Goal: Task Accomplishment & Management: Use online tool/utility

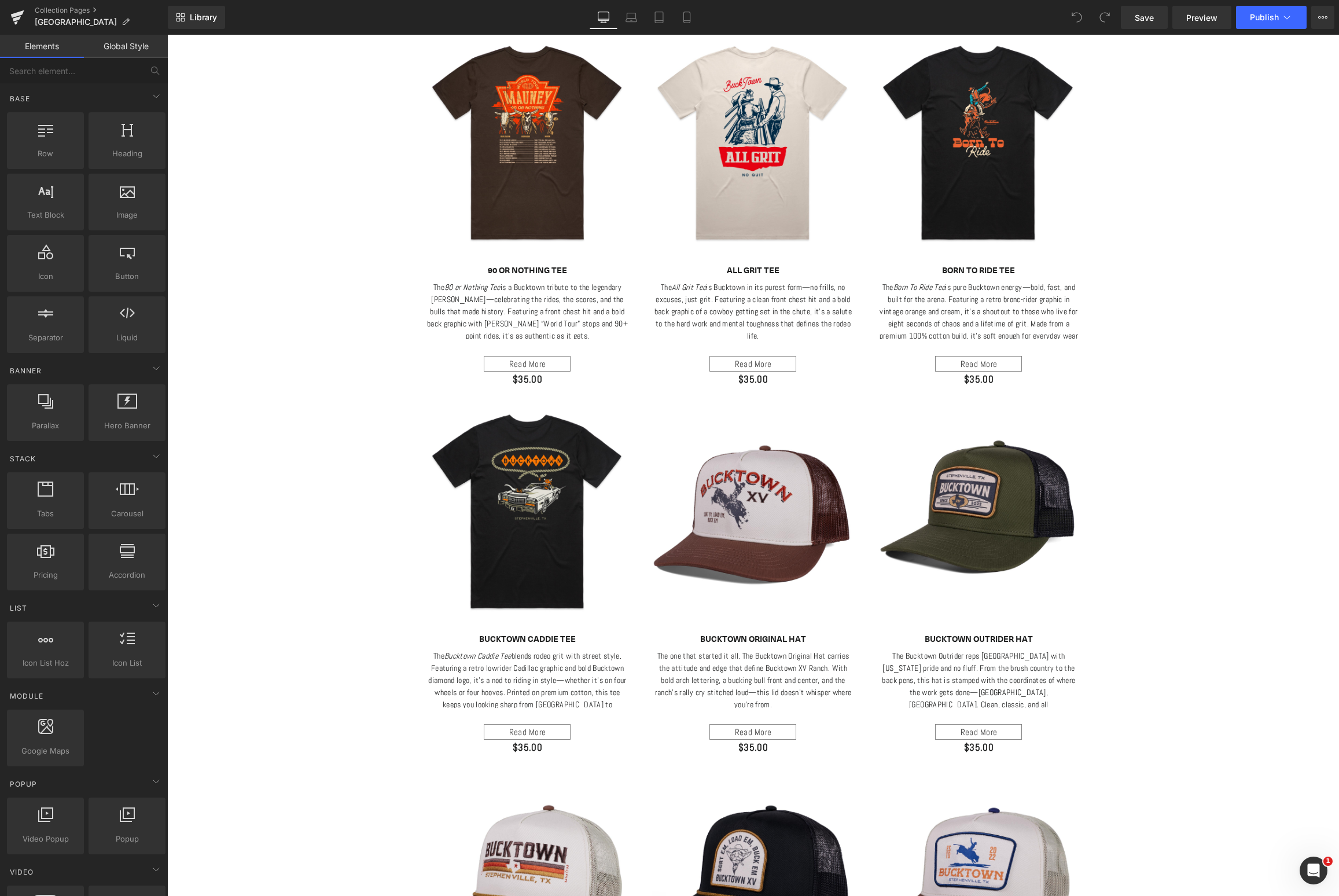
scroll to position [856, 0]
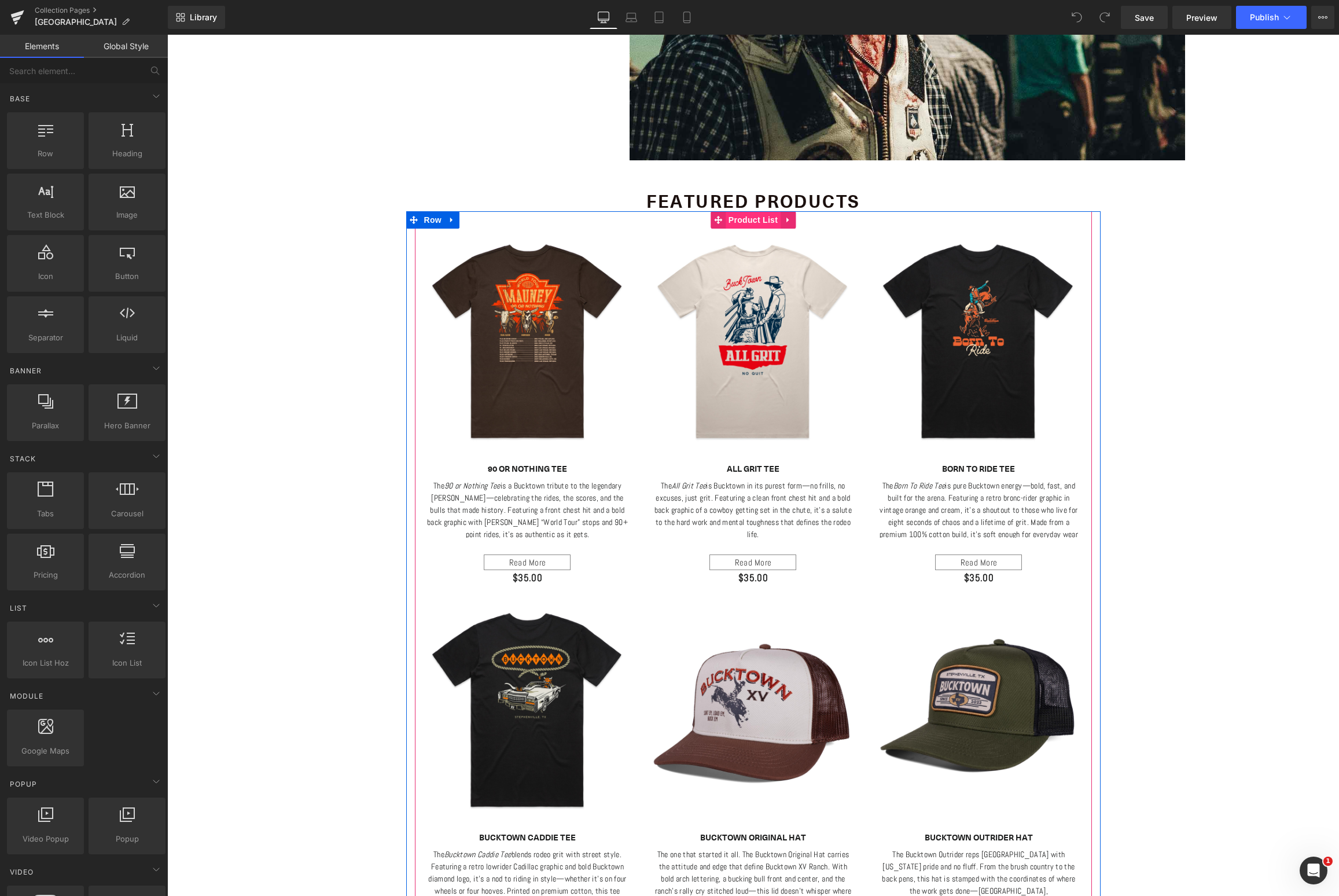
click at [744, 216] on span "Product List" at bounding box center [753, 219] width 55 height 17
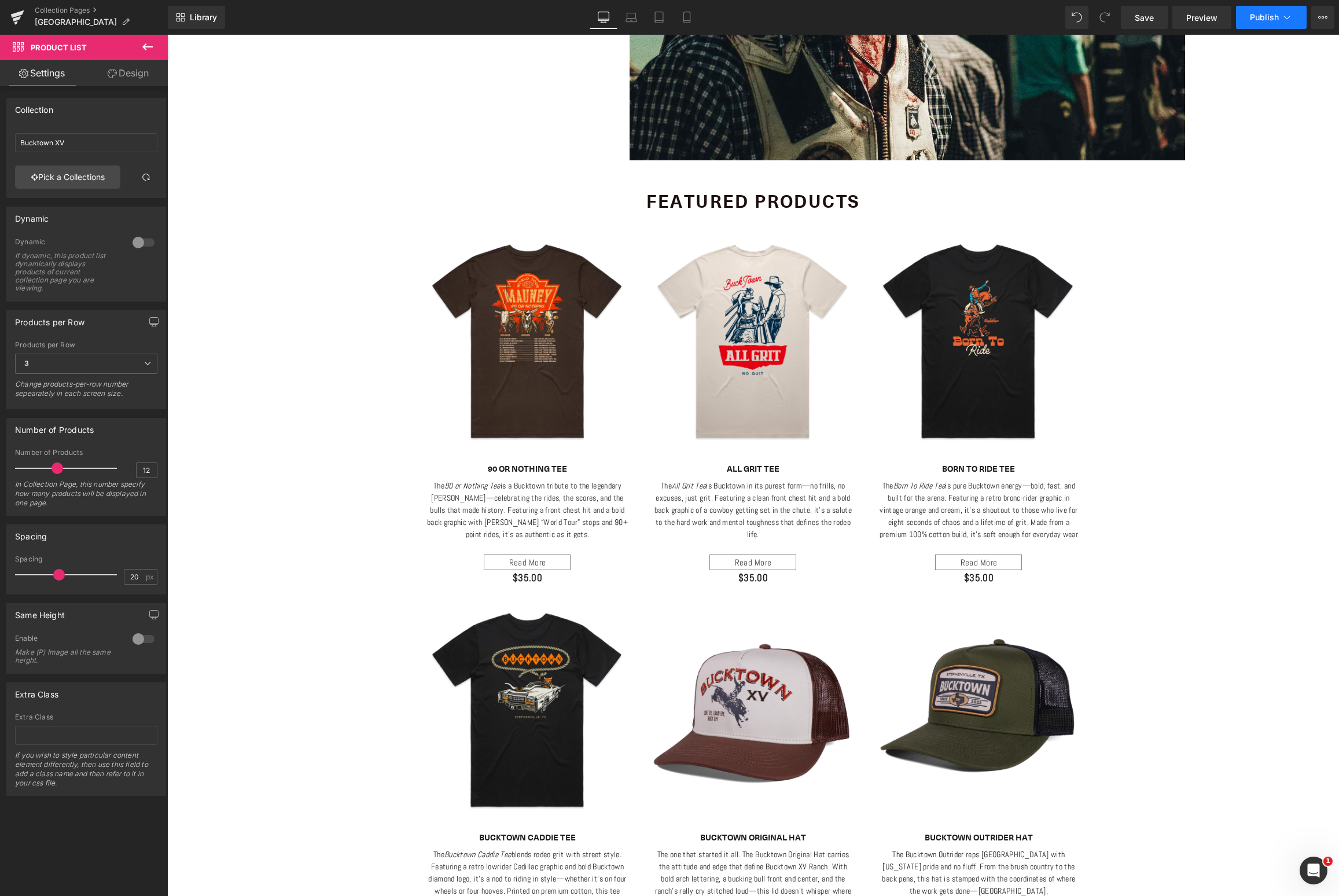
click at [1254, 11] on button "Publish" at bounding box center [1271, 17] width 70 height 23
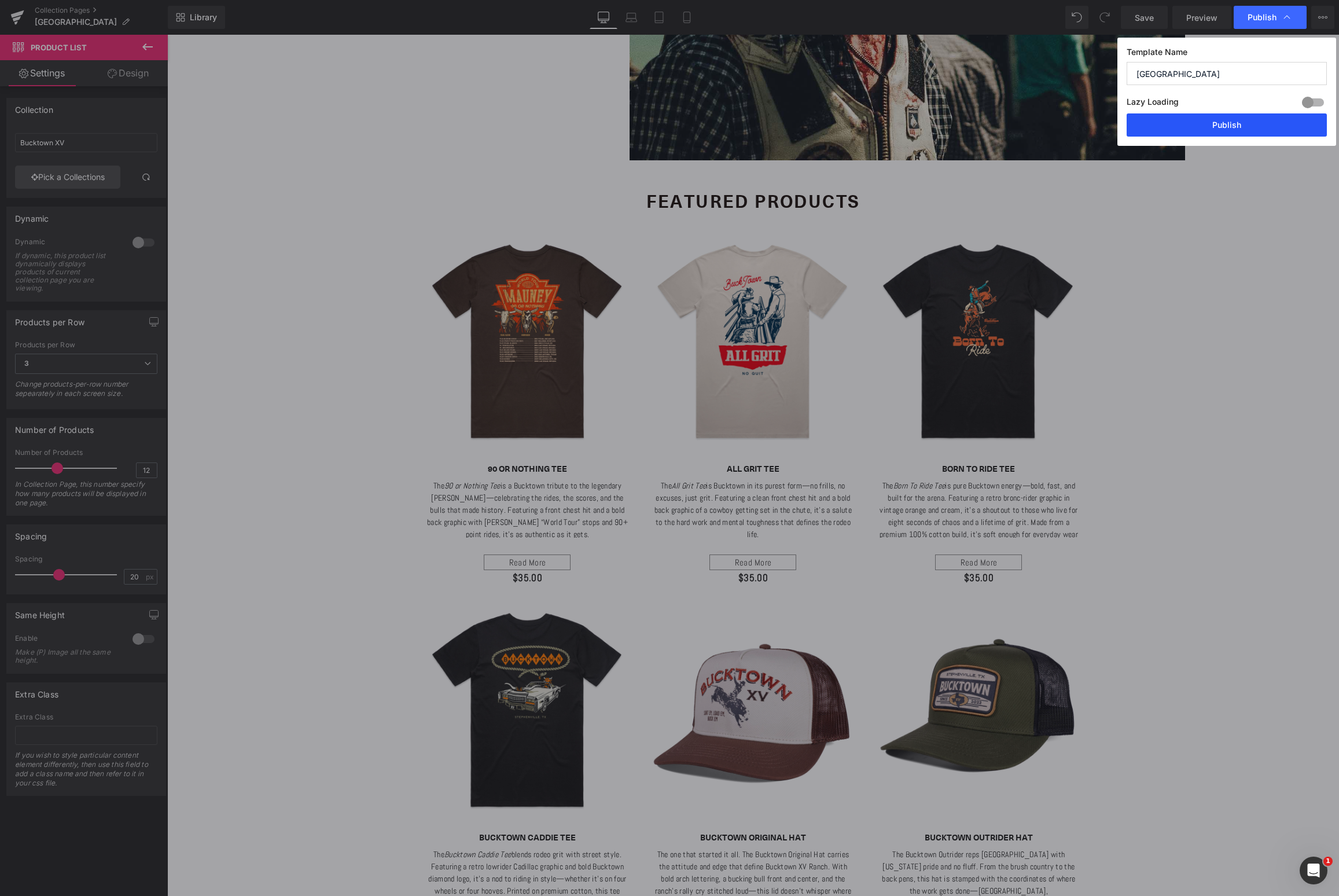
click at [1221, 124] on button "Publish" at bounding box center [1227, 125] width 200 height 23
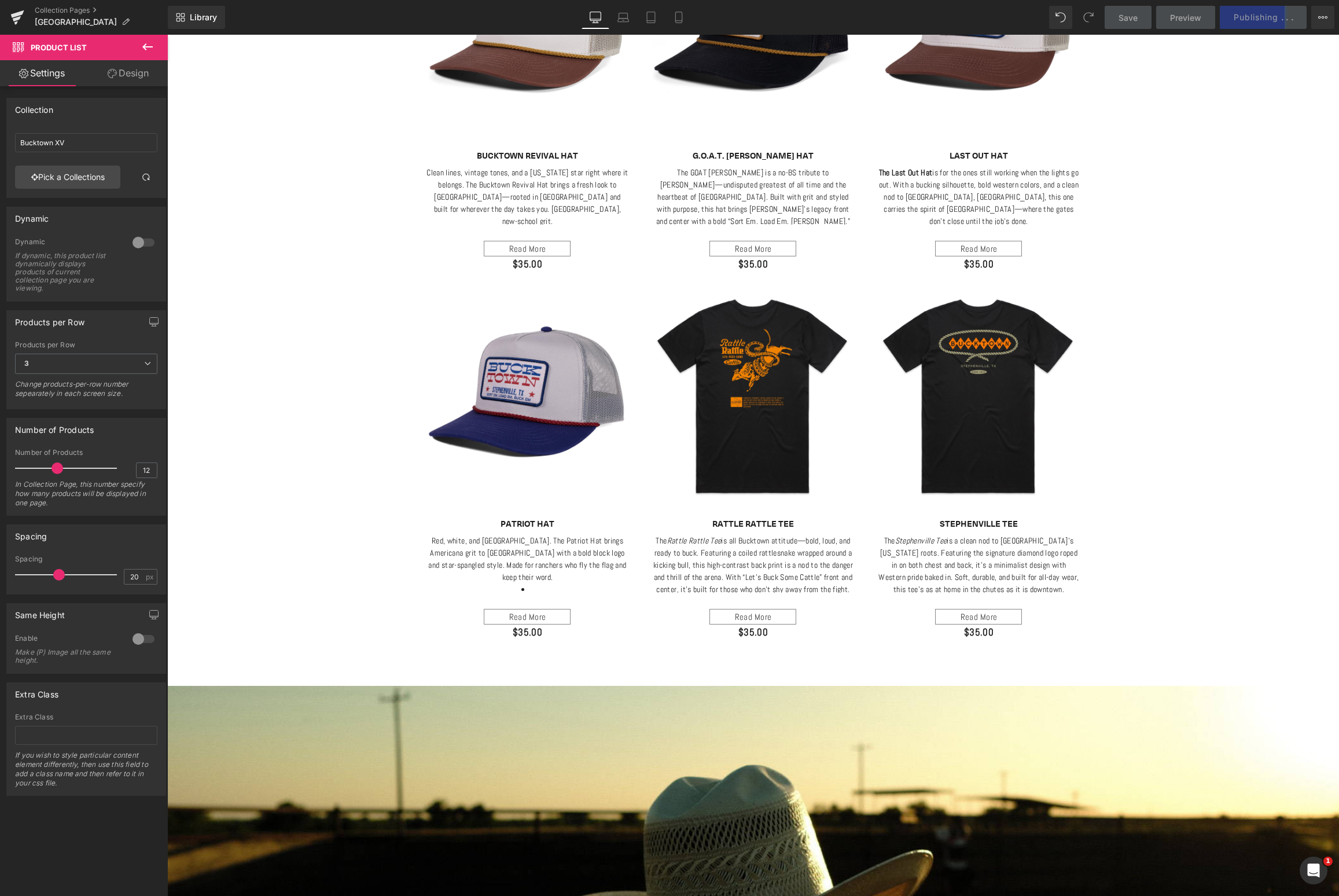
scroll to position [2158, 0]
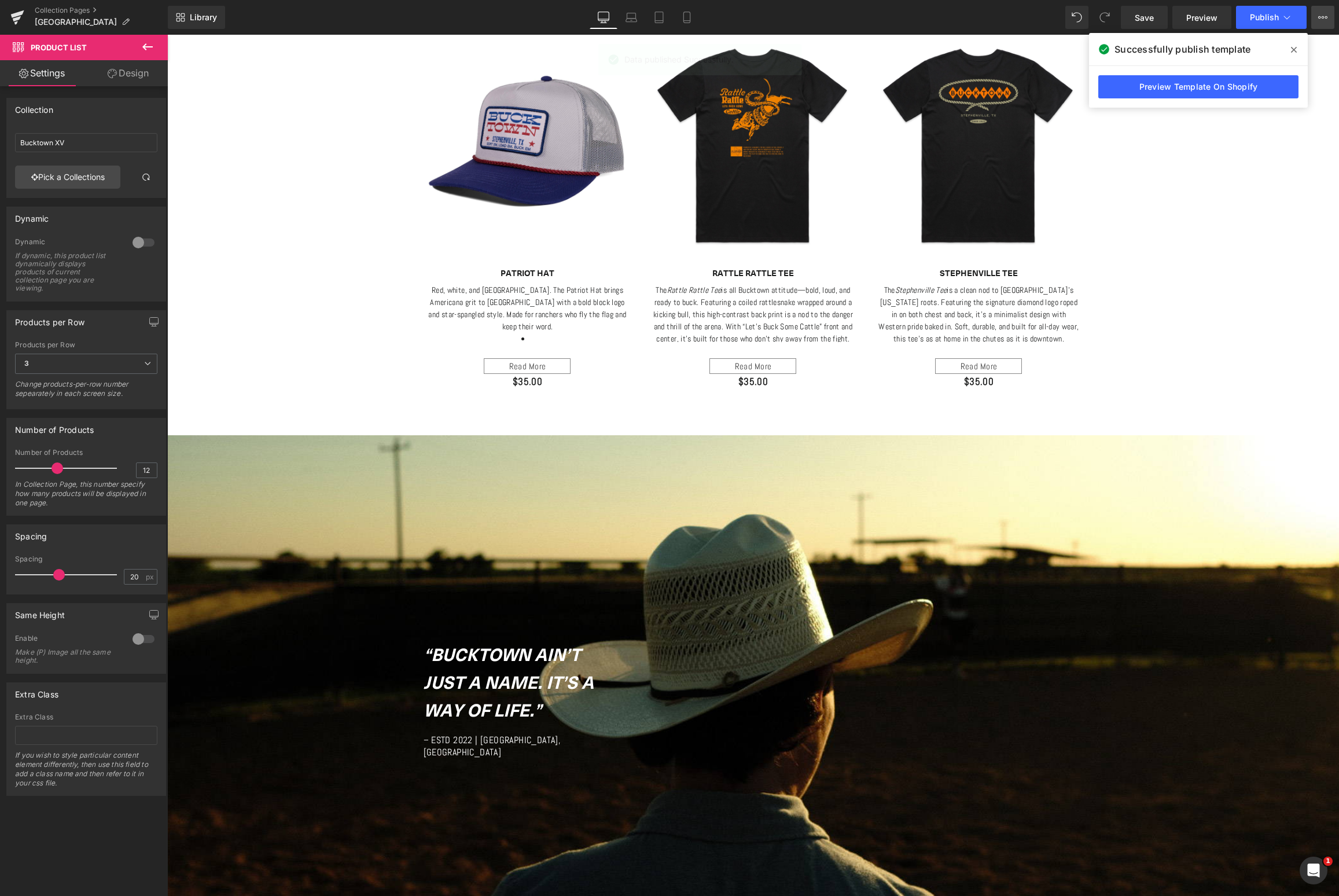
click at [1322, 17] on icon at bounding box center [1322, 17] width 9 height 9
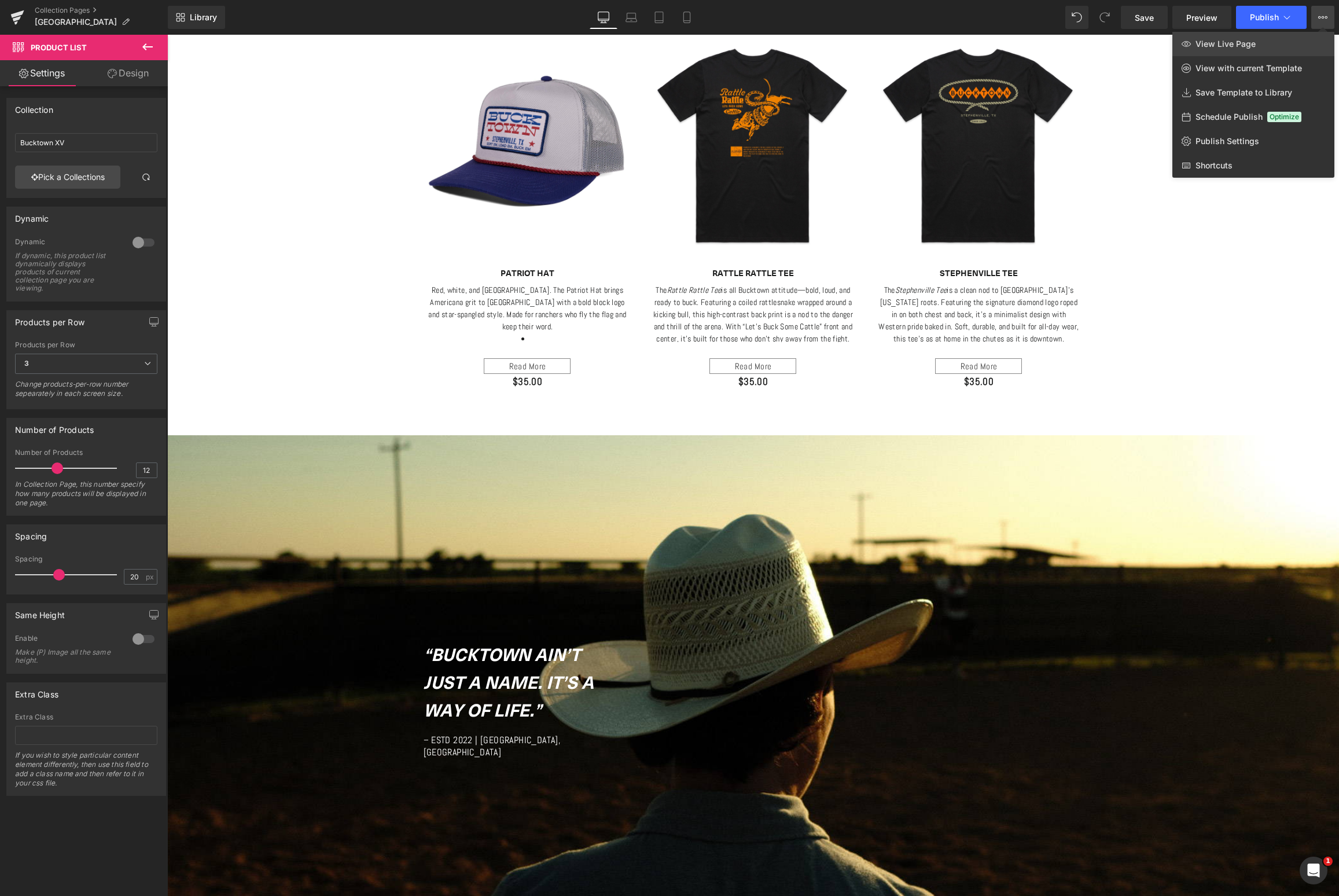
click at [1211, 41] on span "View Live Page" at bounding box center [1225, 43] width 60 height 10
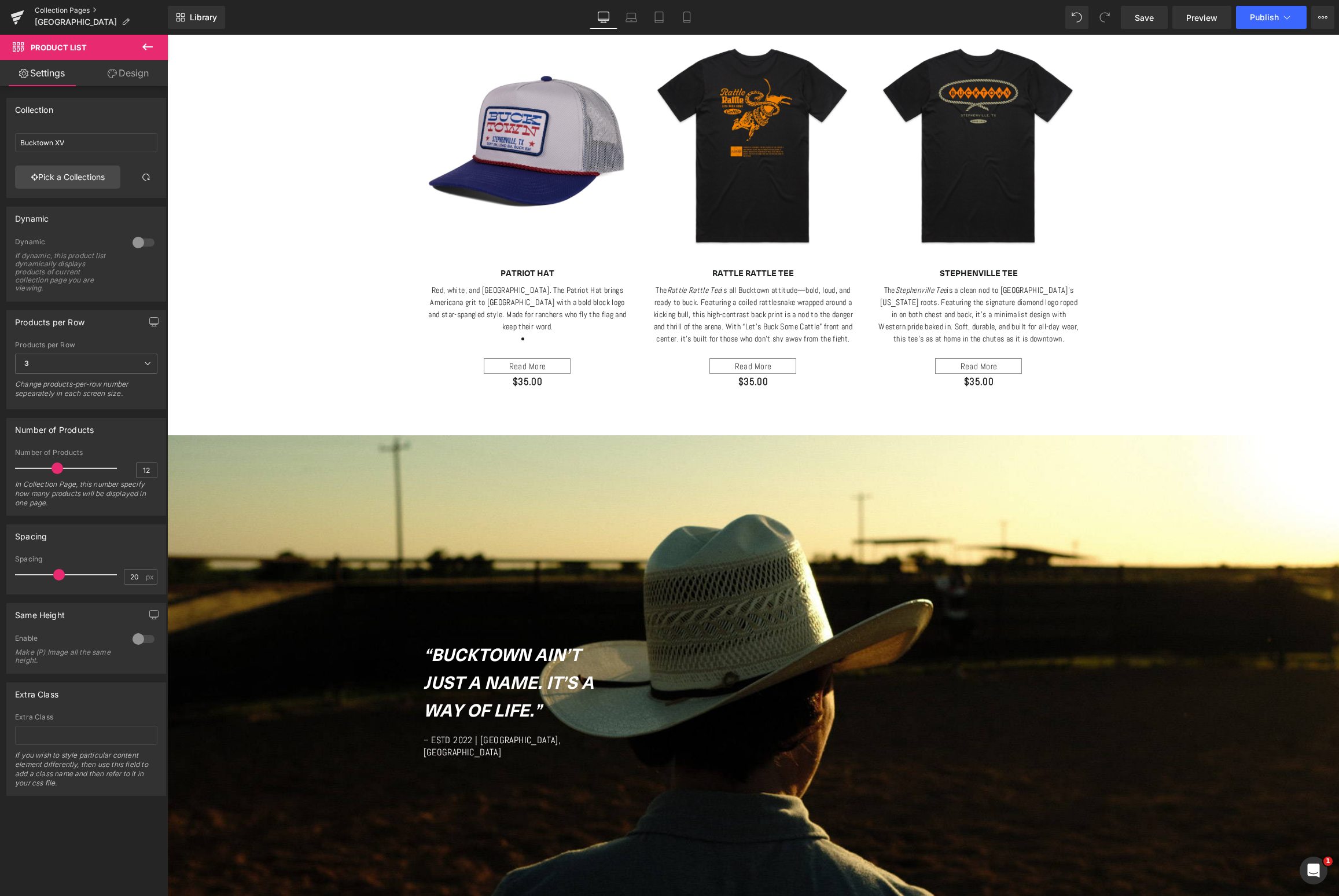
click at [53, 11] on link "Collection Pages" at bounding box center [101, 10] width 133 height 9
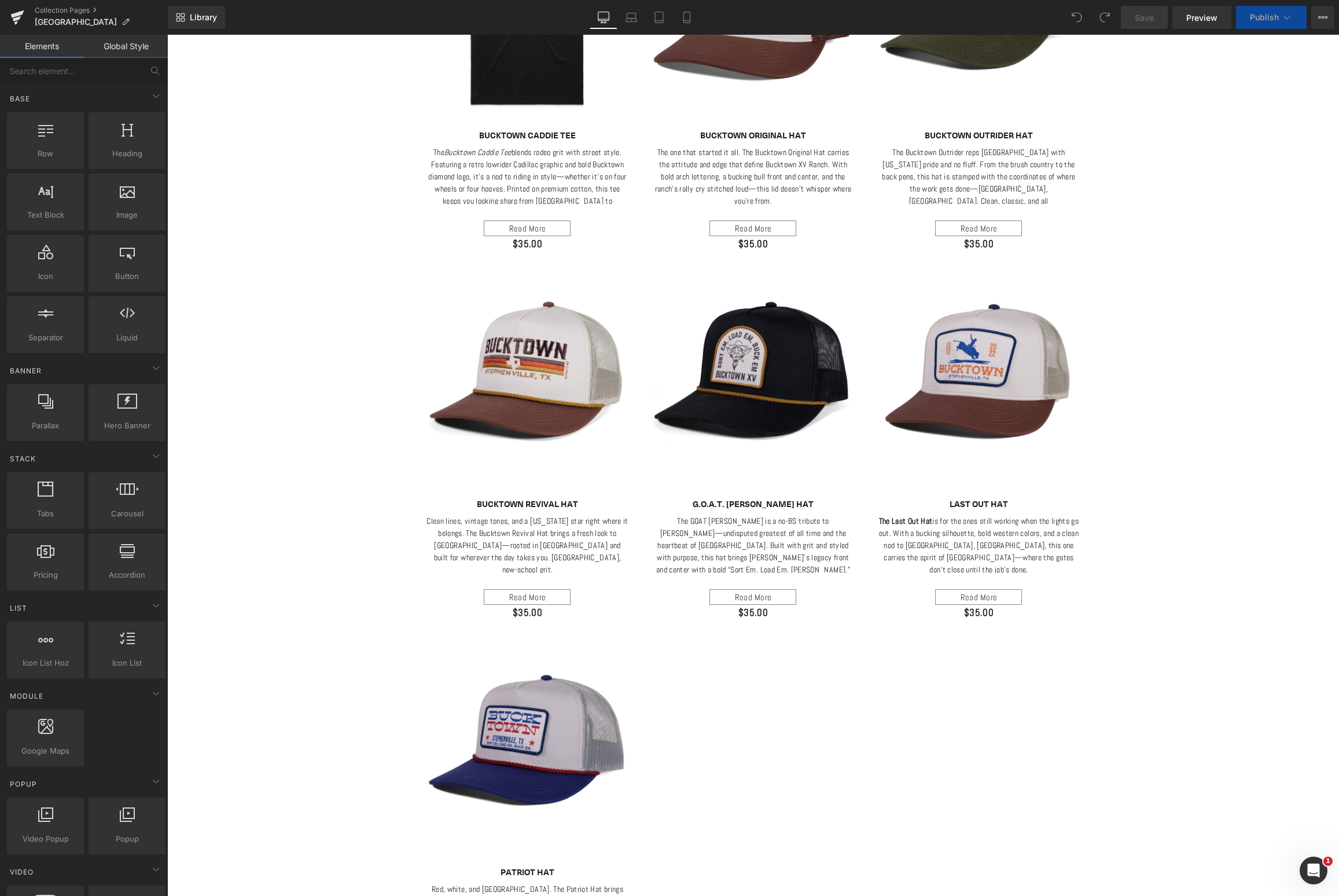
scroll to position [1254, 0]
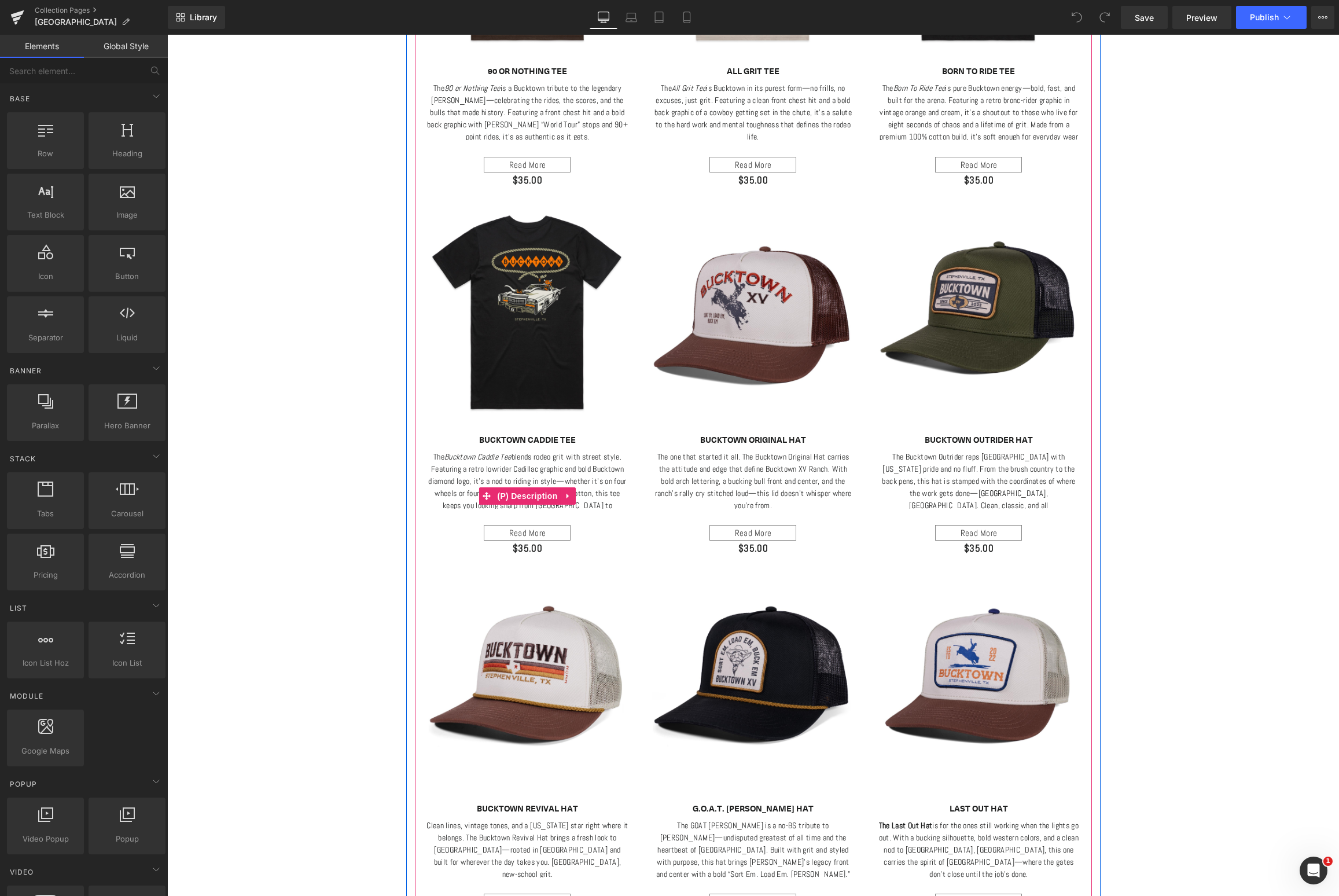
click at [539, 527] on div "Read More" at bounding box center [527, 533] width 87 height 16
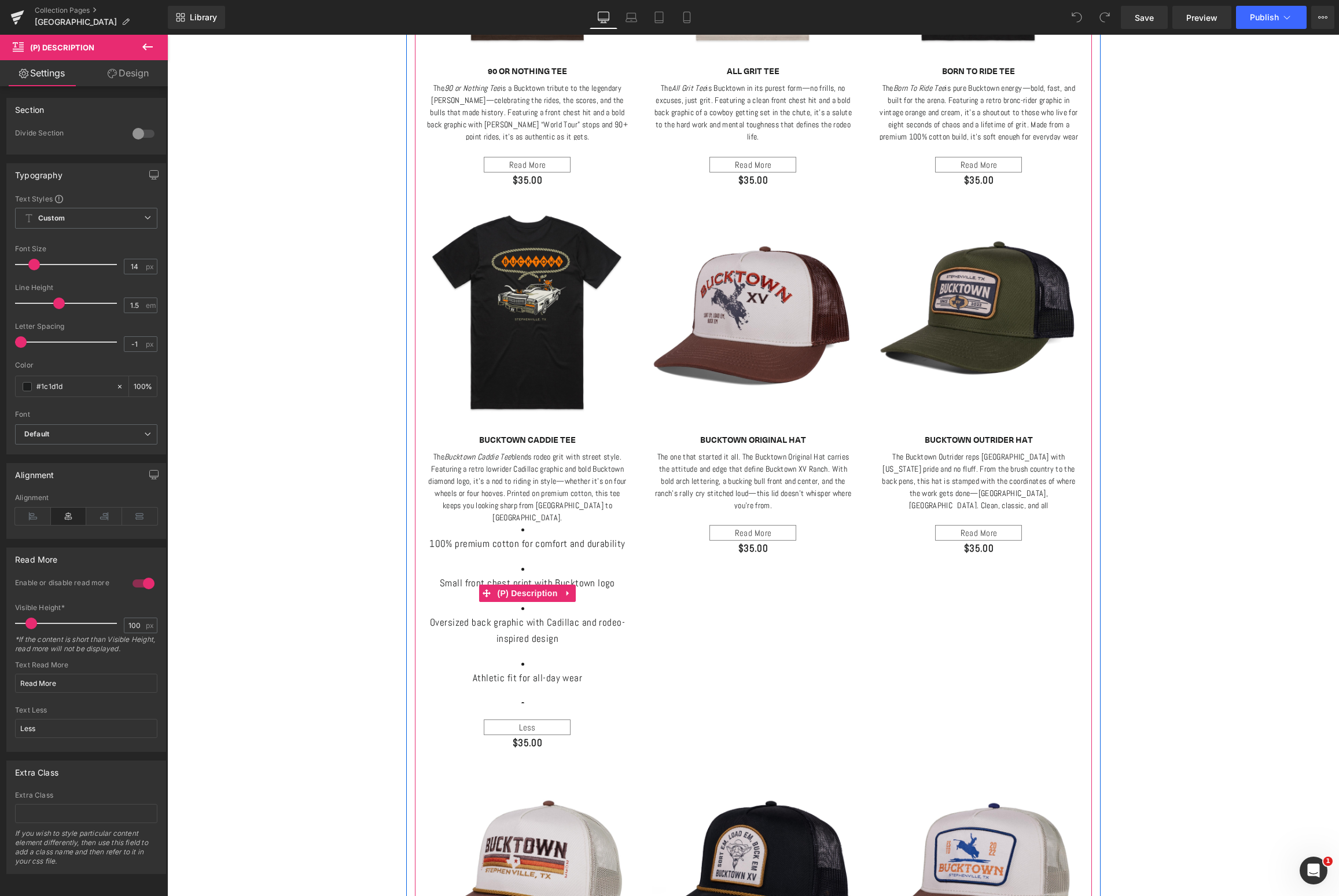
click at [532, 725] on div "Less" at bounding box center [527, 727] width 87 height 16
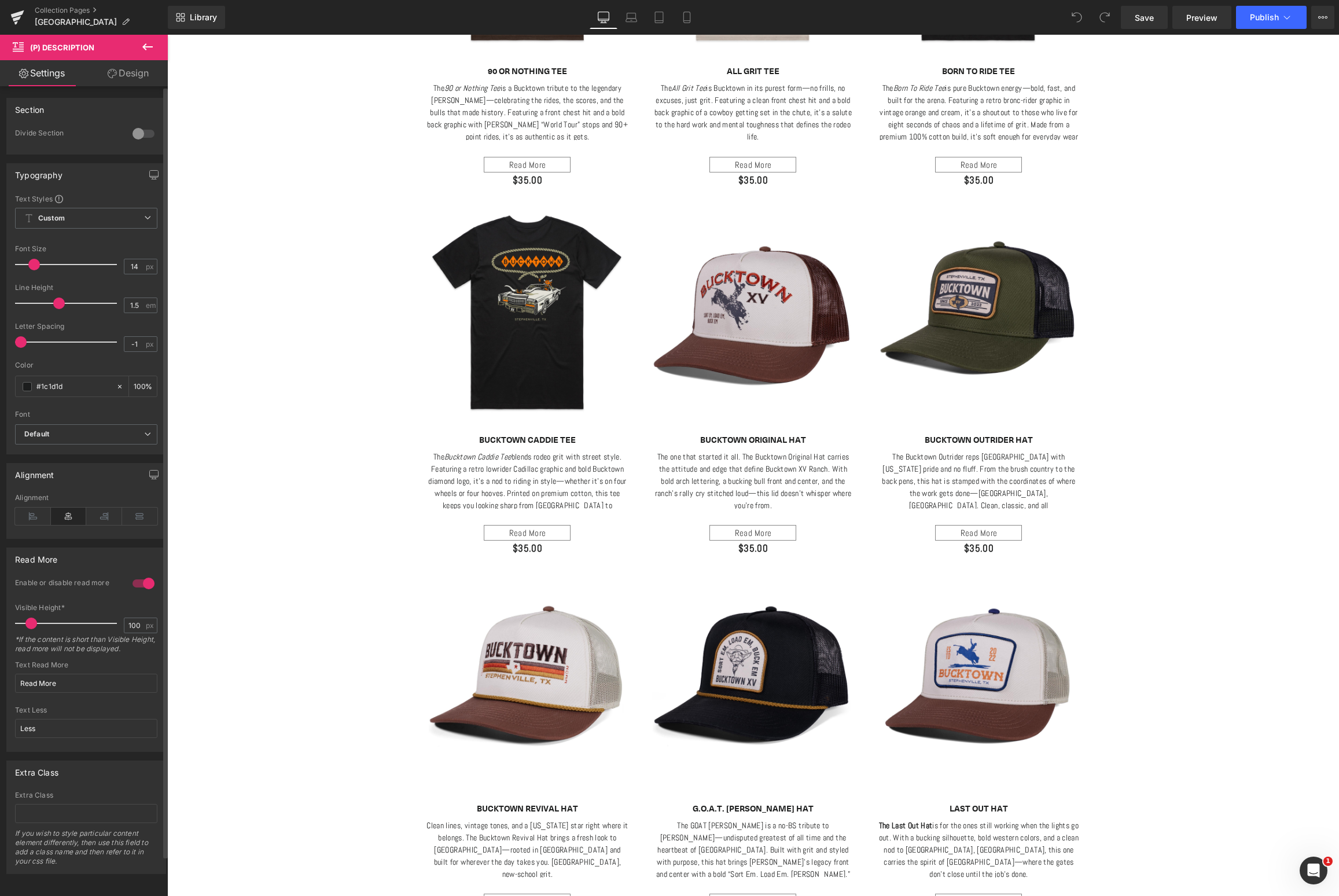
click at [136, 584] on div at bounding box center [144, 583] width 28 height 19
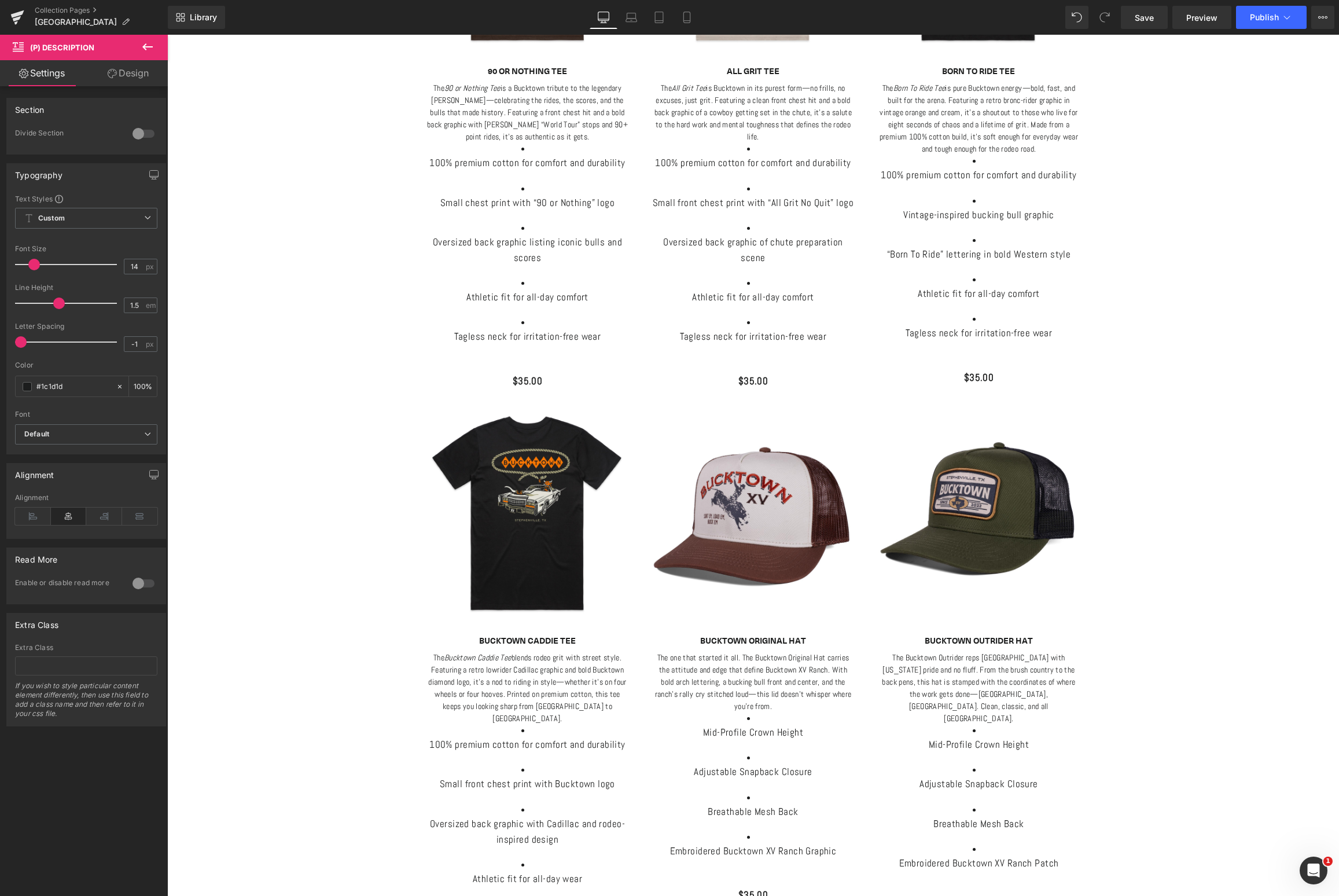
click at [136, 584] on div at bounding box center [144, 583] width 28 height 19
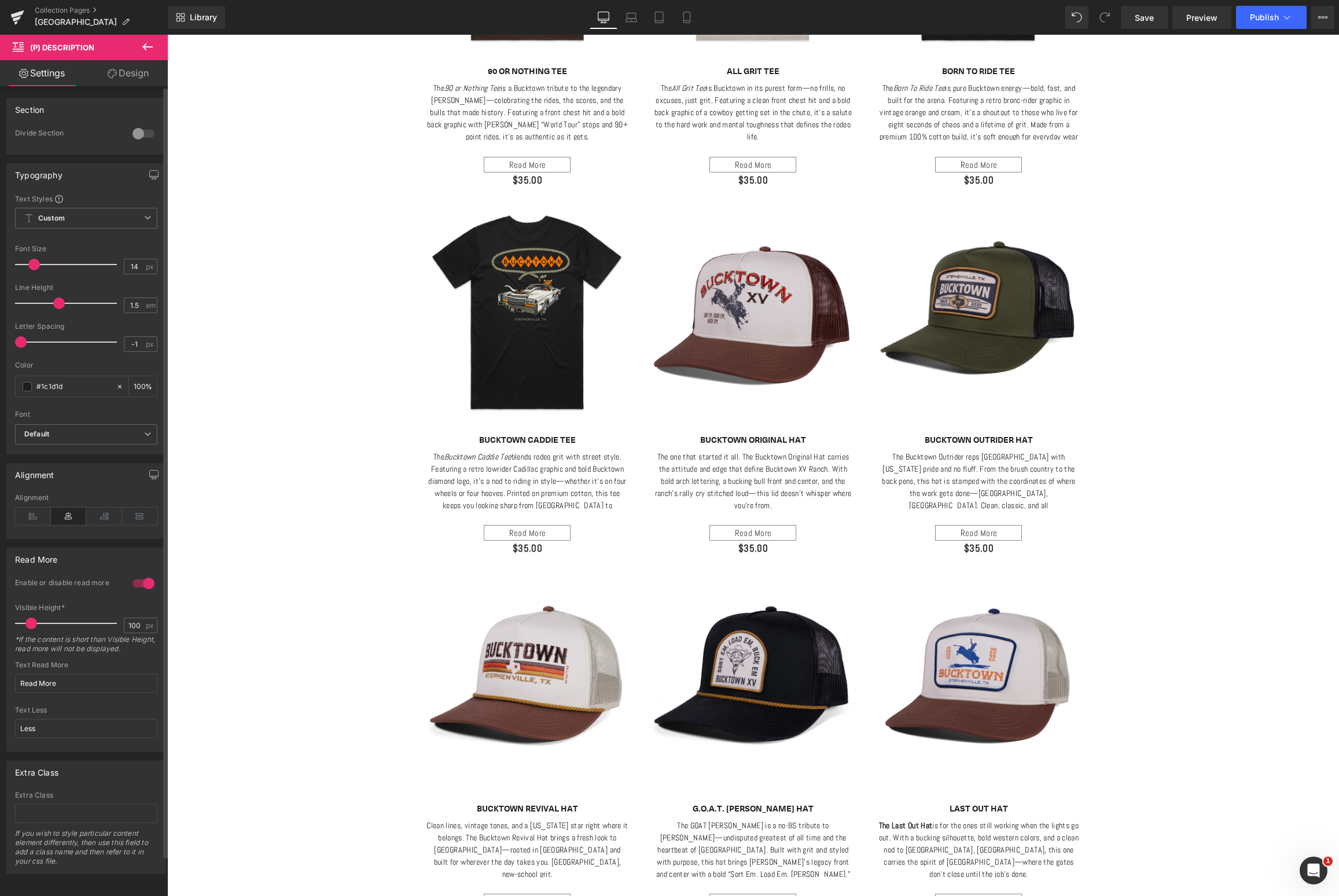
click at [141, 585] on div at bounding box center [144, 583] width 28 height 19
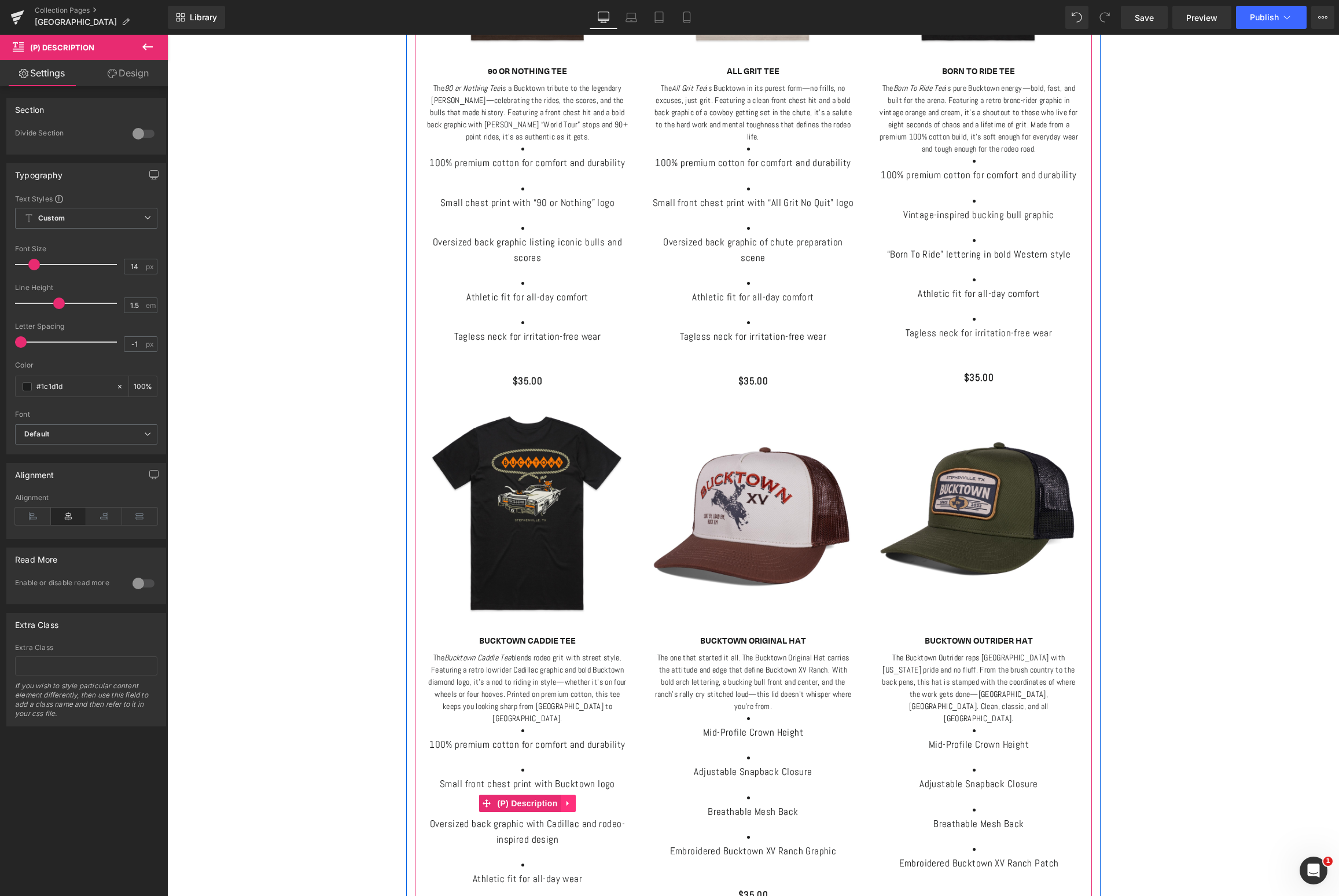
click at [564, 799] on icon at bounding box center [568, 803] width 8 height 8
click at [576, 799] on icon at bounding box center [575, 803] width 8 height 8
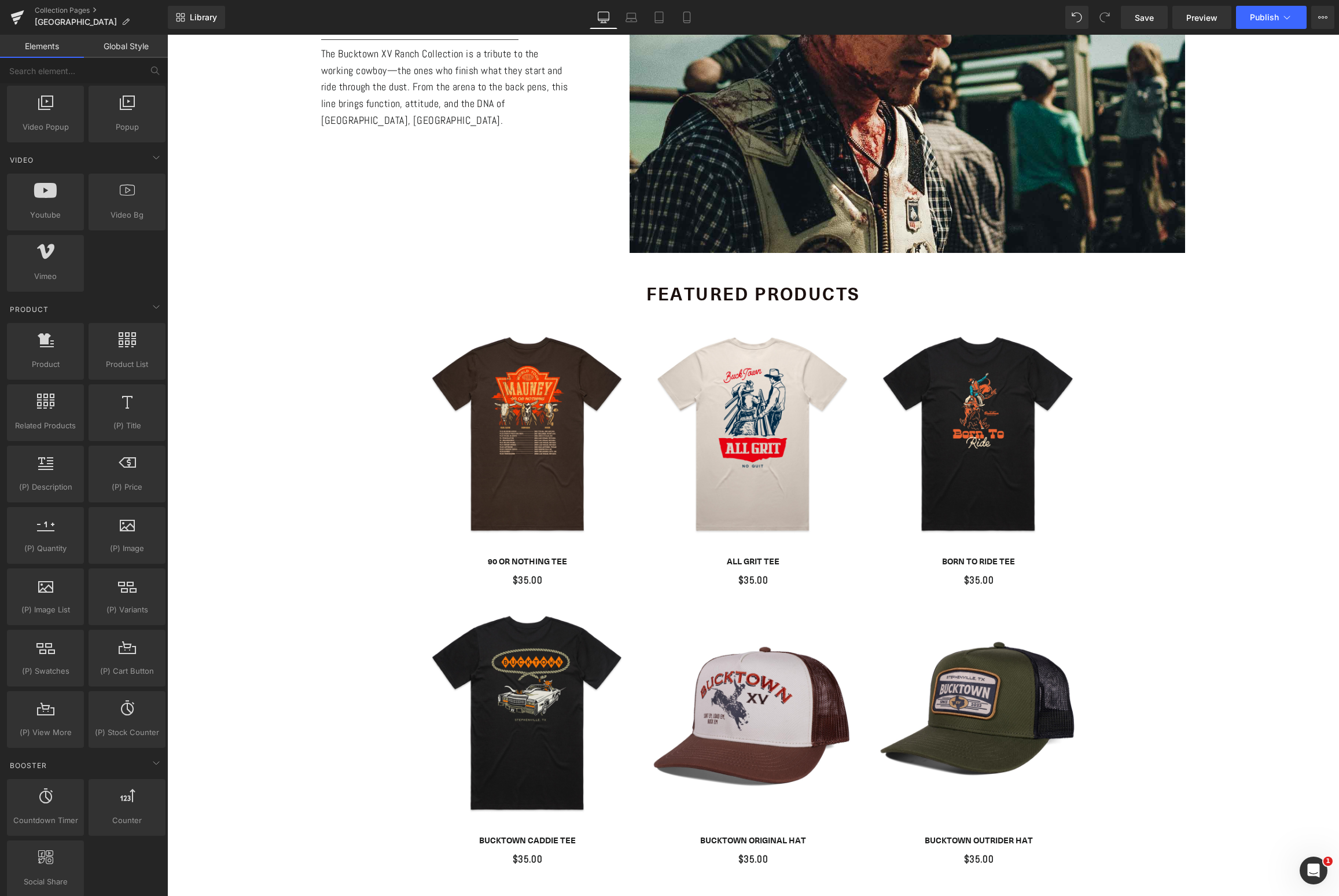
scroll to position [772, 0]
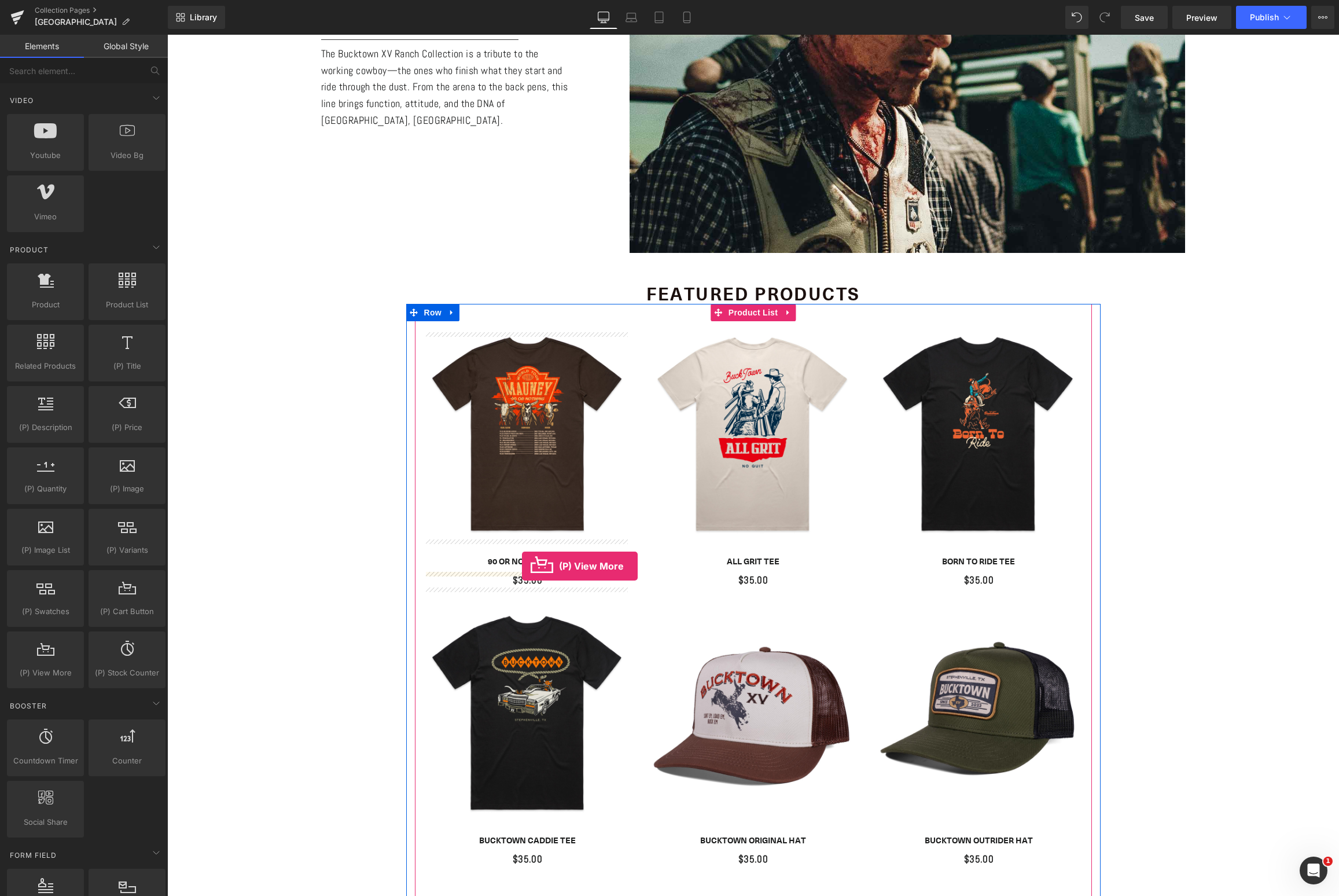
drag, startPoint x: 210, startPoint y: 695, endPoint x: 522, endPoint y: 566, distance: 337.6
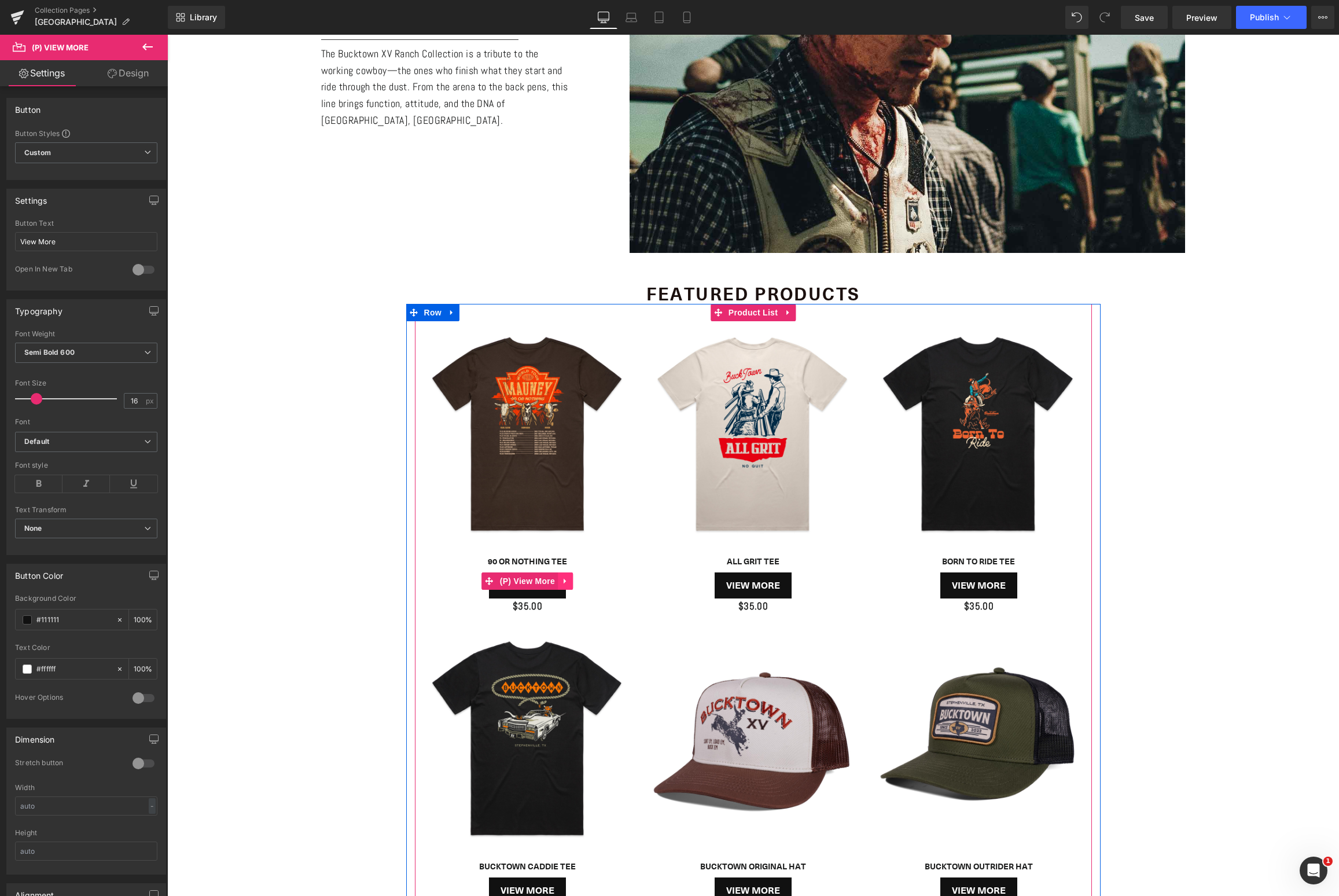
click at [562, 577] on icon at bounding box center [565, 581] width 8 height 8
click at [570, 581] on icon at bounding box center [572, 581] width 8 height 8
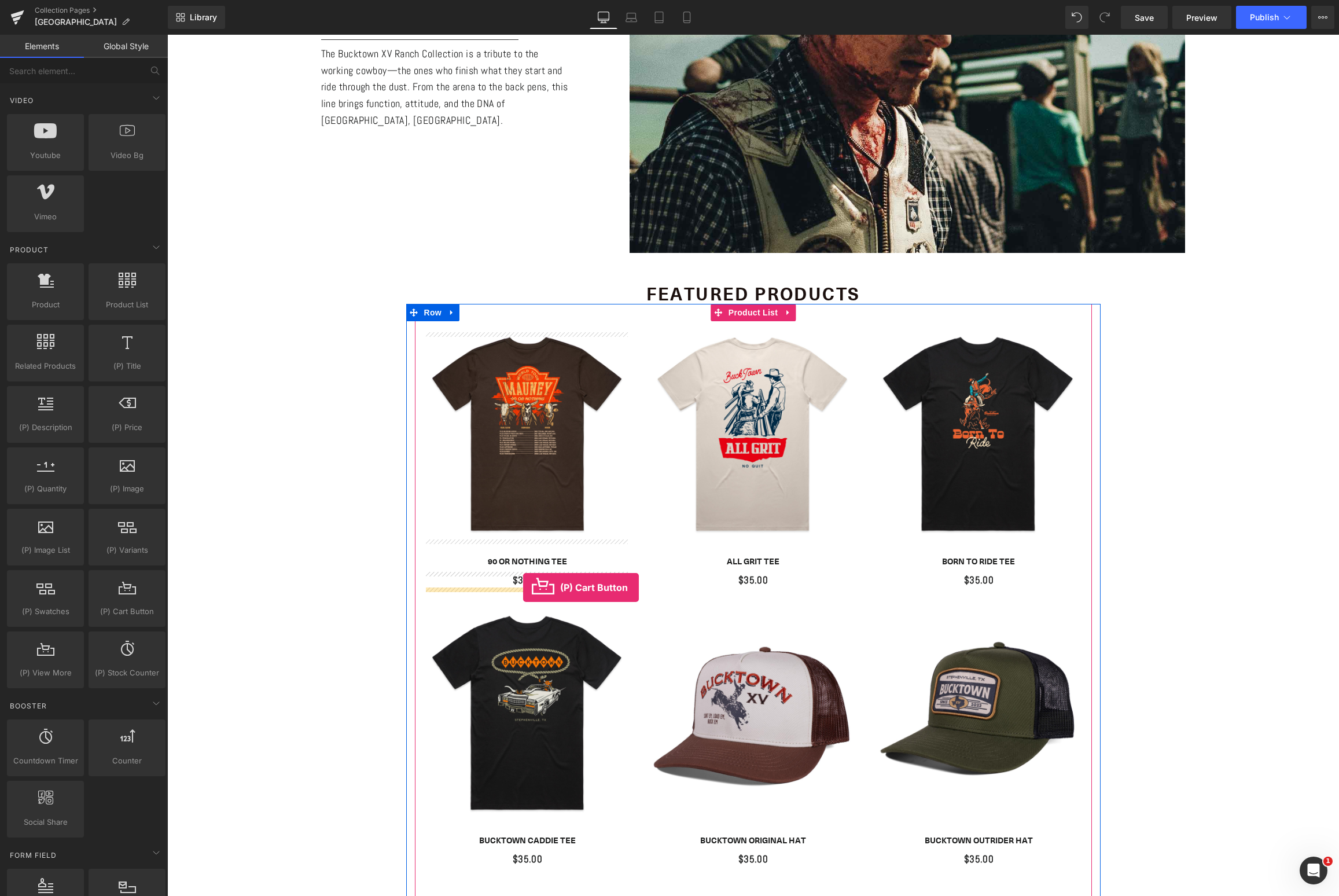
drag, startPoint x: 284, startPoint y: 640, endPoint x: 523, endPoint y: 588, distance: 244.6
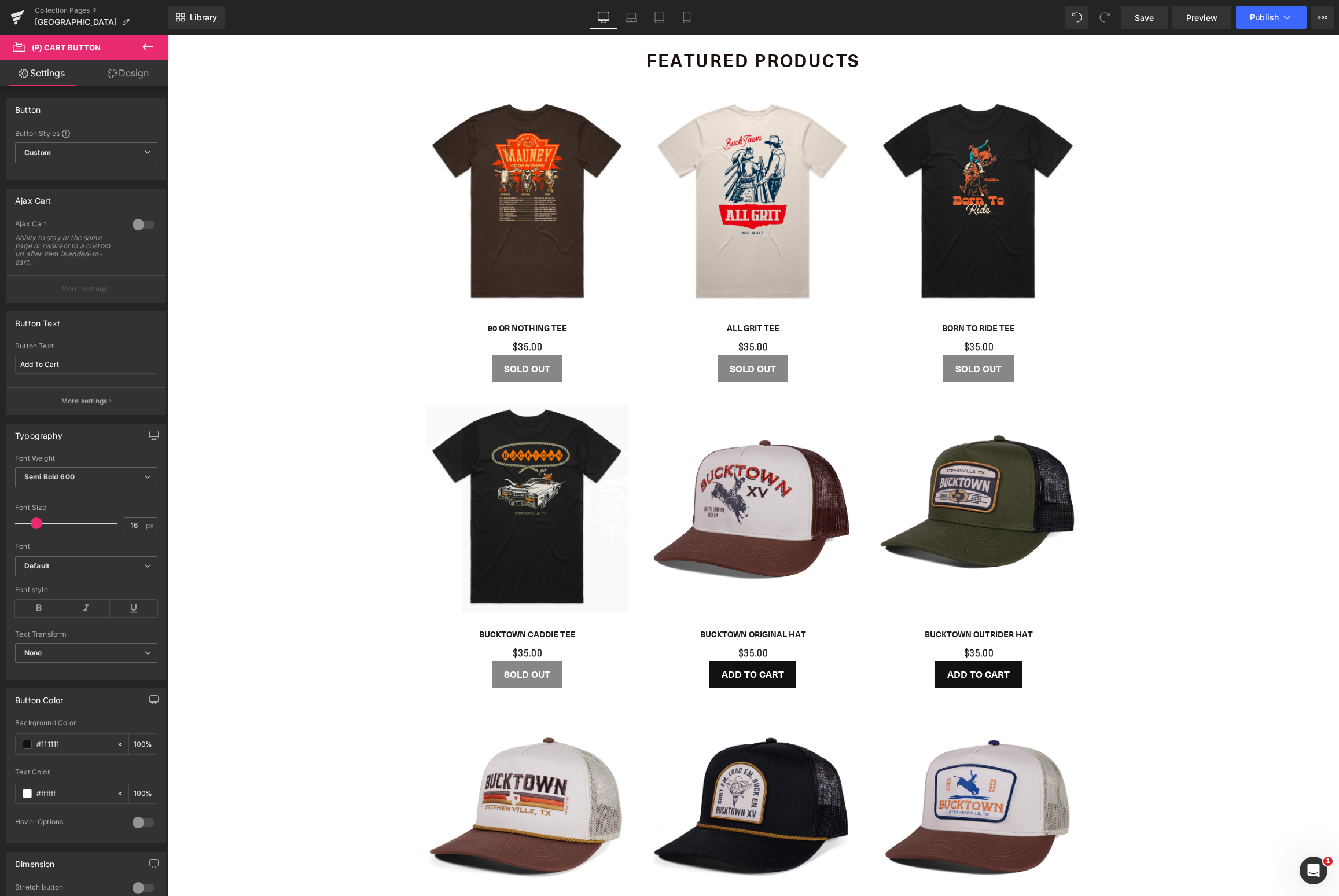
scroll to position [1111, 0]
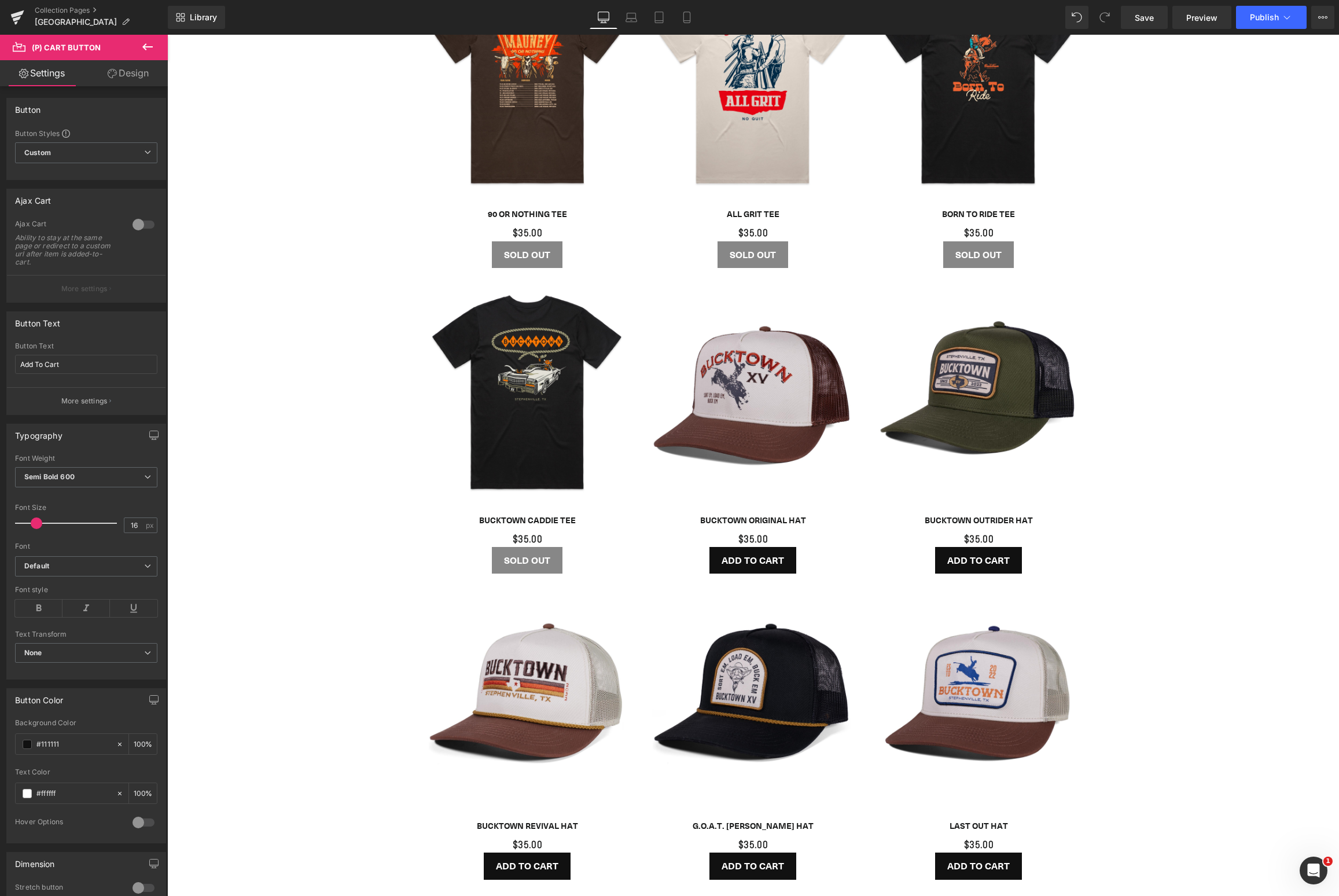
click at [142, 44] on icon at bounding box center [147, 46] width 14 height 14
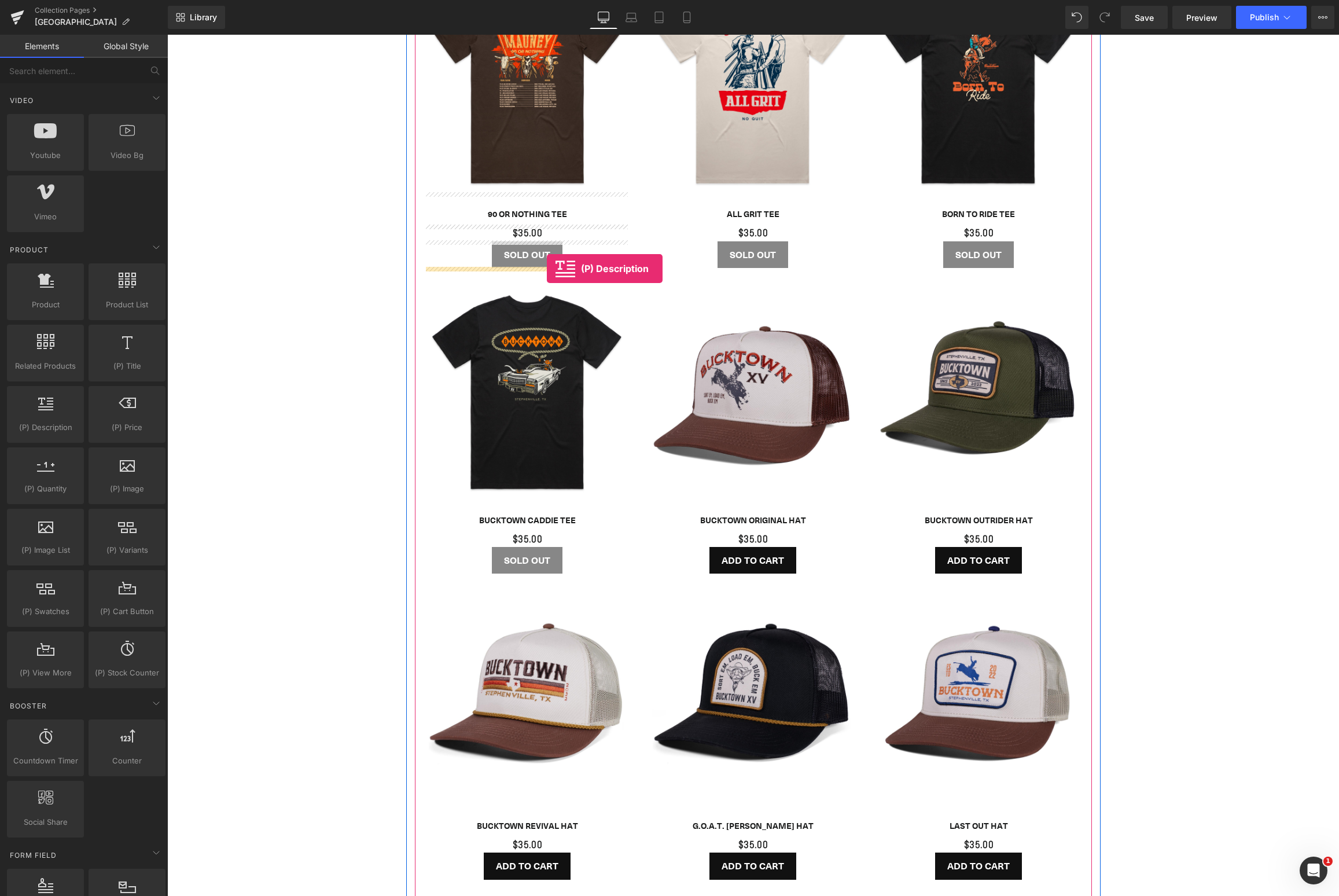
drag, startPoint x: 224, startPoint y: 447, endPoint x: 547, endPoint y: 269, distance: 368.8
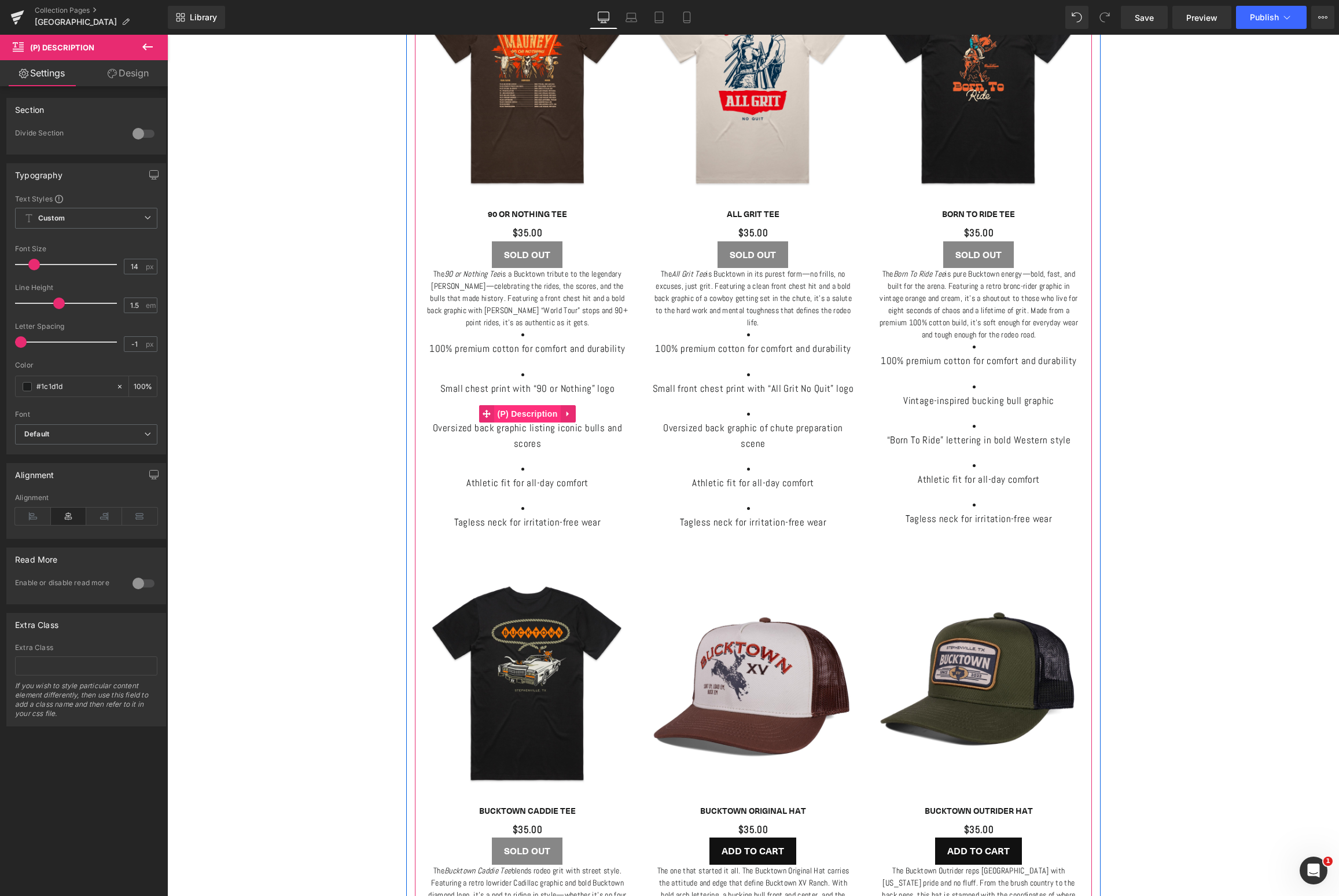
click at [526, 405] on span "(P) Description" at bounding box center [527, 414] width 66 height 17
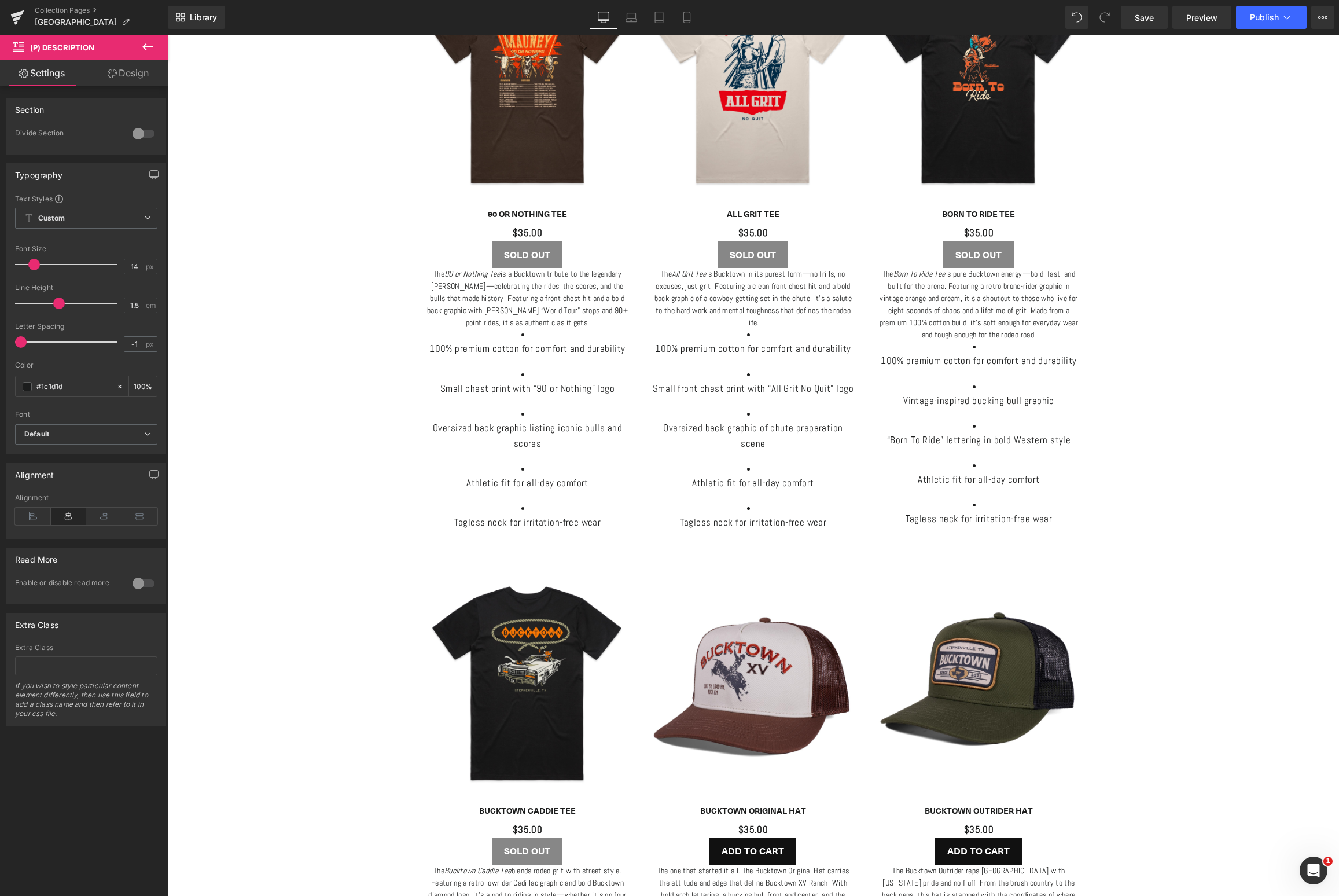
click at [143, 583] on div at bounding box center [144, 583] width 28 height 19
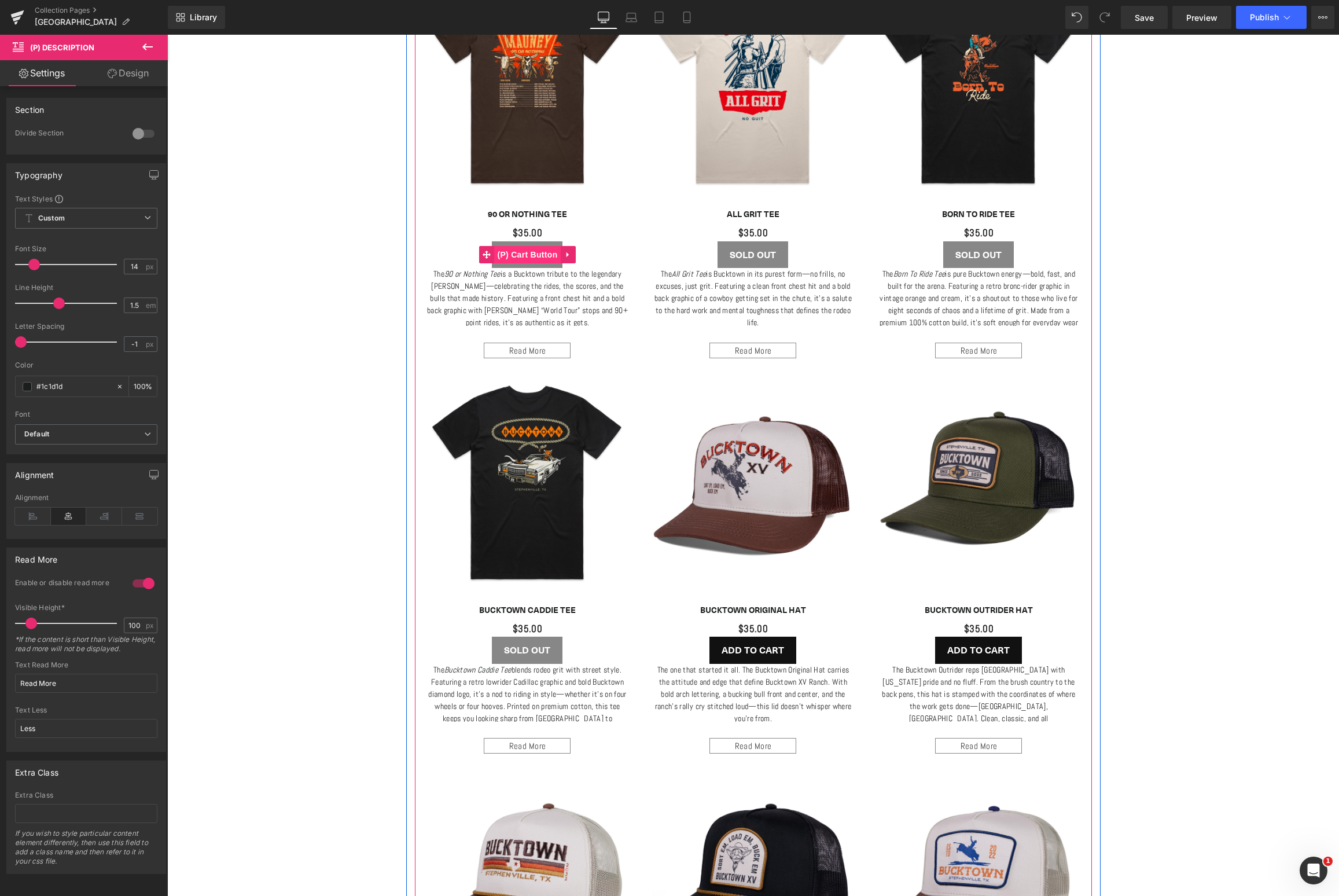
click at [529, 249] on span "(P) Cart Button" at bounding box center [527, 254] width 66 height 17
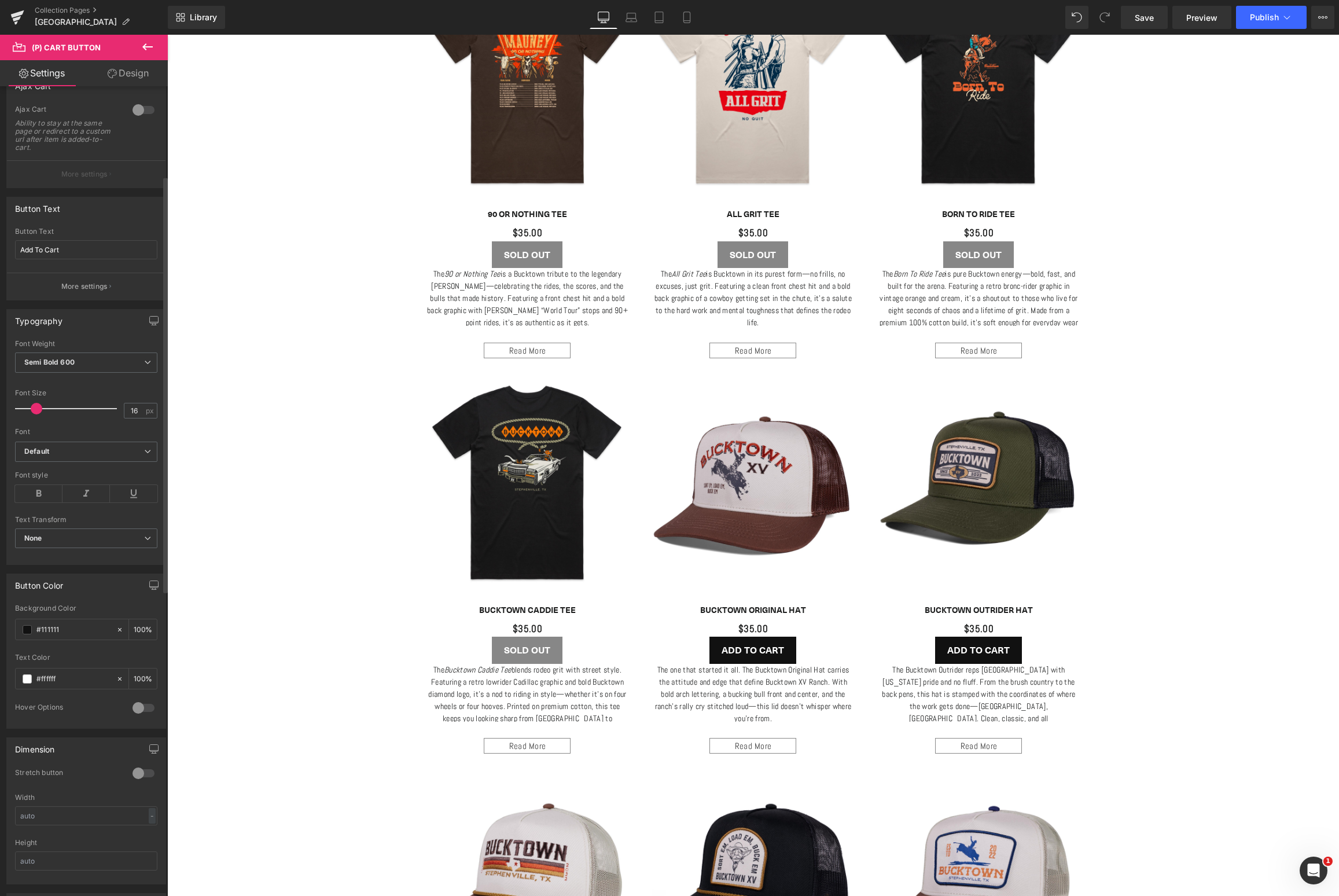
scroll to position [174, 0]
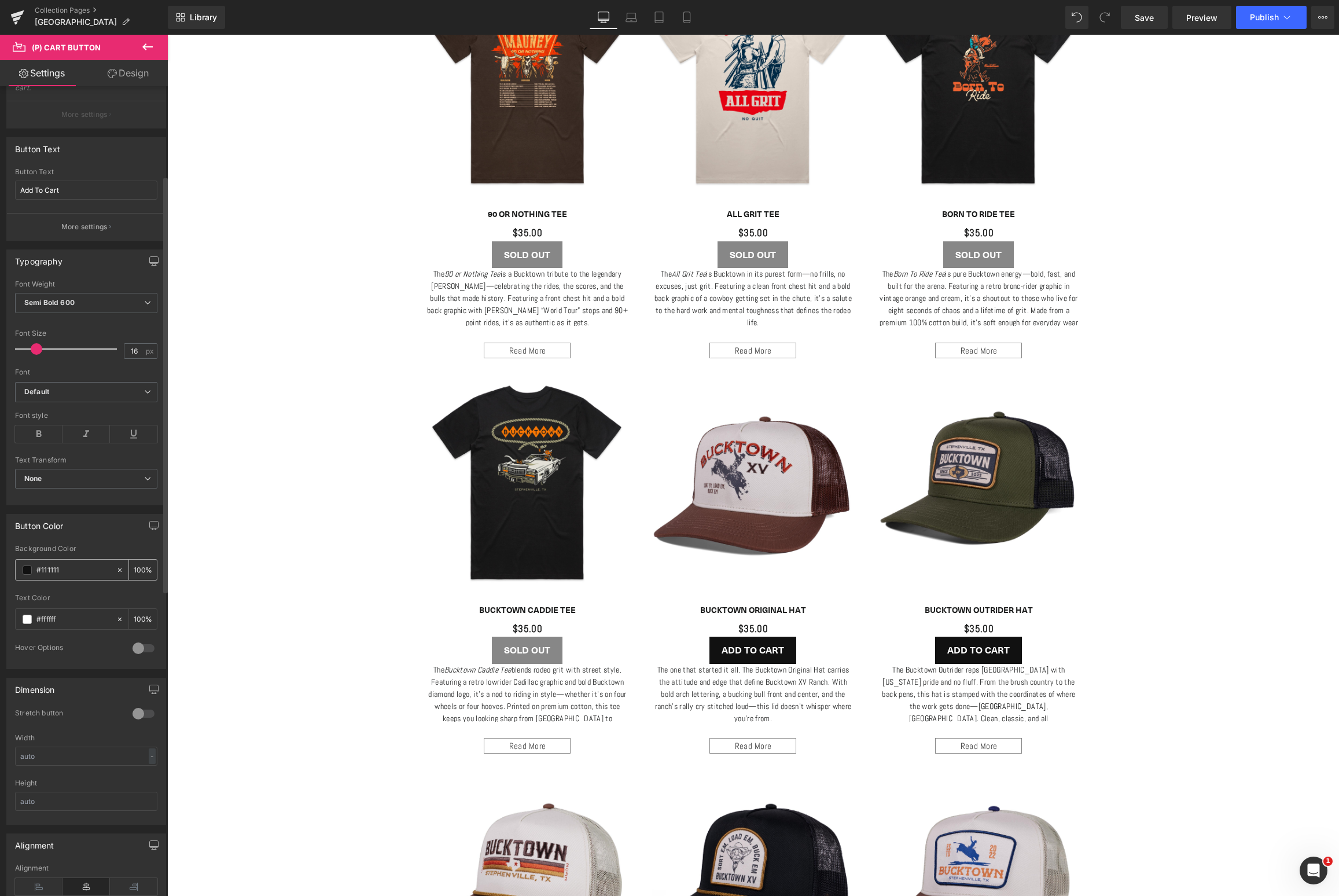
click at [115, 569] on icon at bounding box center [119, 569] width 8 height 8
type input "none"
click at [61, 596] on div "Text Color" at bounding box center [86, 597] width 142 height 8
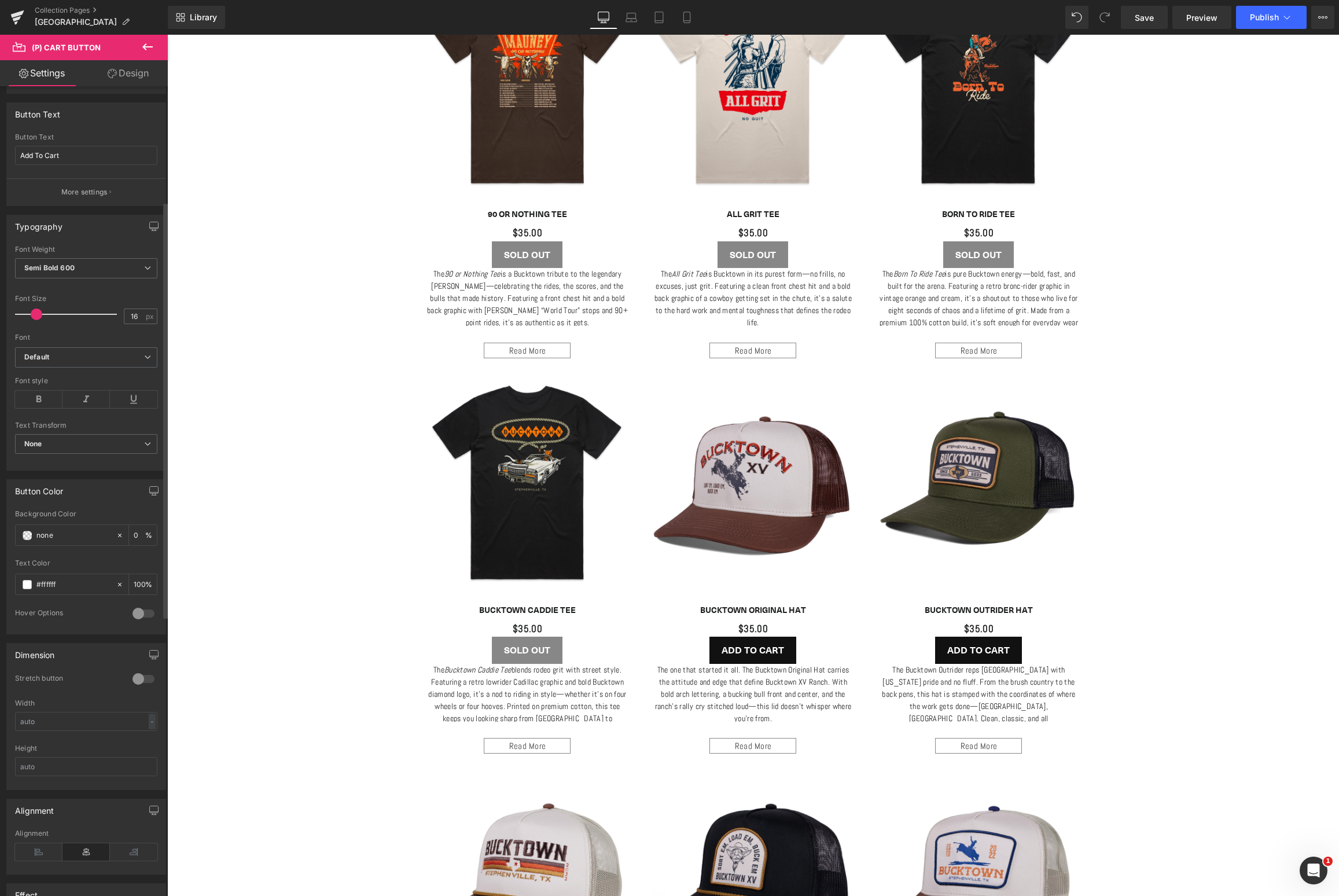
scroll to position [336, 0]
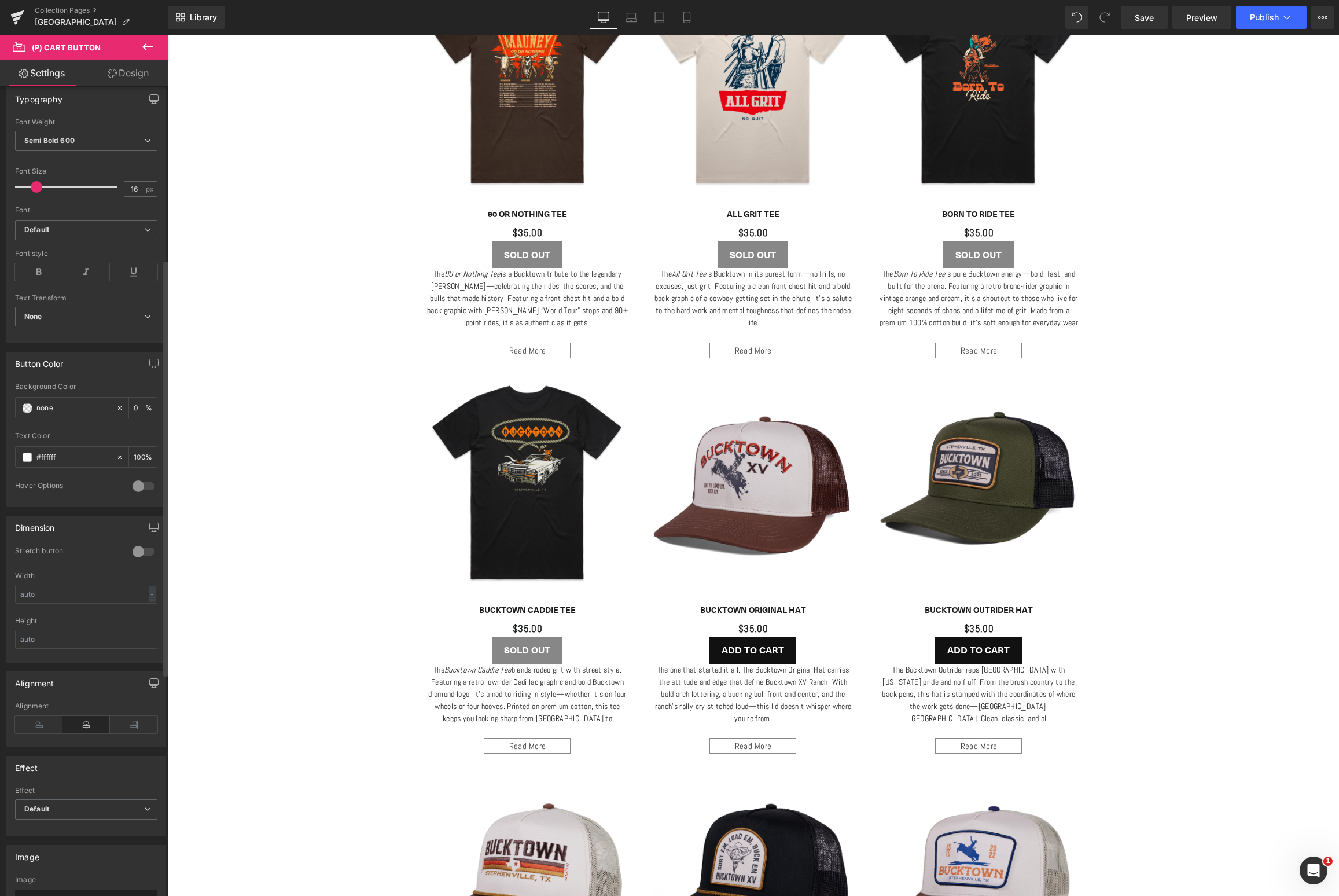
click at [138, 548] on div at bounding box center [144, 551] width 28 height 19
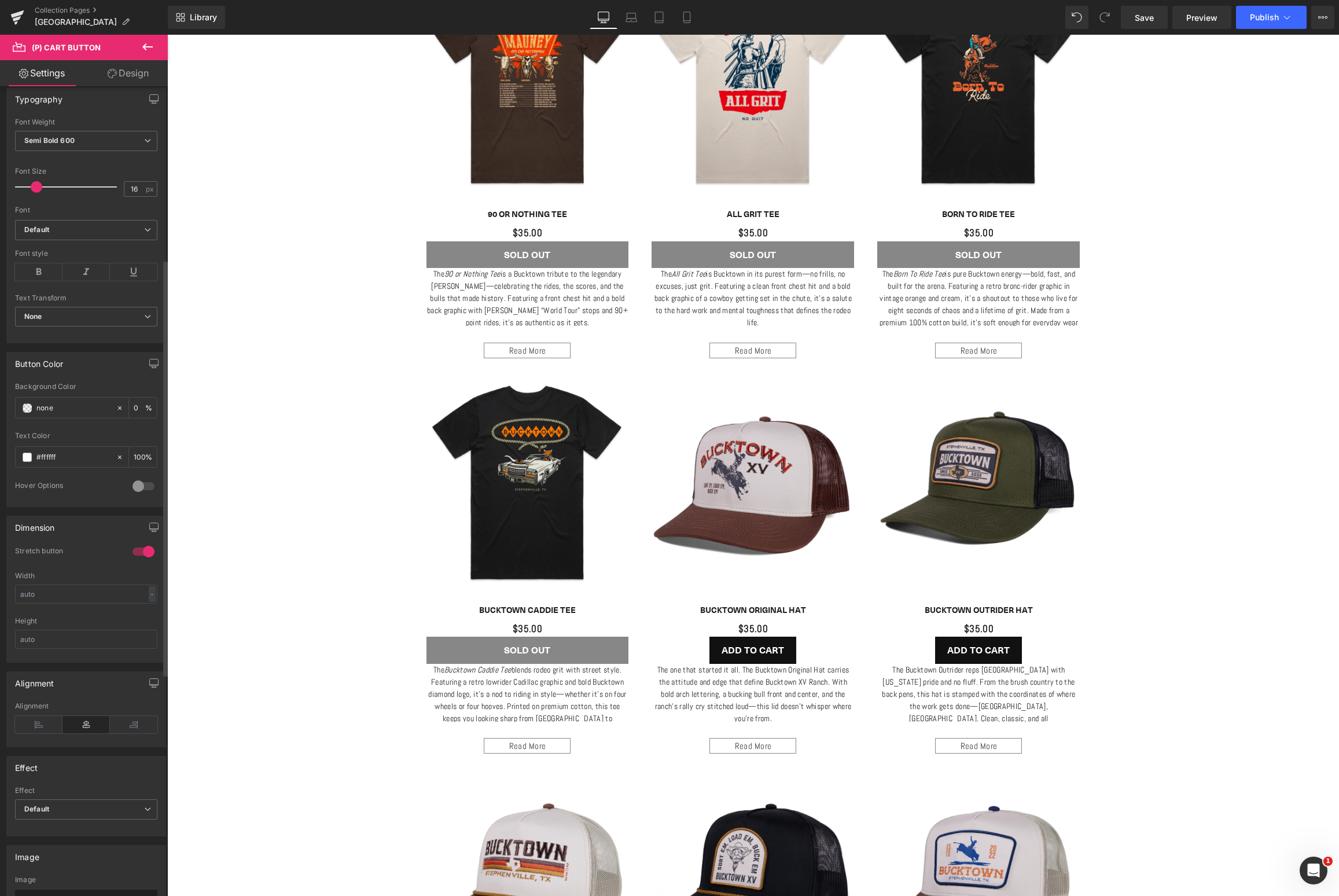
click at [138, 548] on div at bounding box center [144, 551] width 28 height 19
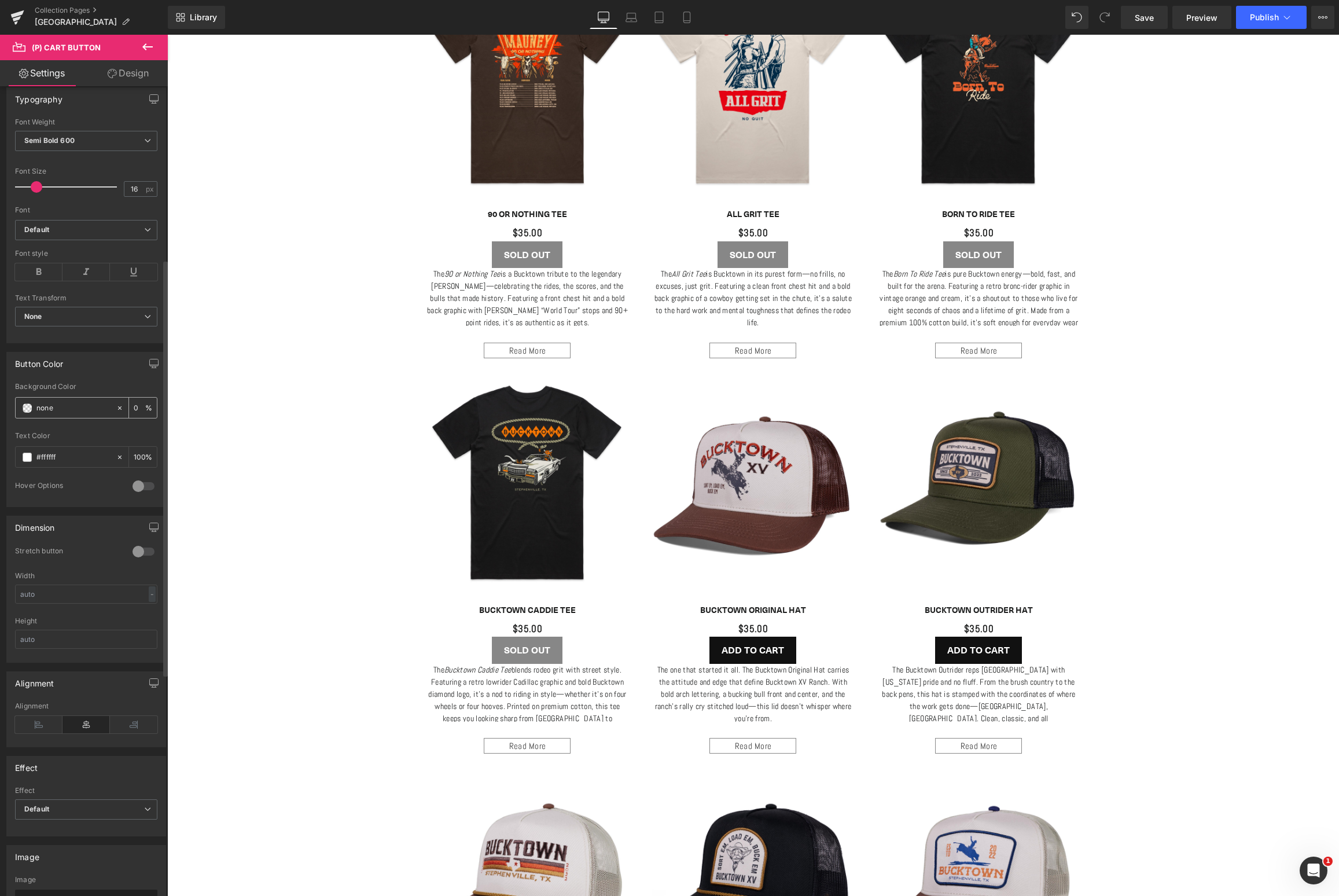
click at [133, 406] on input "0" at bounding box center [139, 407] width 11 height 13
type input "100"
click at [102, 441] on div "Text Color #ffffff 100 %" at bounding box center [86, 456] width 142 height 49
click at [71, 459] on input "#ffffff" at bounding box center [73, 457] width 74 height 13
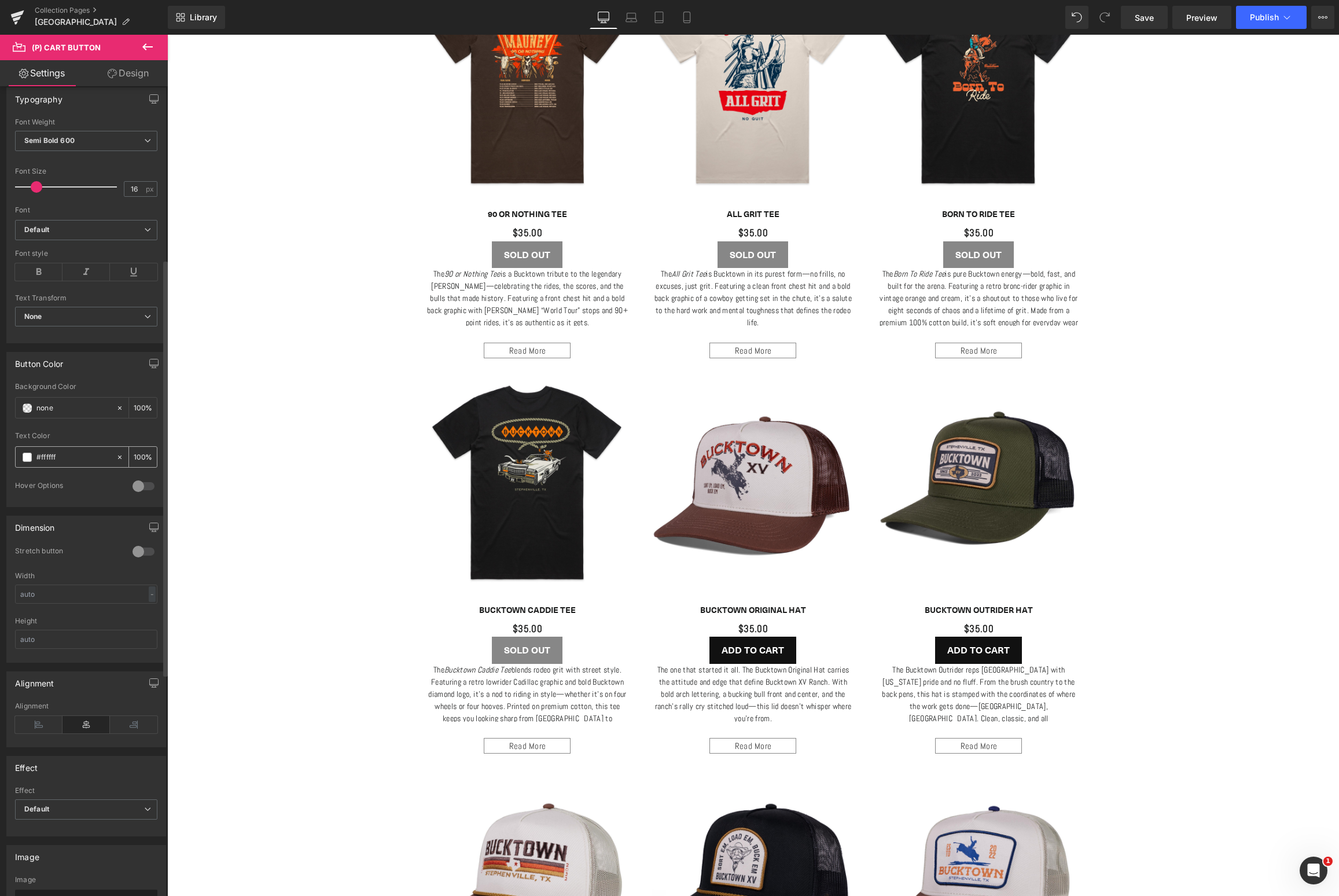
click at [71, 459] on input "#ffffff" at bounding box center [73, 457] width 74 height 13
click at [28, 458] on span at bounding box center [27, 457] width 9 height 9
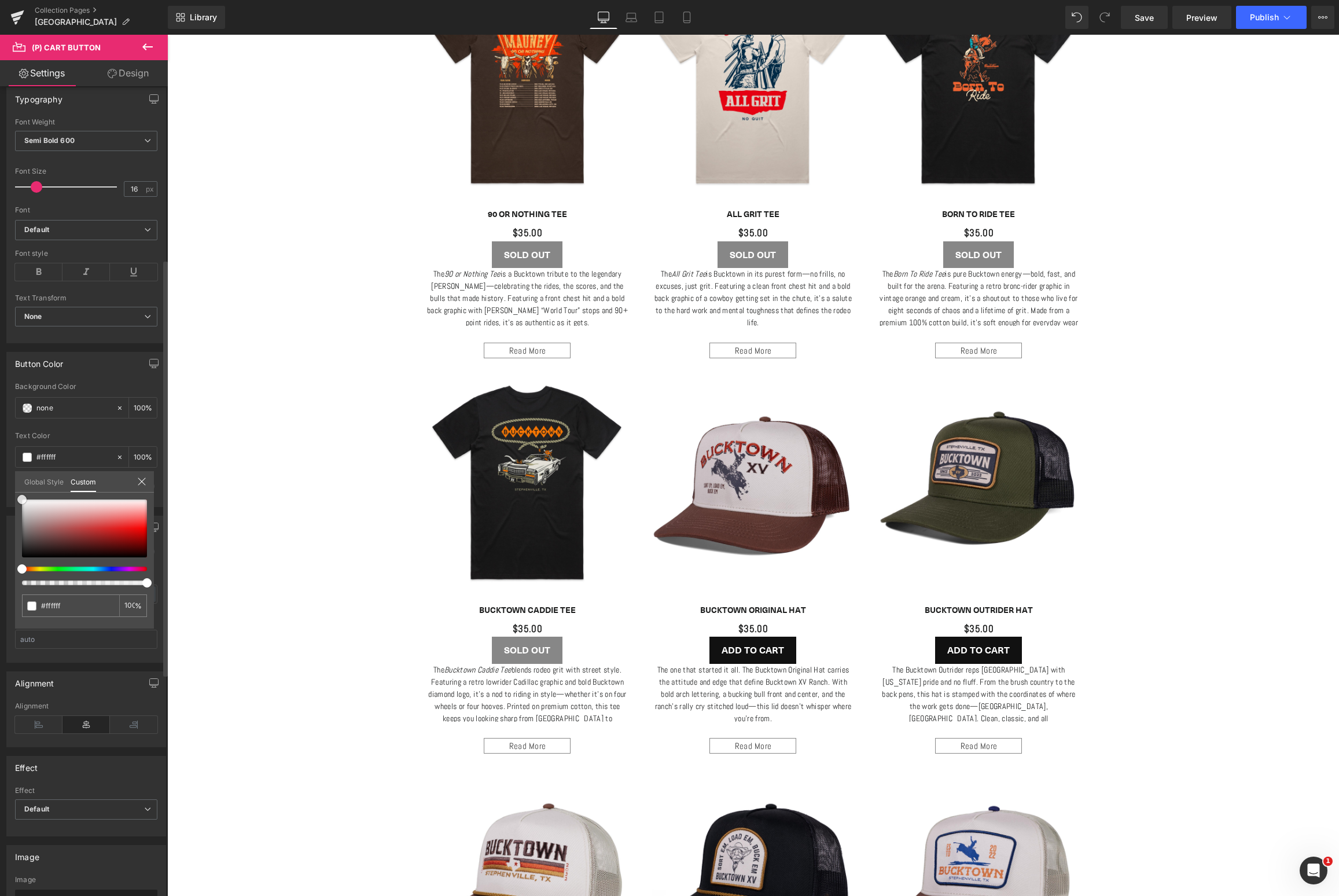
type input "#dcd4d4"
type input "#dad2d2"
type input "#555252"
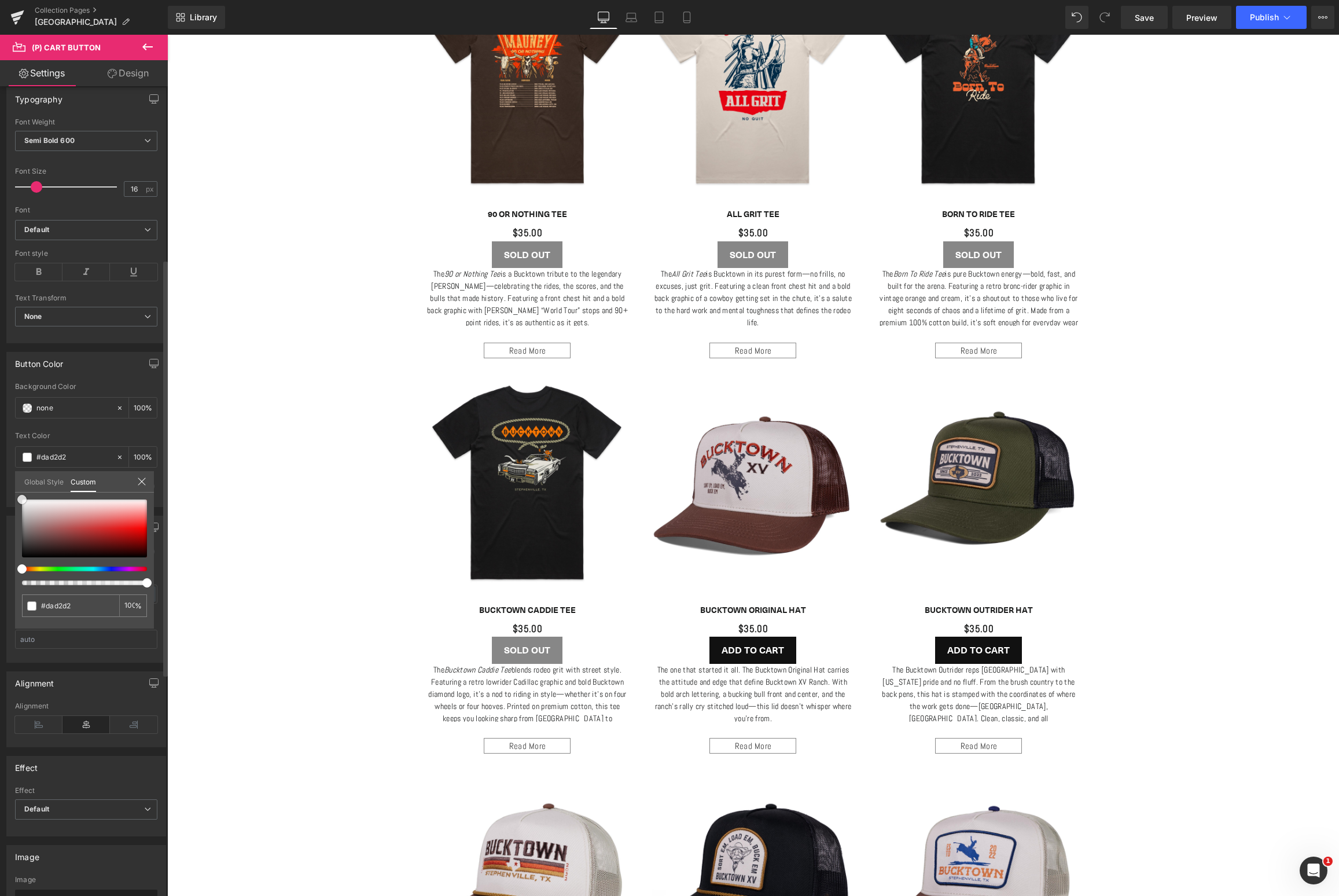
type input "#555252"
type input "#000000"
drag, startPoint x: 36, startPoint y: 508, endPoint x: 1, endPoint y: 607, distance: 105.0
click at [1, 507] on div "Button Color none Background Color none 100 % rgba(0, 0, 0, 1) Text Color #0000…" at bounding box center [87, 425] width 173 height 164
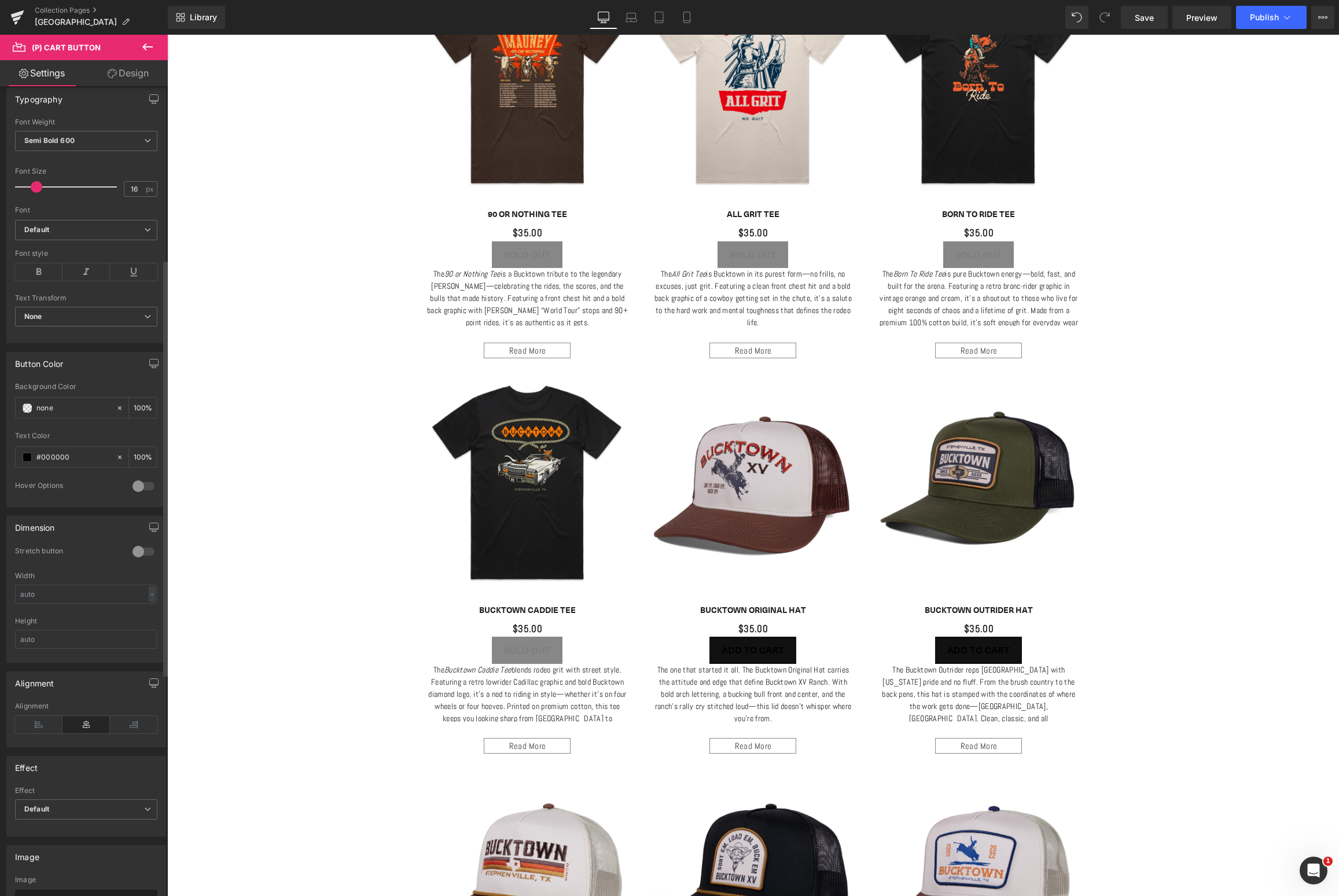
click at [81, 408] on input "none" at bounding box center [73, 408] width 74 height 13
type input "0"
click at [115, 405] on icon at bounding box center [119, 408] width 8 height 8
click at [75, 408] on input "none" at bounding box center [73, 408] width 74 height 13
click at [31, 408] on span at bounding box center [27, 408] width 9 height 9
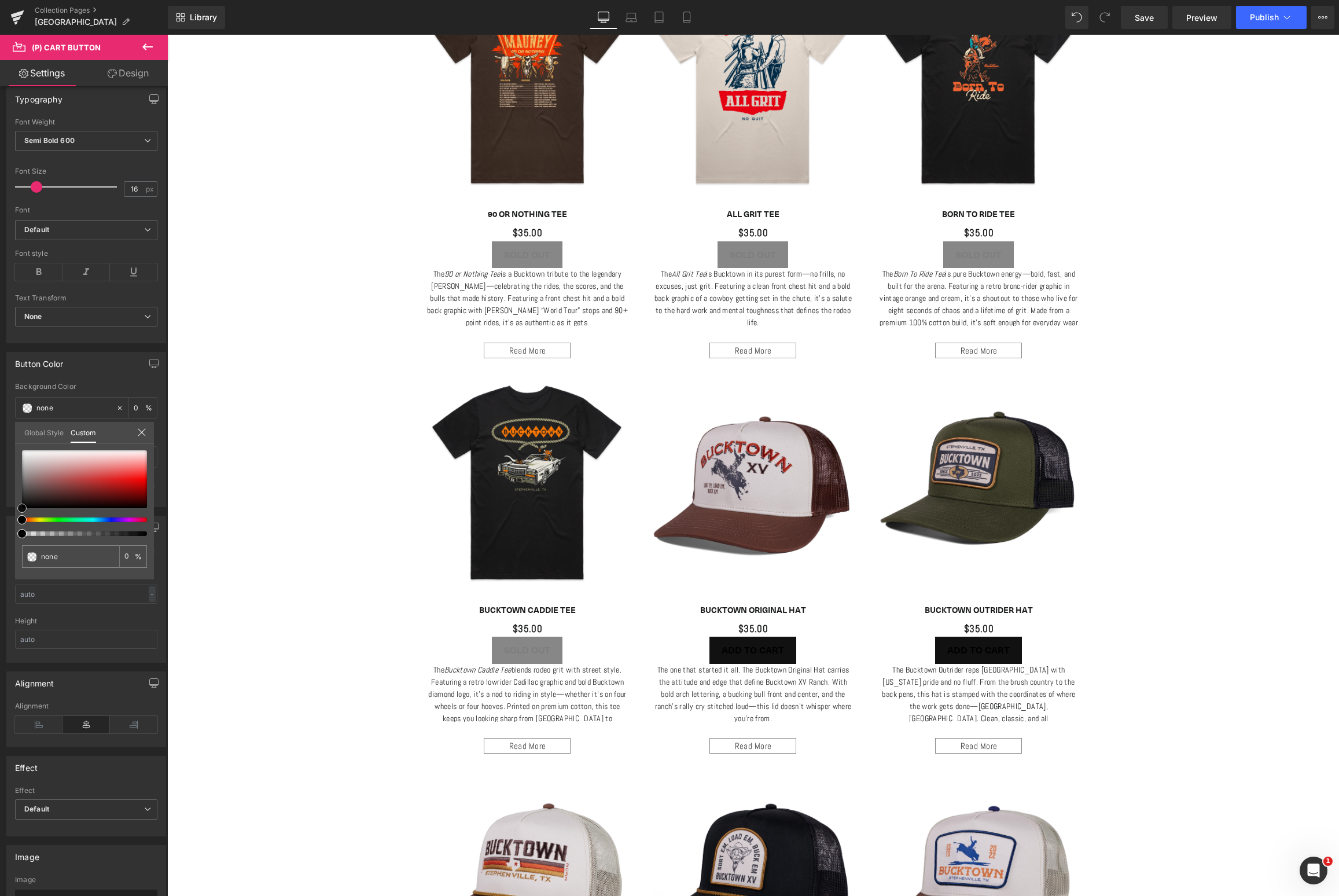
type input "#b49191"
type input "100"
type input "#b49191"
type input "100"
type input "#c7bbbb"
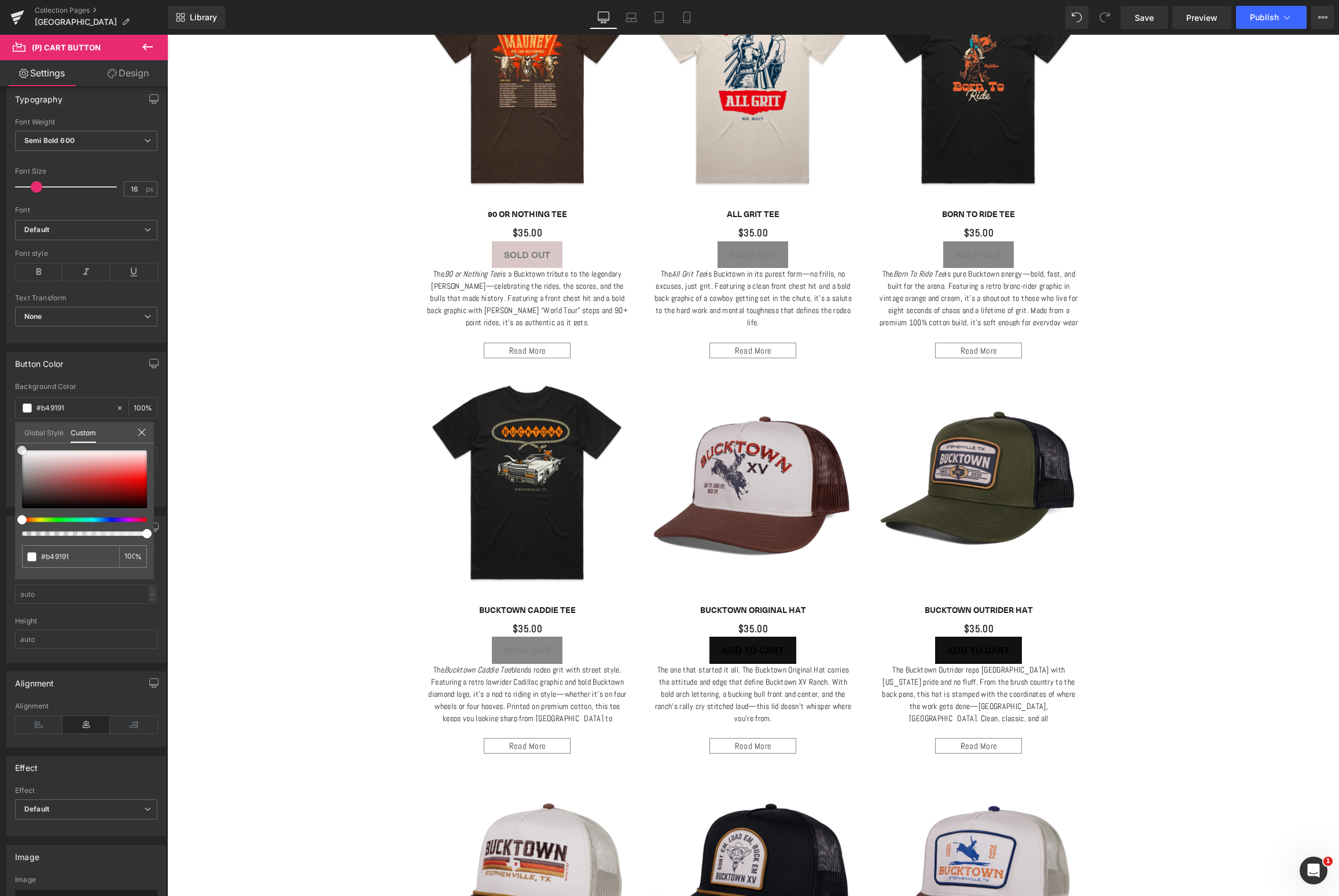
type input "#c7bbbb"
type input "#ffffff"
drag, startPoint x: 46, startPoint y: 471, endPoint x: -37, endPoint y: 429, distance: 93.0
click at [0, 429] on html "(P) Cart Button You are previewing how the will restyle your page. You can not …" at bounding box center [669, 448] width 1339 height 896
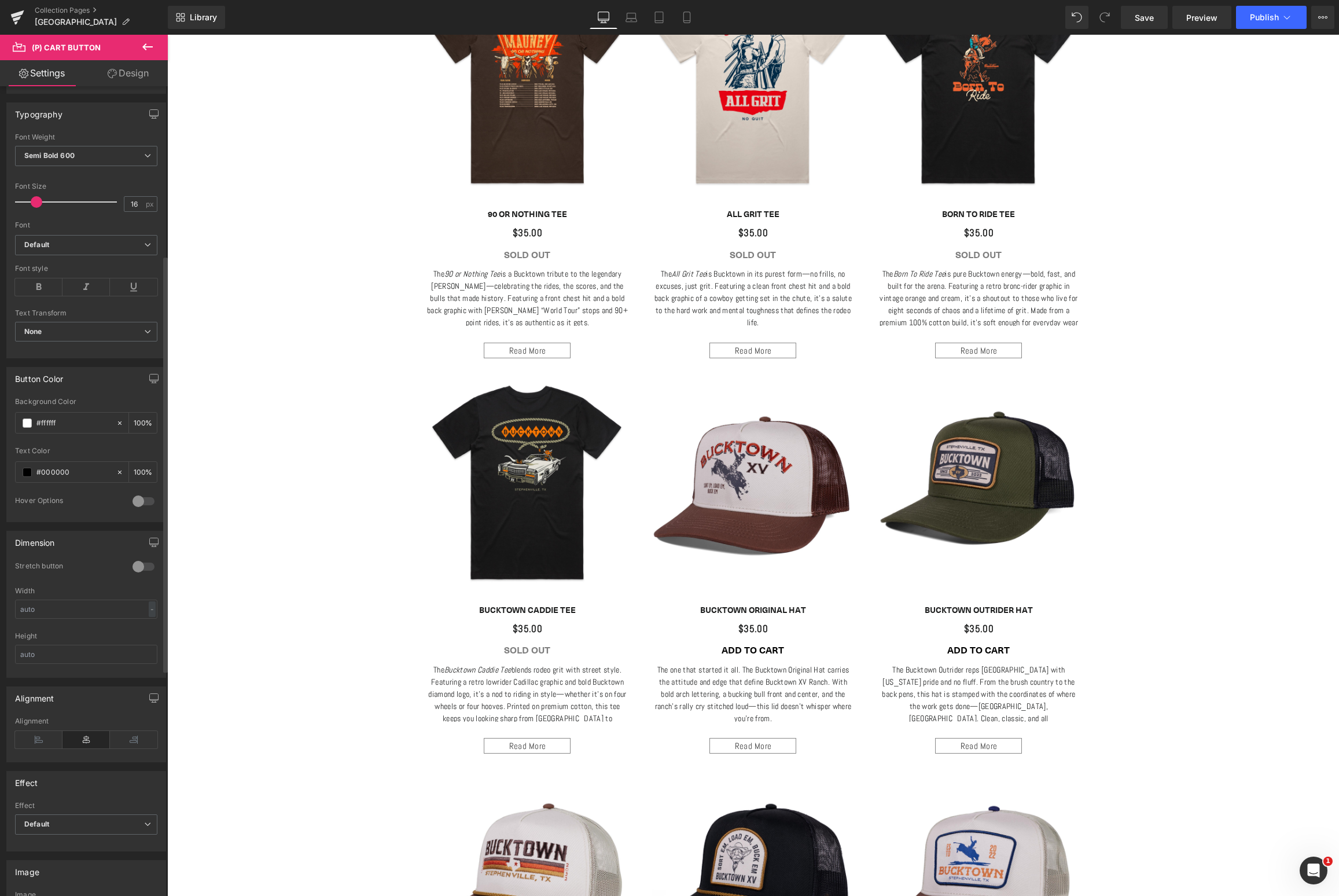
scroll to position [302, 0]
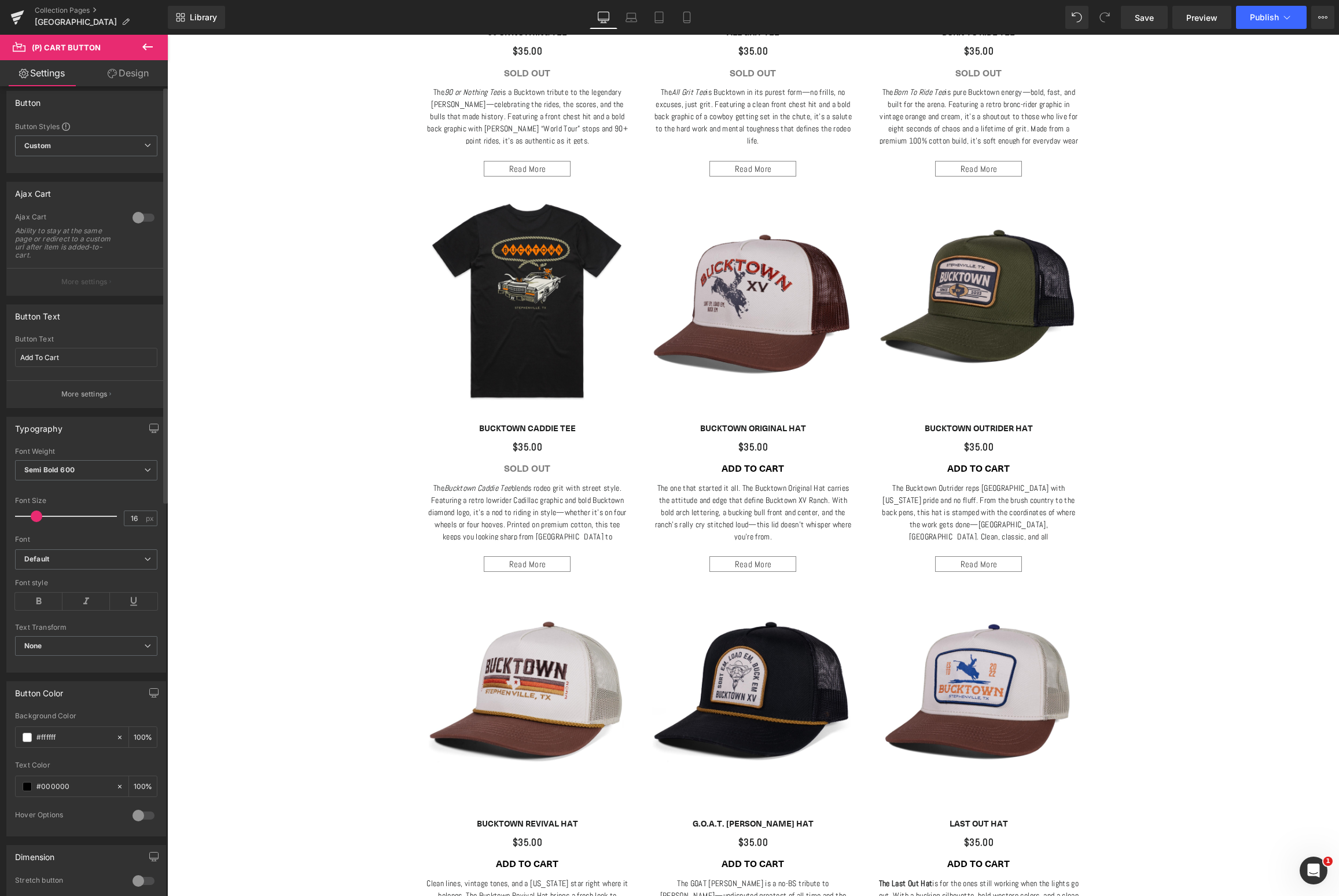
scroll to position [0, 0]
click at [124, 75] on link "Design" at bounding box center [128, 73] width 84 height 26
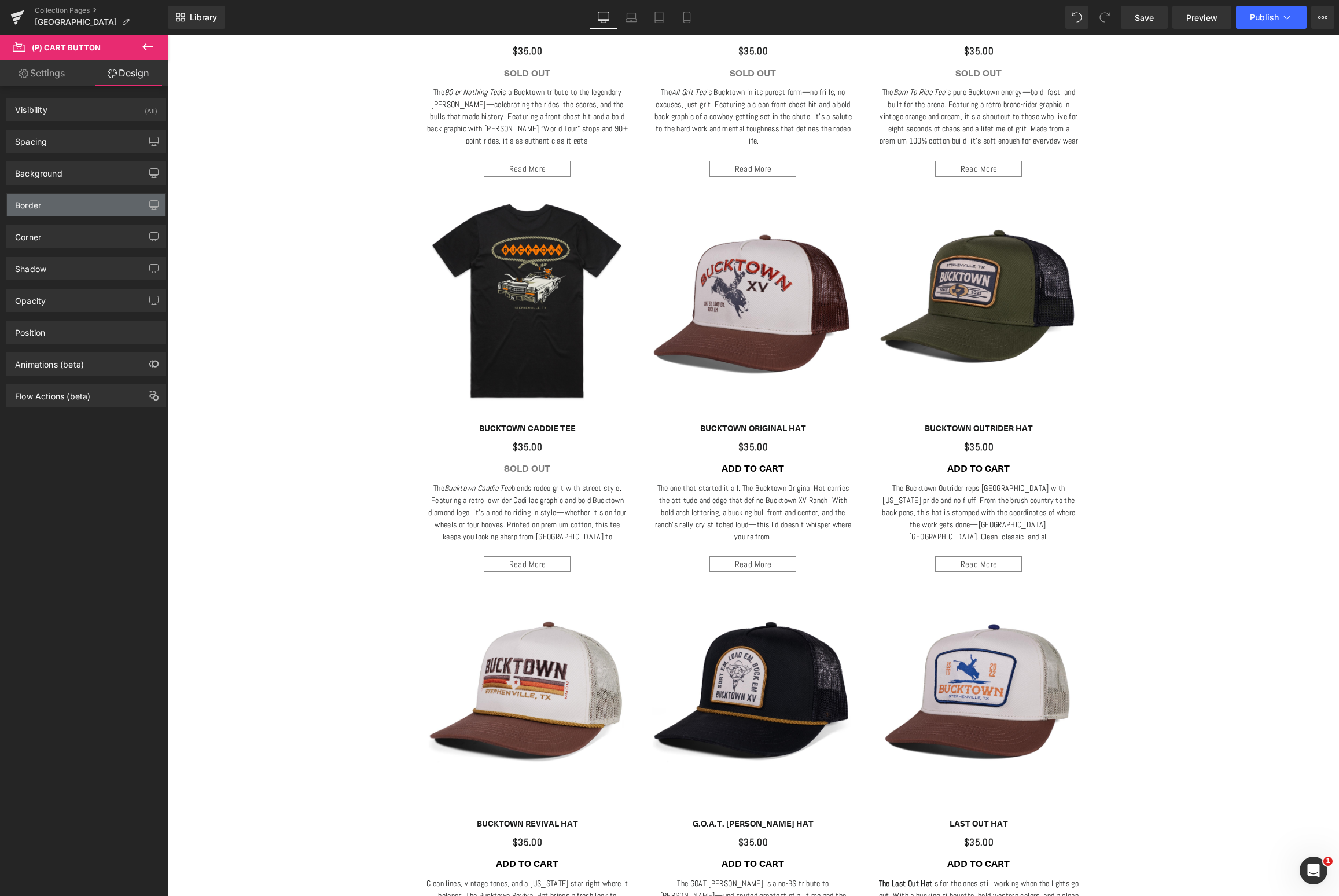
click at [79, 197] on div "Border" at bounding box center [87, 204] width 159 height 22
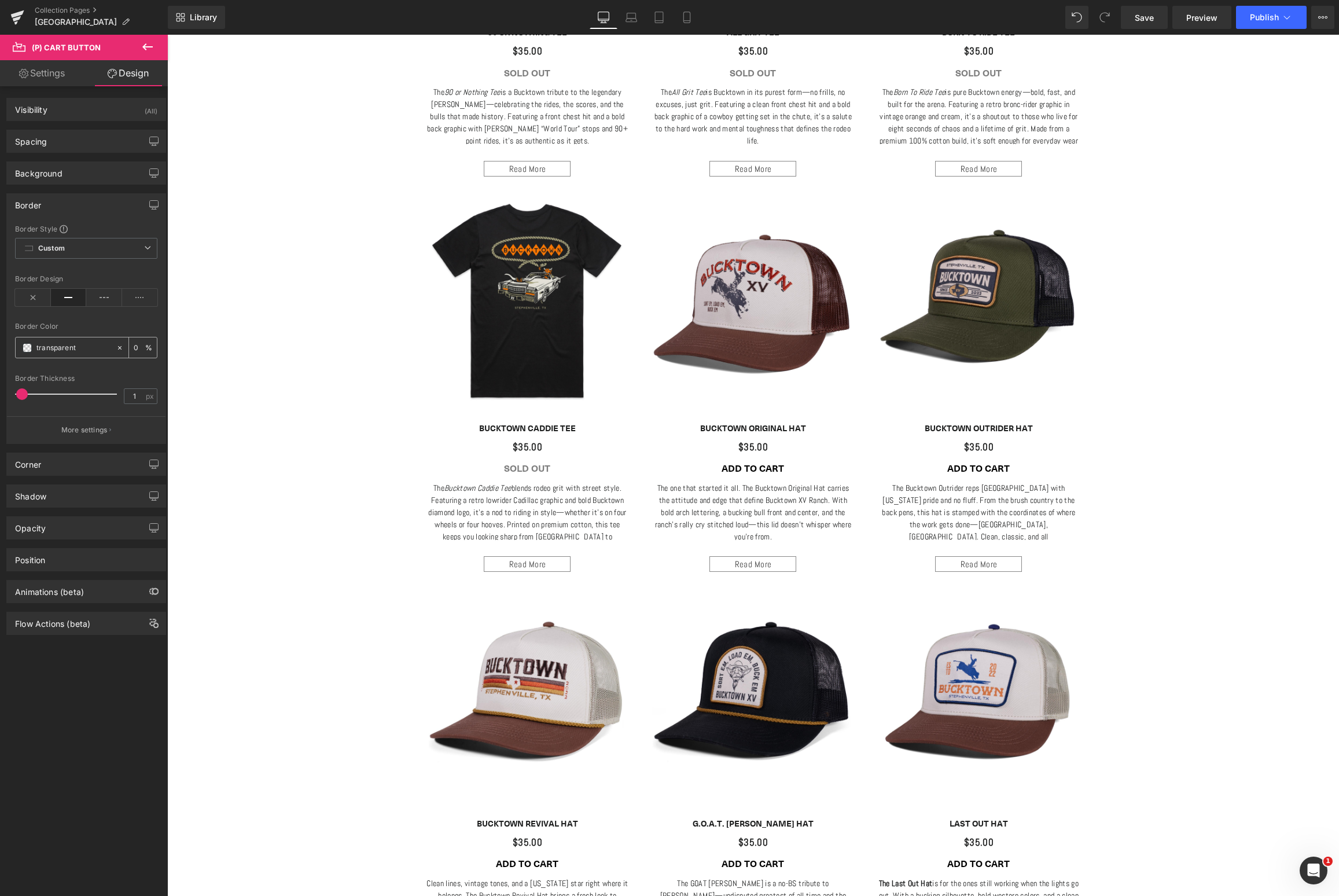
click at [115, 348] on icon at bounding box center [119, 348] width 8 height 8
click at [32, 348] on div "none" at bounding box center [66, 348] width 100 height 20
click at [28, 349] on span at bounding box center [27, 348] width 9 height 9
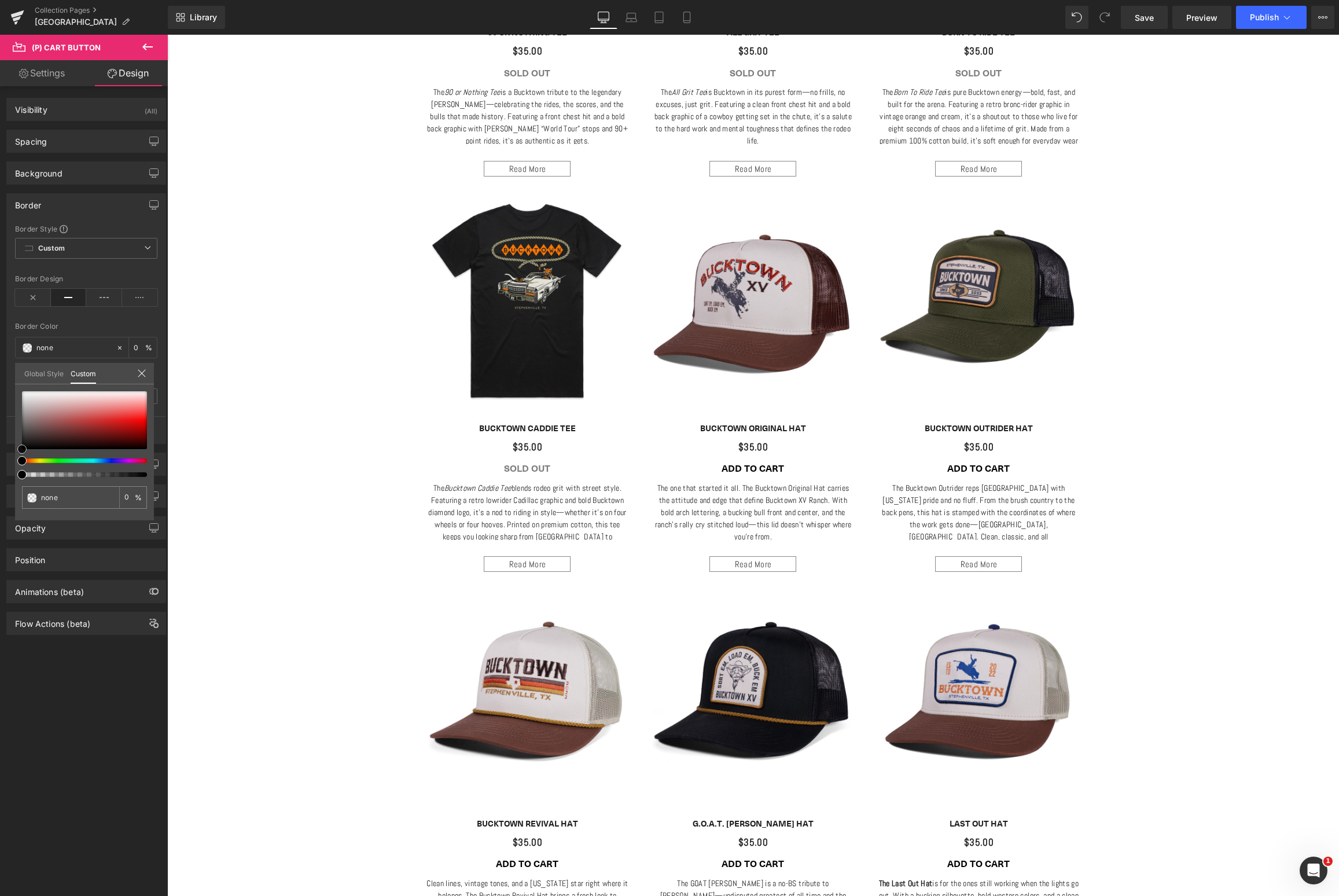
type input "#765050"
type input "100"
type input "#765050"
type input "100"
type input "#493636"
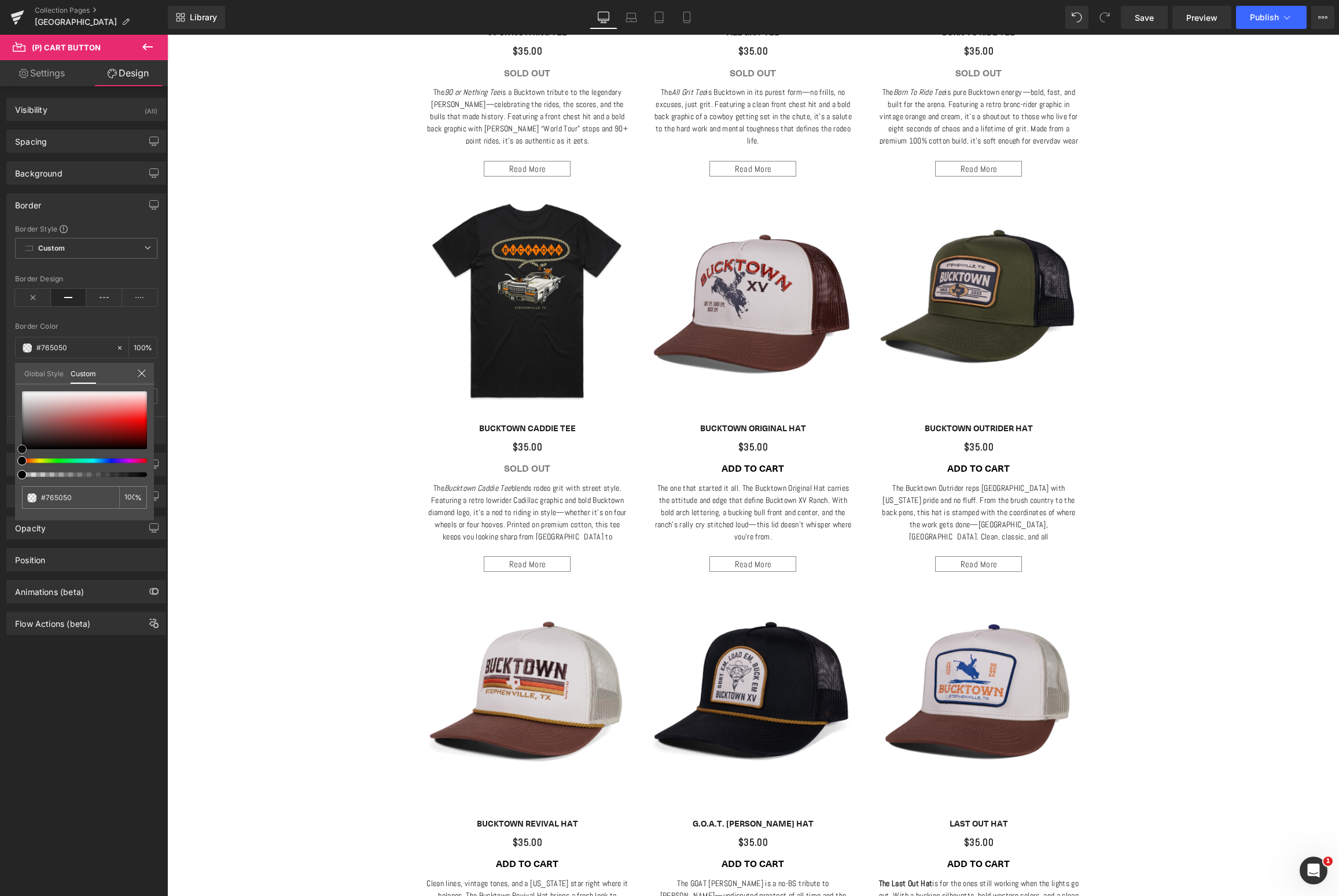
type input "#493636"
type input "#0d0b0b"
type input "#000000"
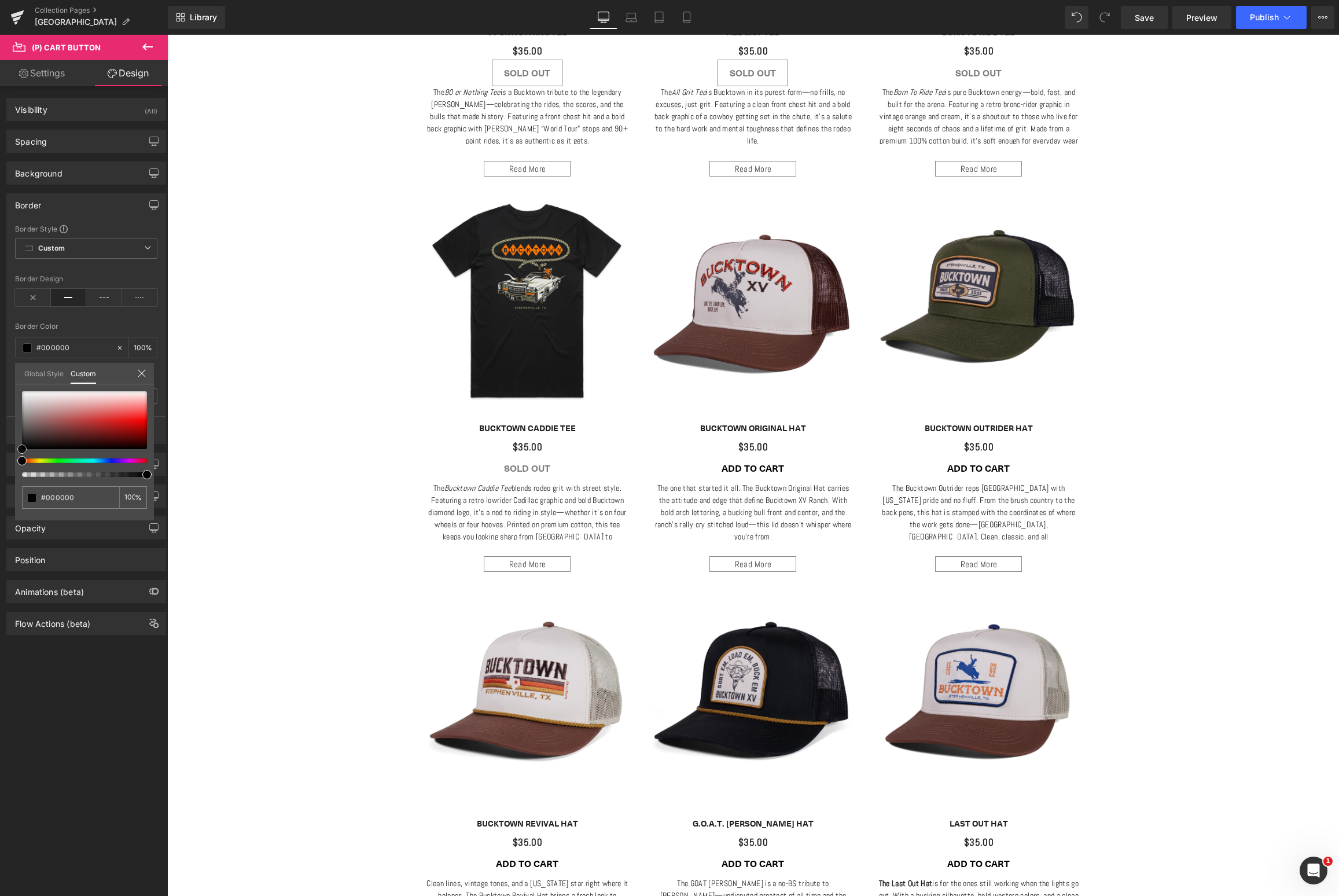
drag, startPoint x: 38, startPoint y: 437, endPoint x: 4, endPoint y: 467, distance: 45.3
click at [4, 444] on div "Border Border Style Custom Custom Setup Global Style Custom Setup Global Style …" at bounding box center [87, 314] width 173 height 259
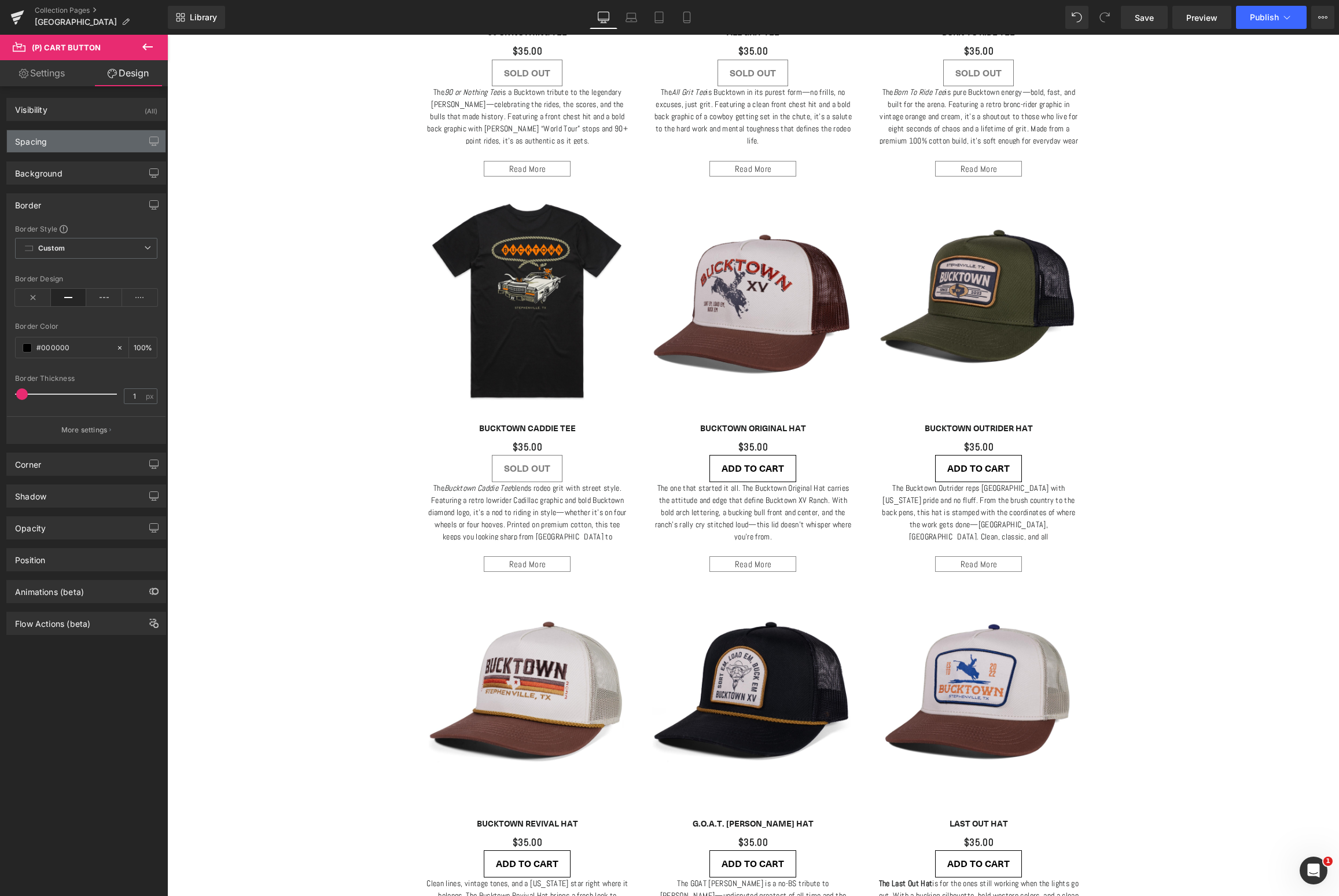
click at [80, 143] on div "Spacing" at bounding box center [87, 141] width 159 height 22
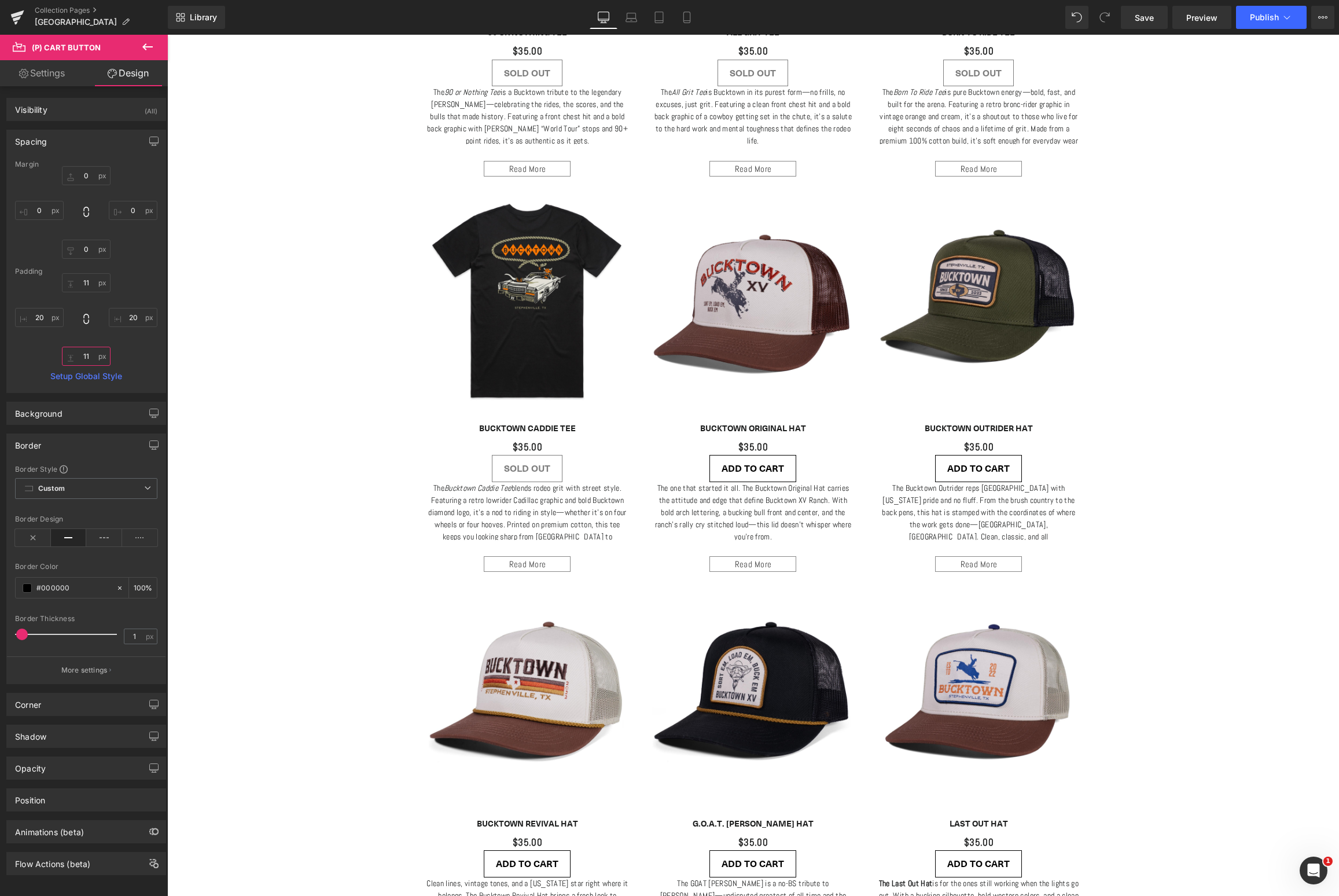
click at [87, 361] on input "11" at bounding box center [86, 356] width 49 height 19
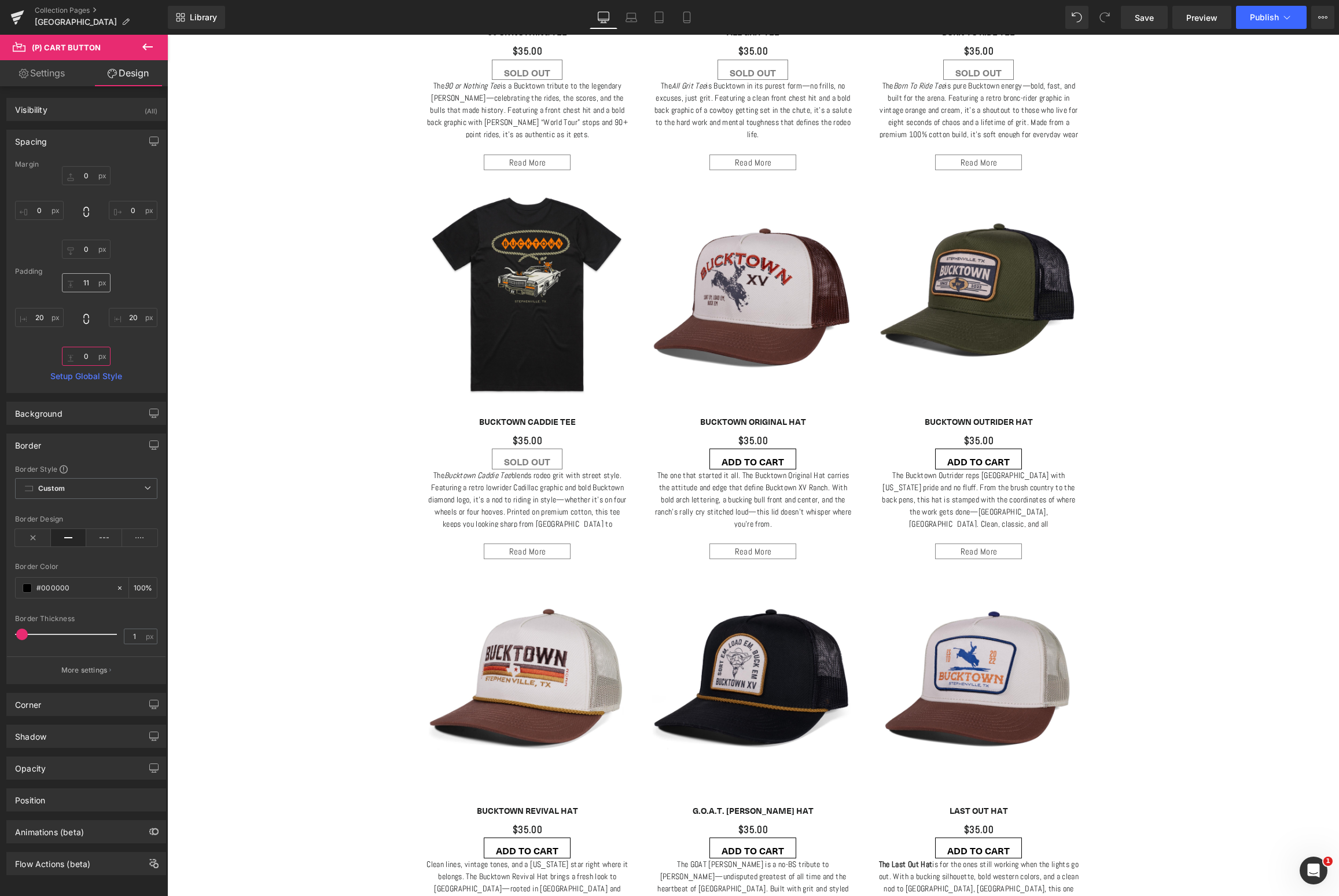
type input "0"
click at [84, 287] on input "11" at bounding box center [86, 283] width 49 height 19
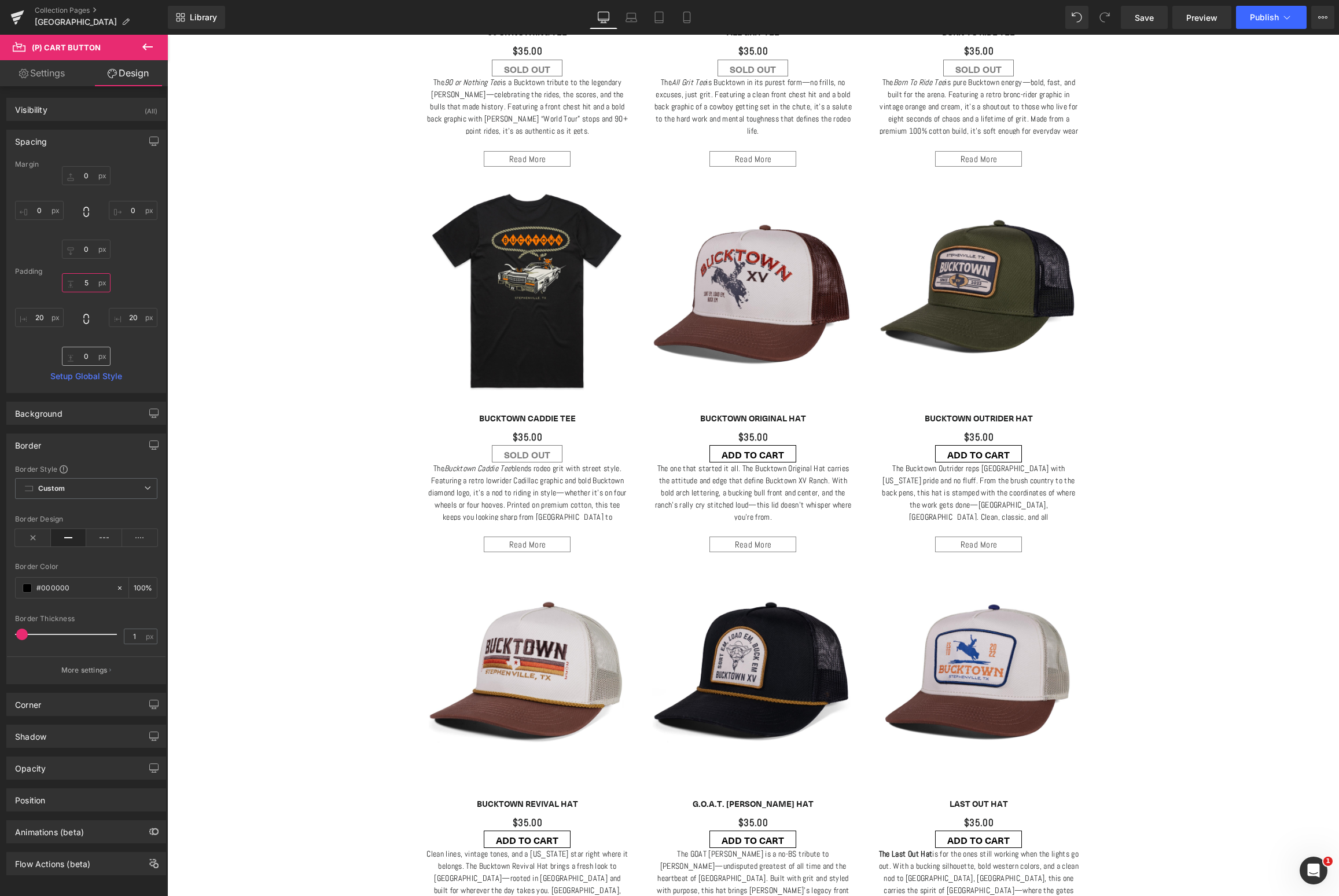
type input "5"
click at [77, 351] on input "0" at bounding box center [86, 356] width 49 height 19
type input "5"
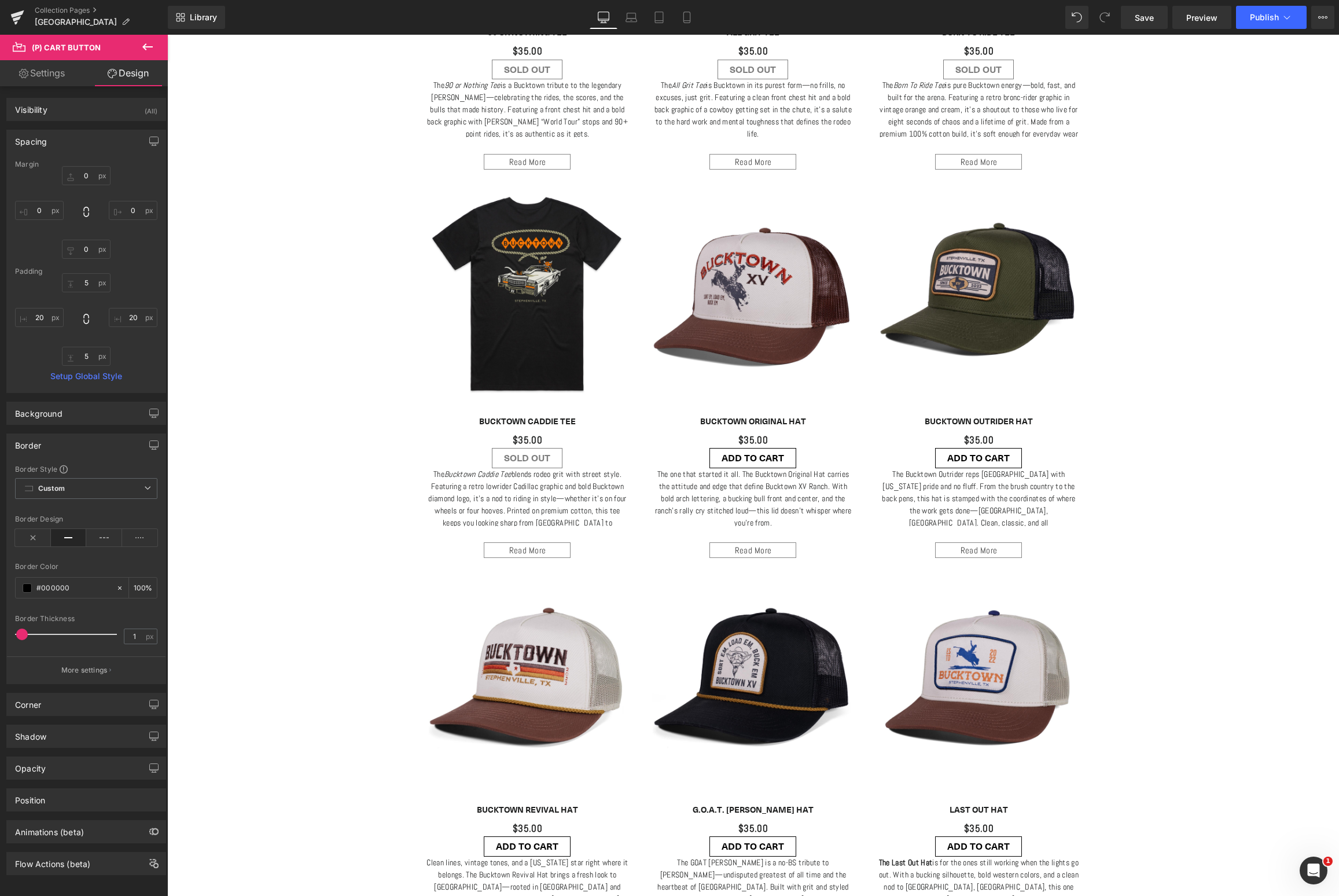
click at [52, 78] on link "Settings" at bounding box center [42, 73] width 84 height 26
type input "100"
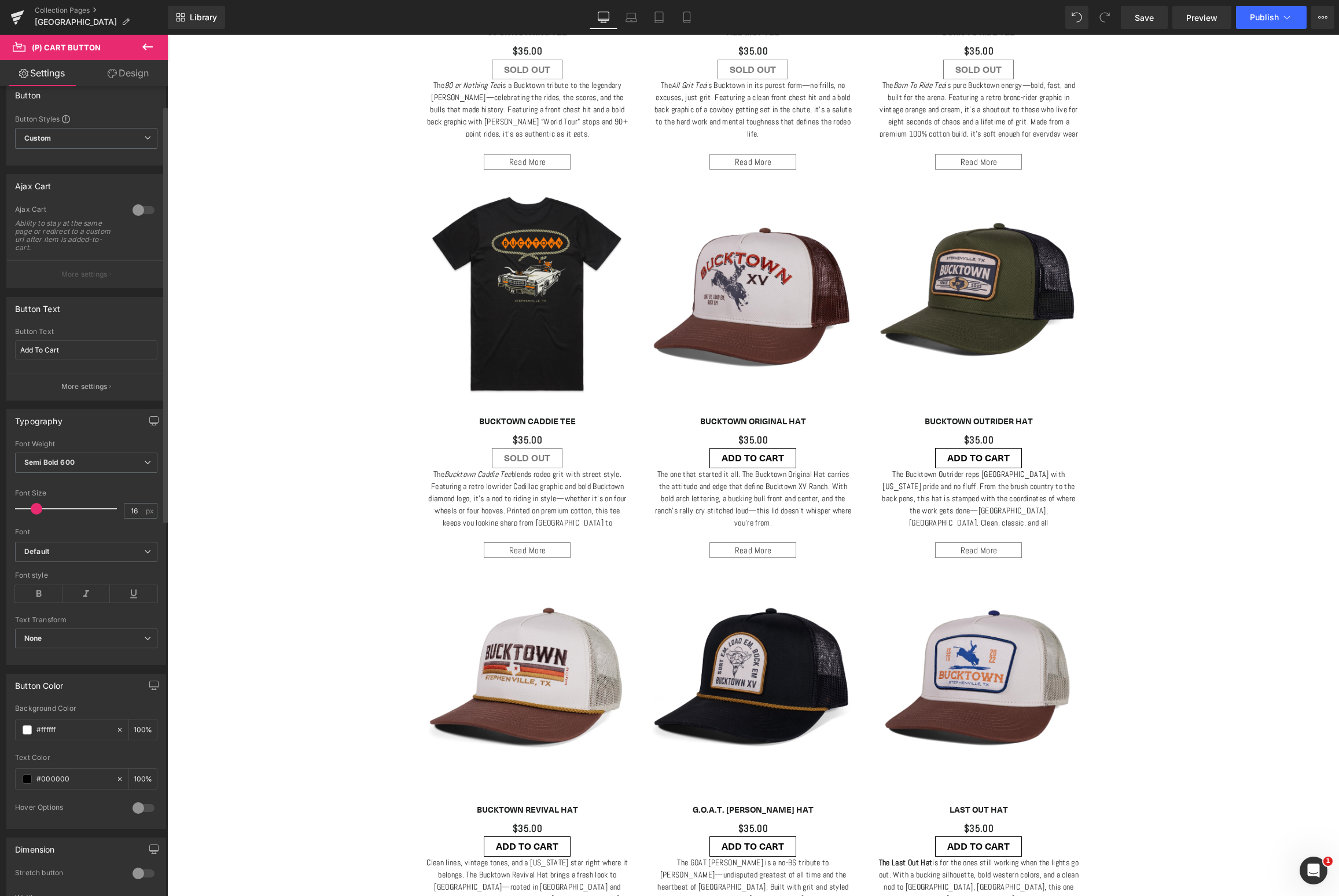
scroll to position [38, 0]
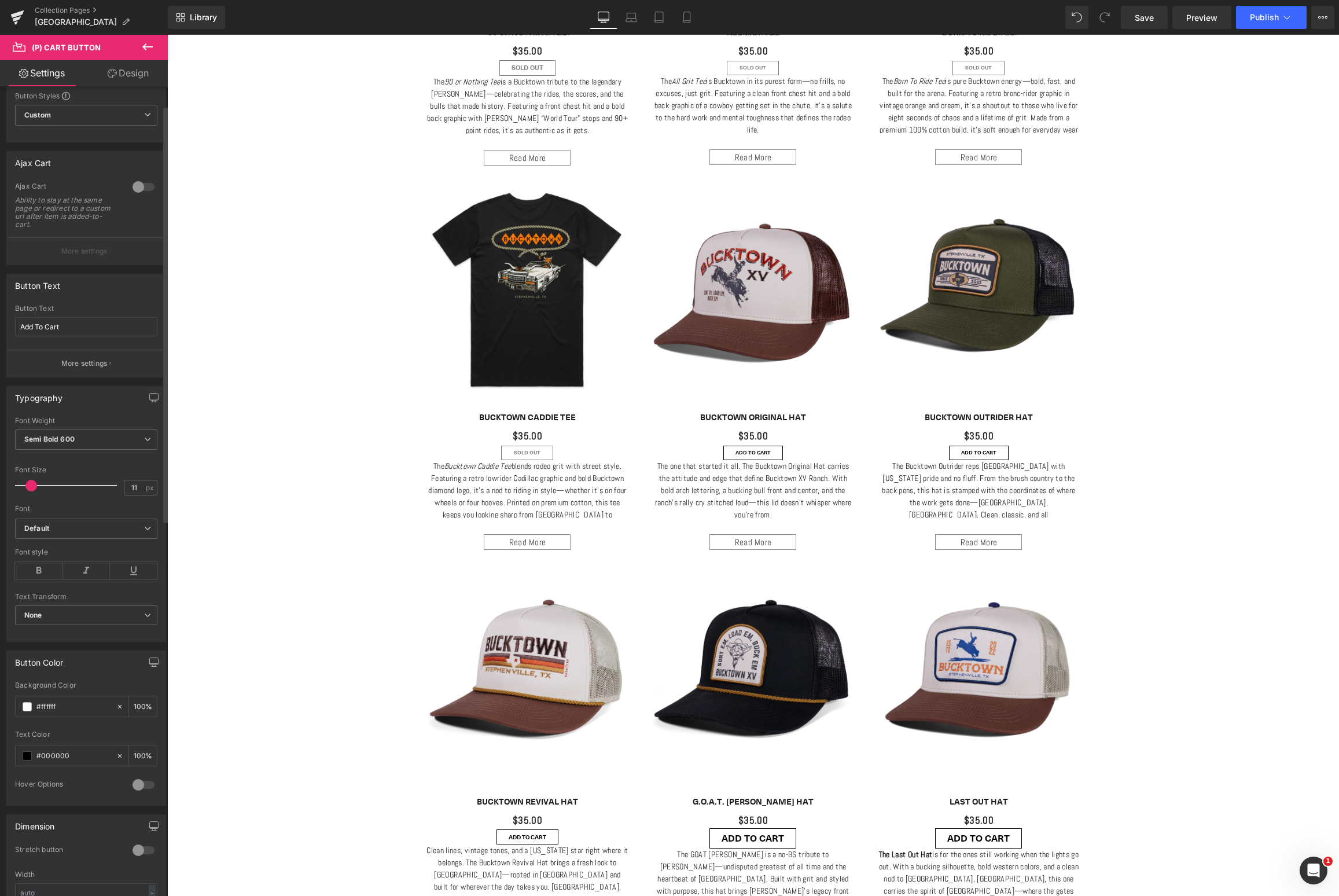
type input "12"
click at [32, 488] on span at bounding box center [32, 485] width 11 height 11
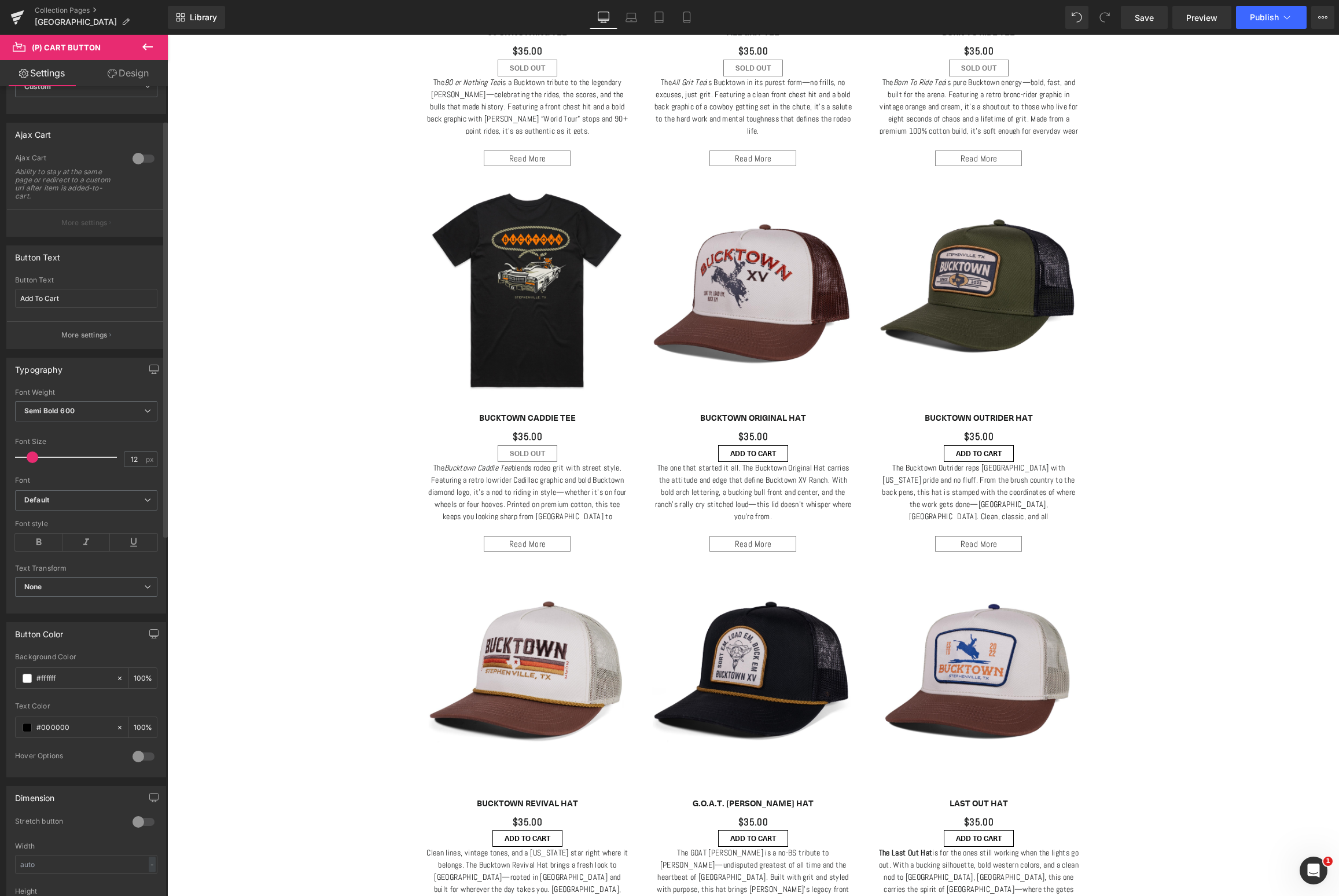
scroll to position [115, 0]
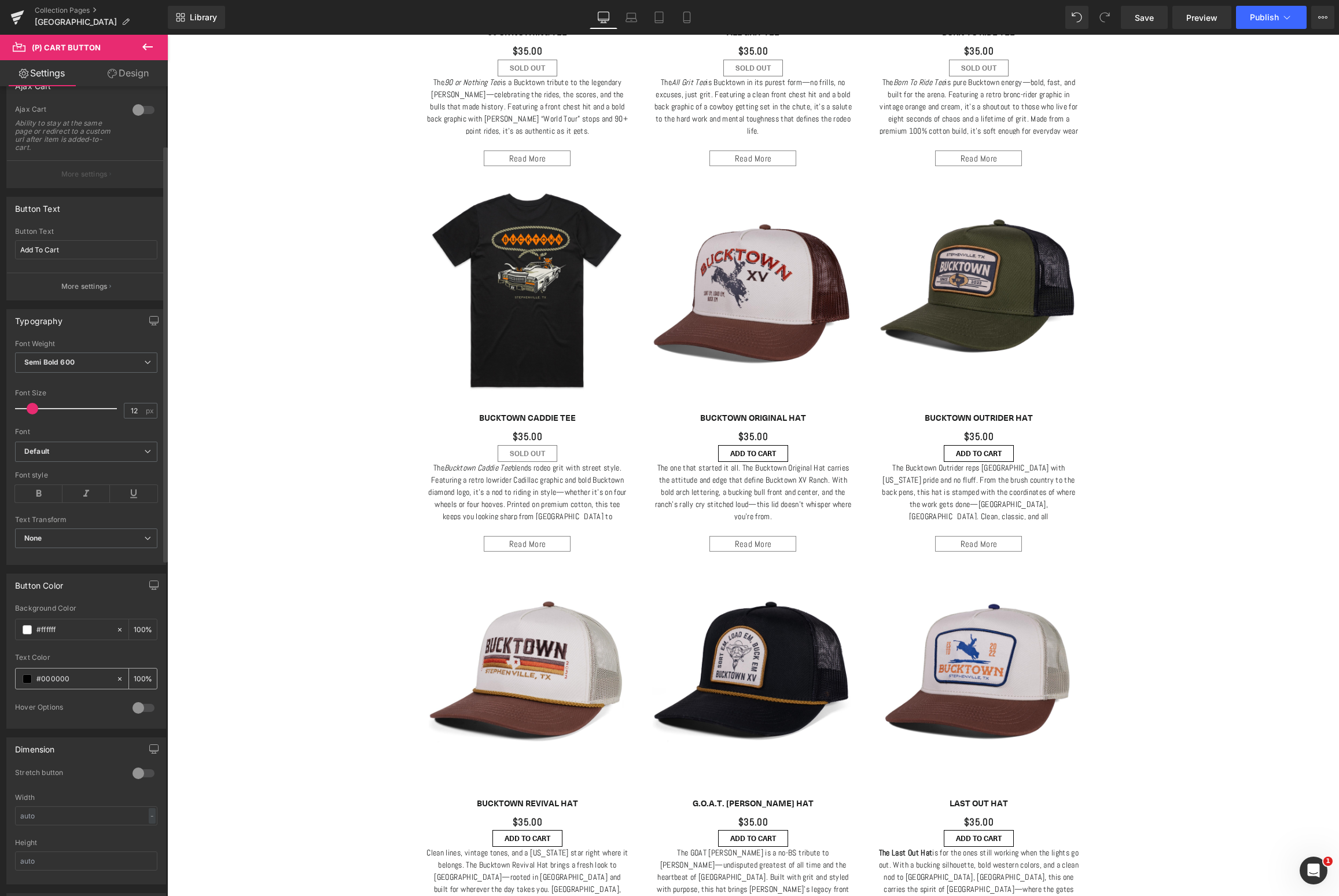
click at [27, 678] on span at bounding box center [27, 678] width 9 height 9
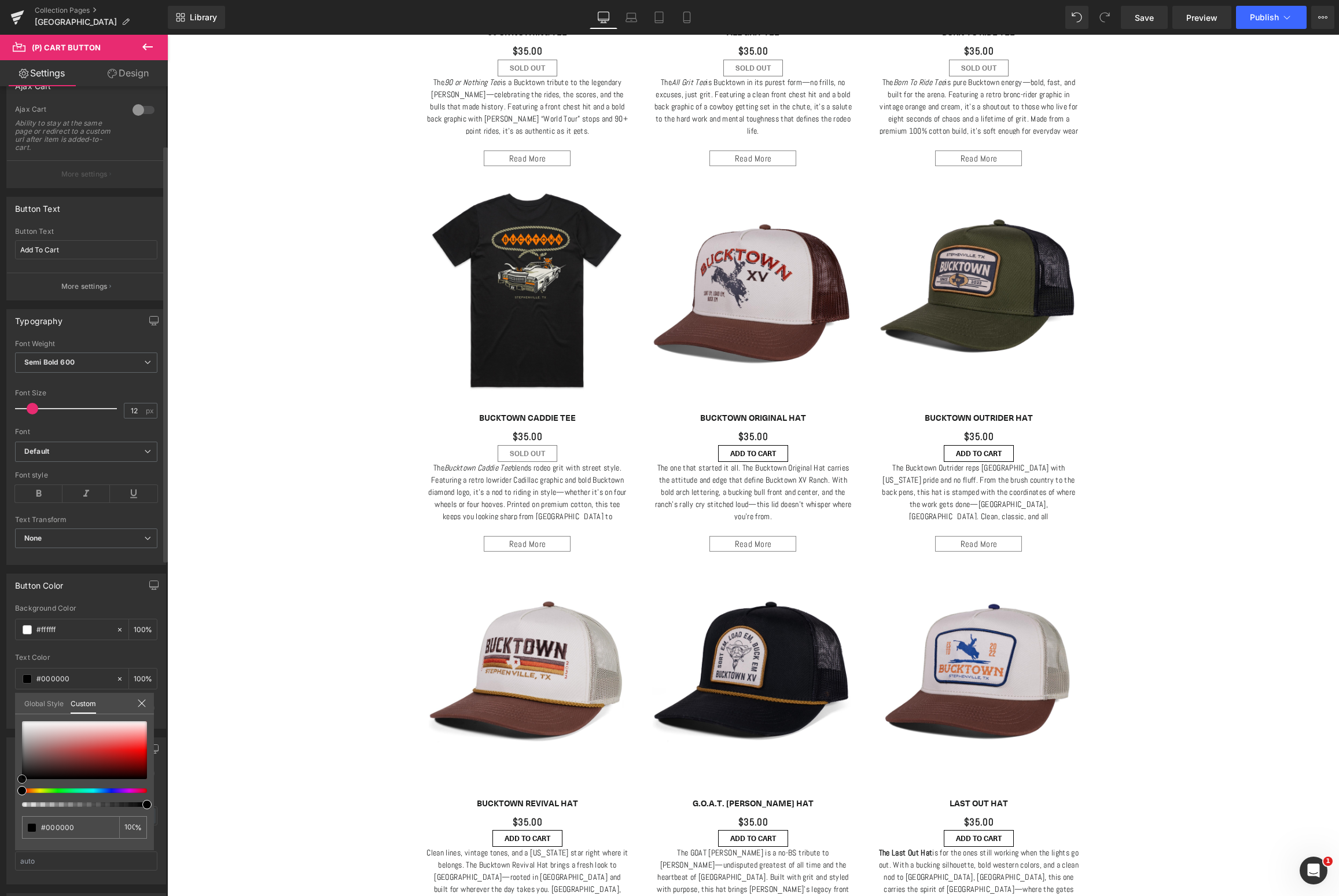
type input "#4b4848"
type input "#484545"
type input "#424242"
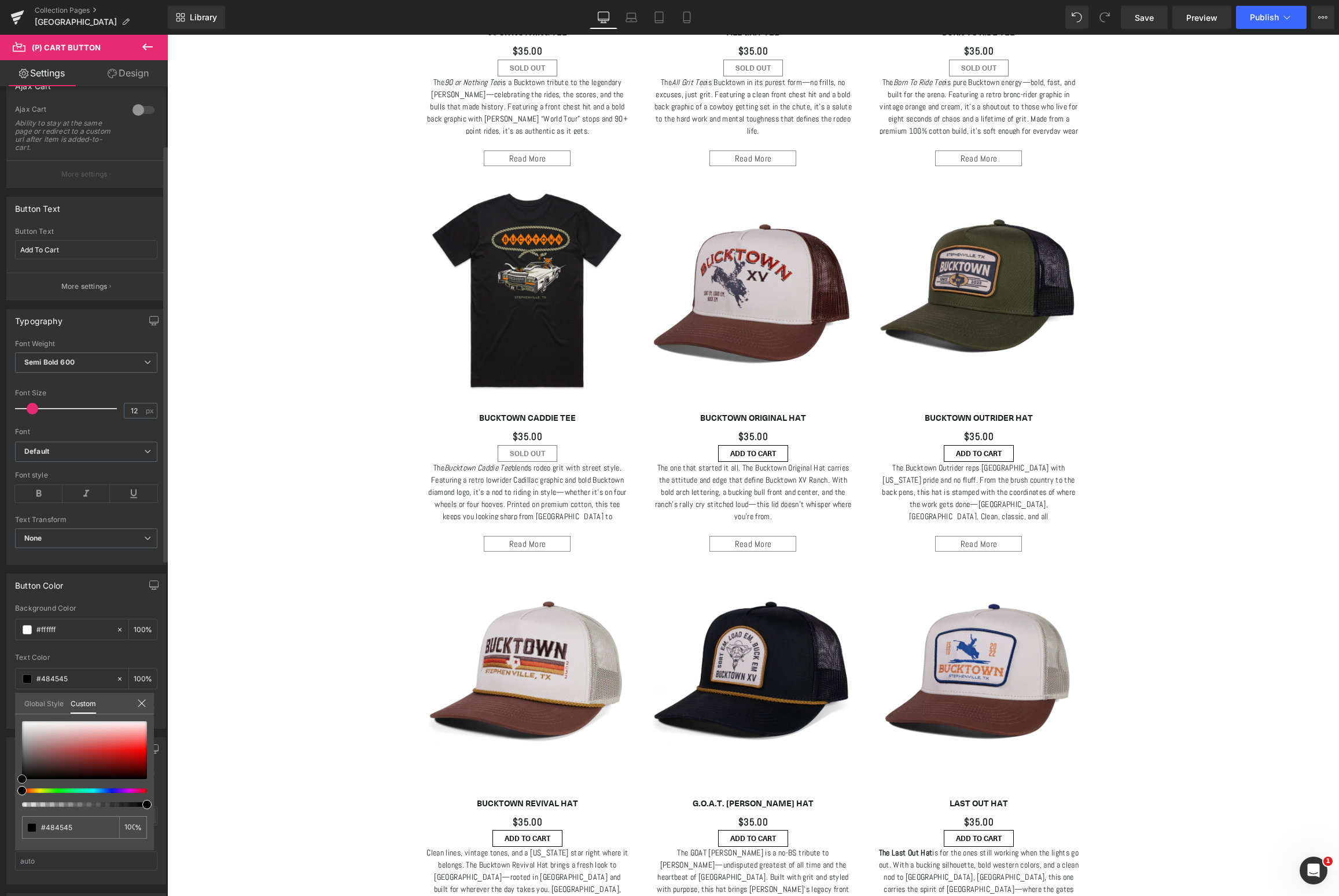
type input "#424242"
type input "#3f3f3f"
type input "#3d3d3d"
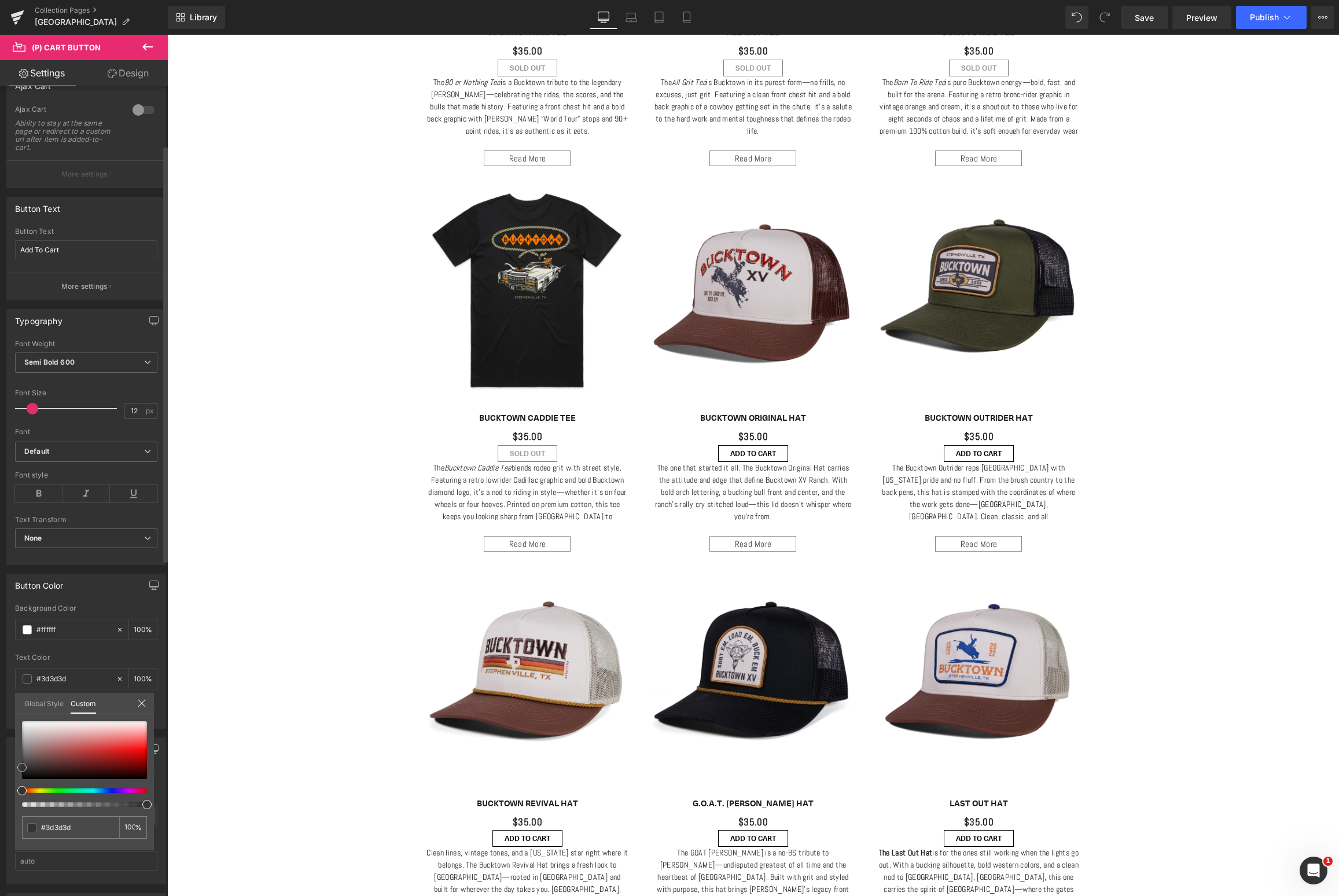
drag, startPoint x: 24, startPoint y: 763, endPoint x: 17, endPoint y: 767, distance: 8.1
click at [17, 767] on div "#3d3d3d 100 %" at bounding box center [84, 785] width 139 height 129
type input "#353535"
click at [18, 770] on div "#353535 100 %" at bounding box center [84, 785] width 139 height 129
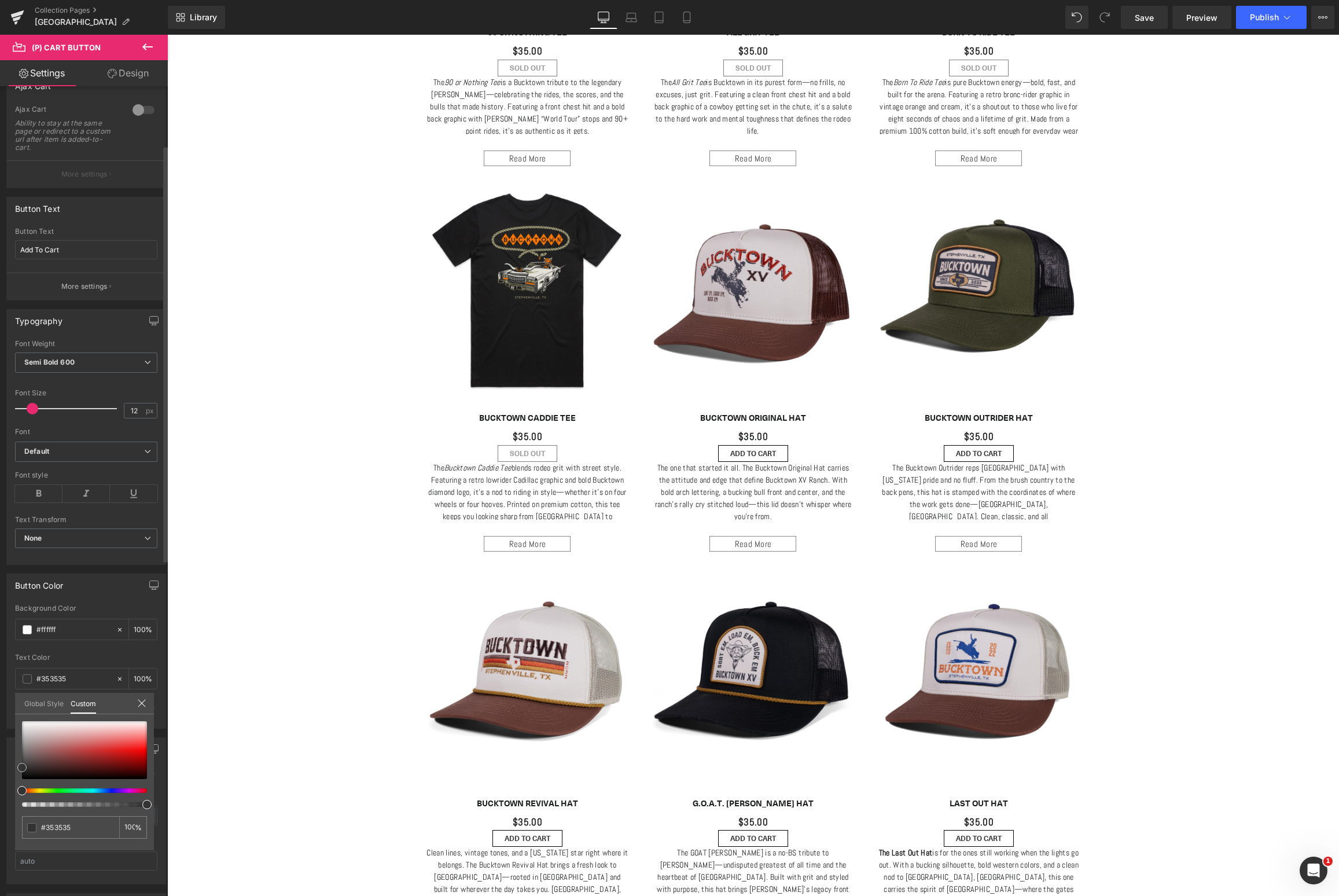
type input "#303030"
type input "#2d2d2d"
type input "#2b2b2b"
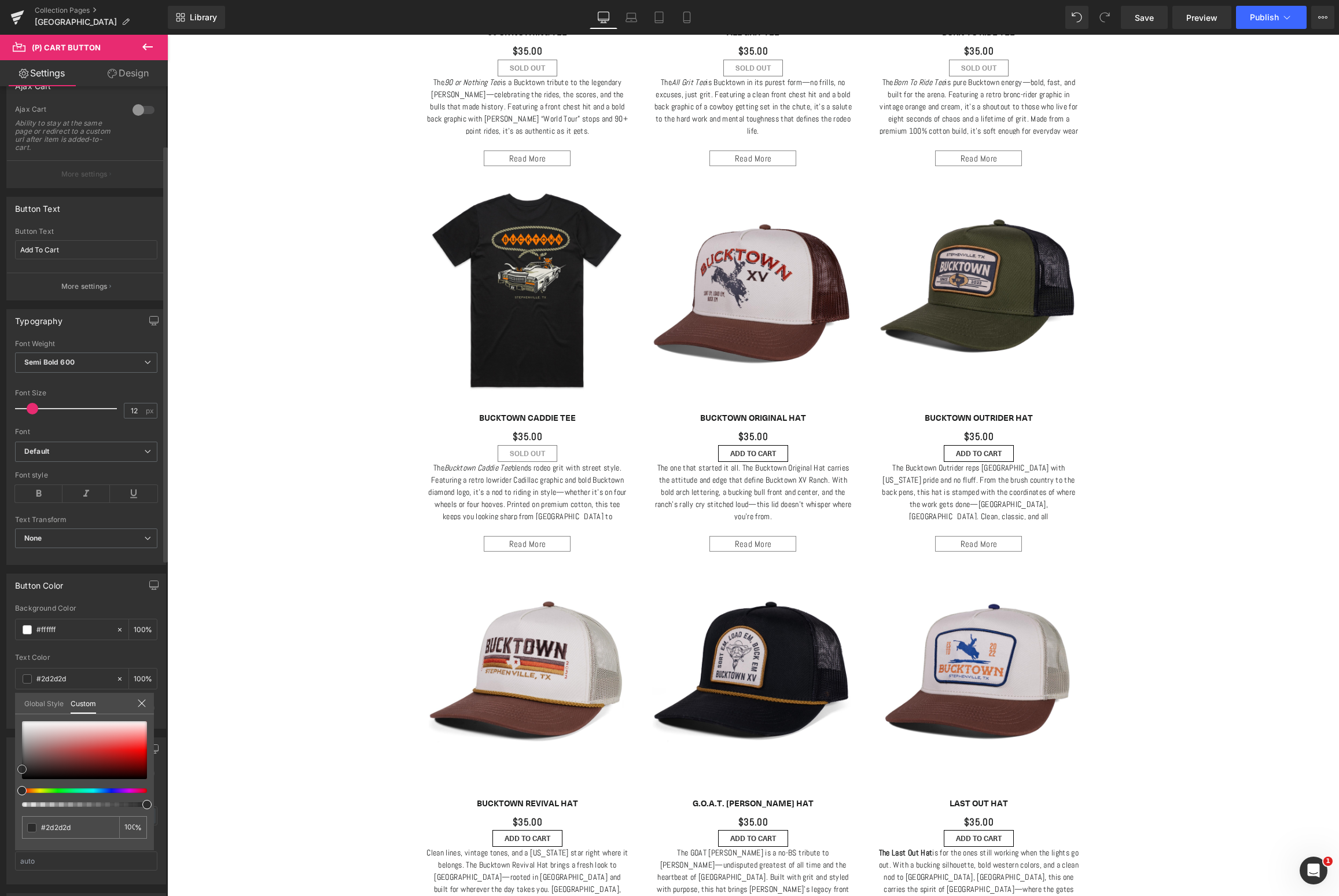
type input "#2b2b2b"
type input "#282828"
type input "#262626"
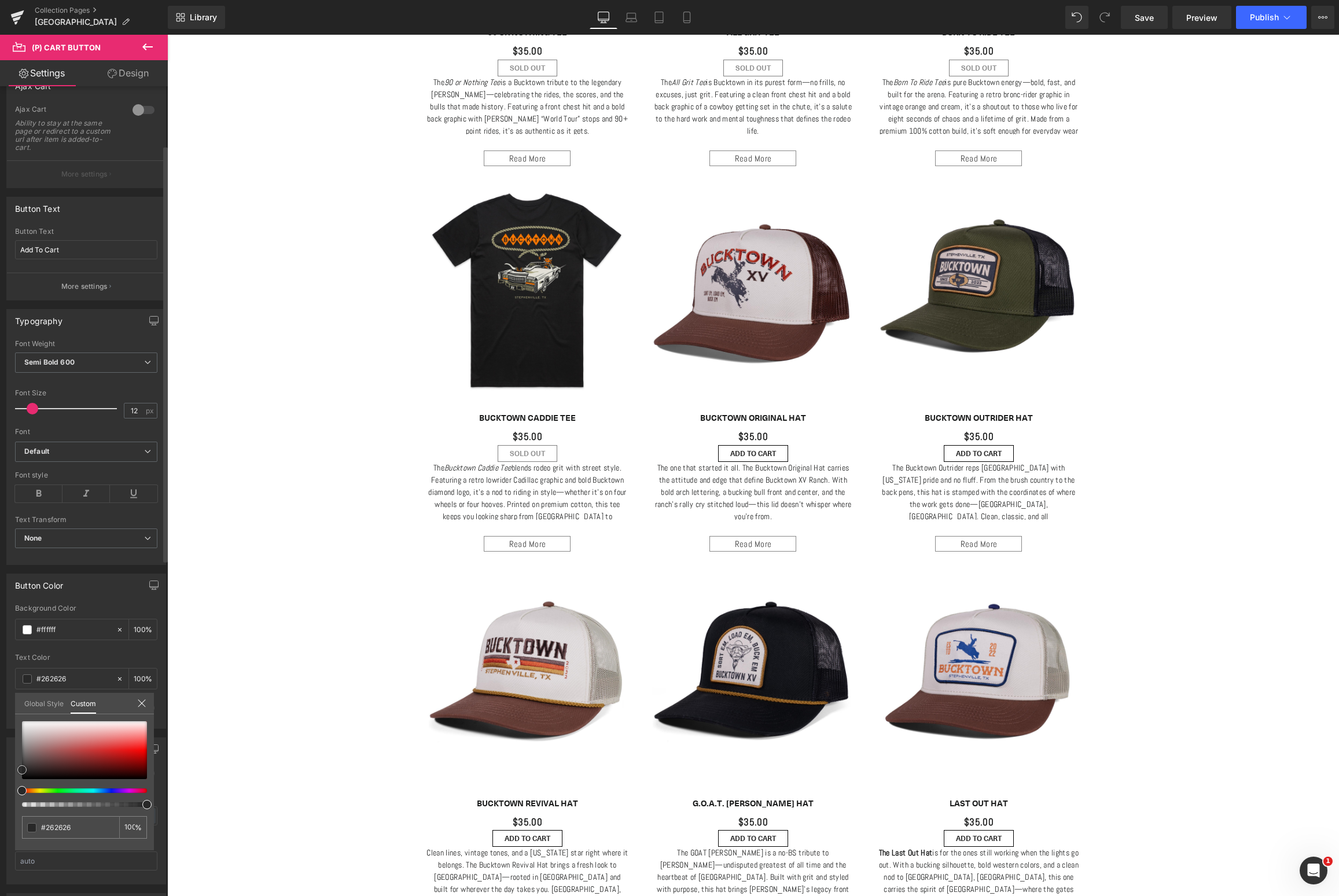
type input "#282828"
type input "#2b2b2b"
type input "#2d2d2d"
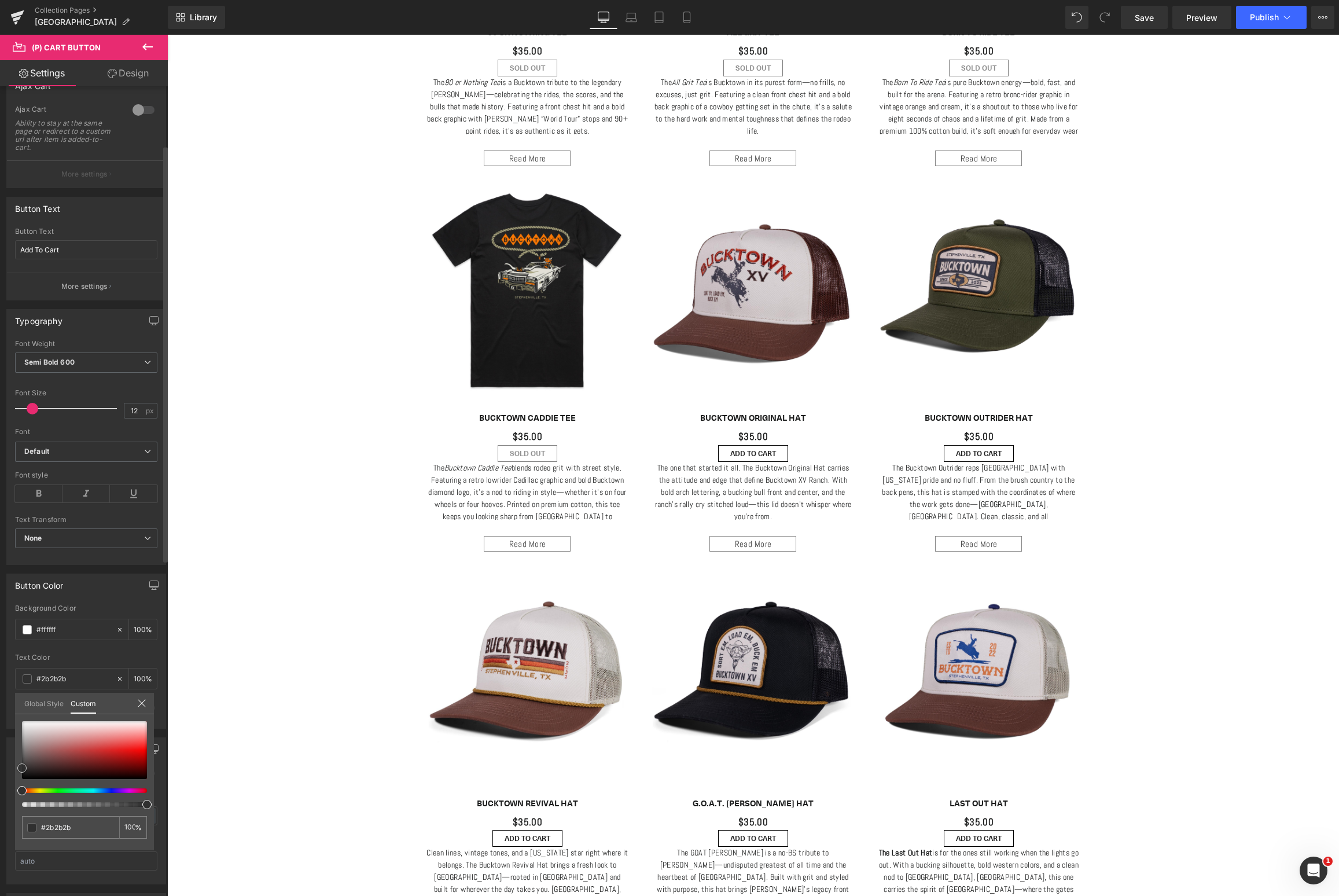
type input "#2d2d2d"
type input "#303030"
click at [20, 768] on span at bounding box center [22, 767] width 9 height 9
type input "#333333"
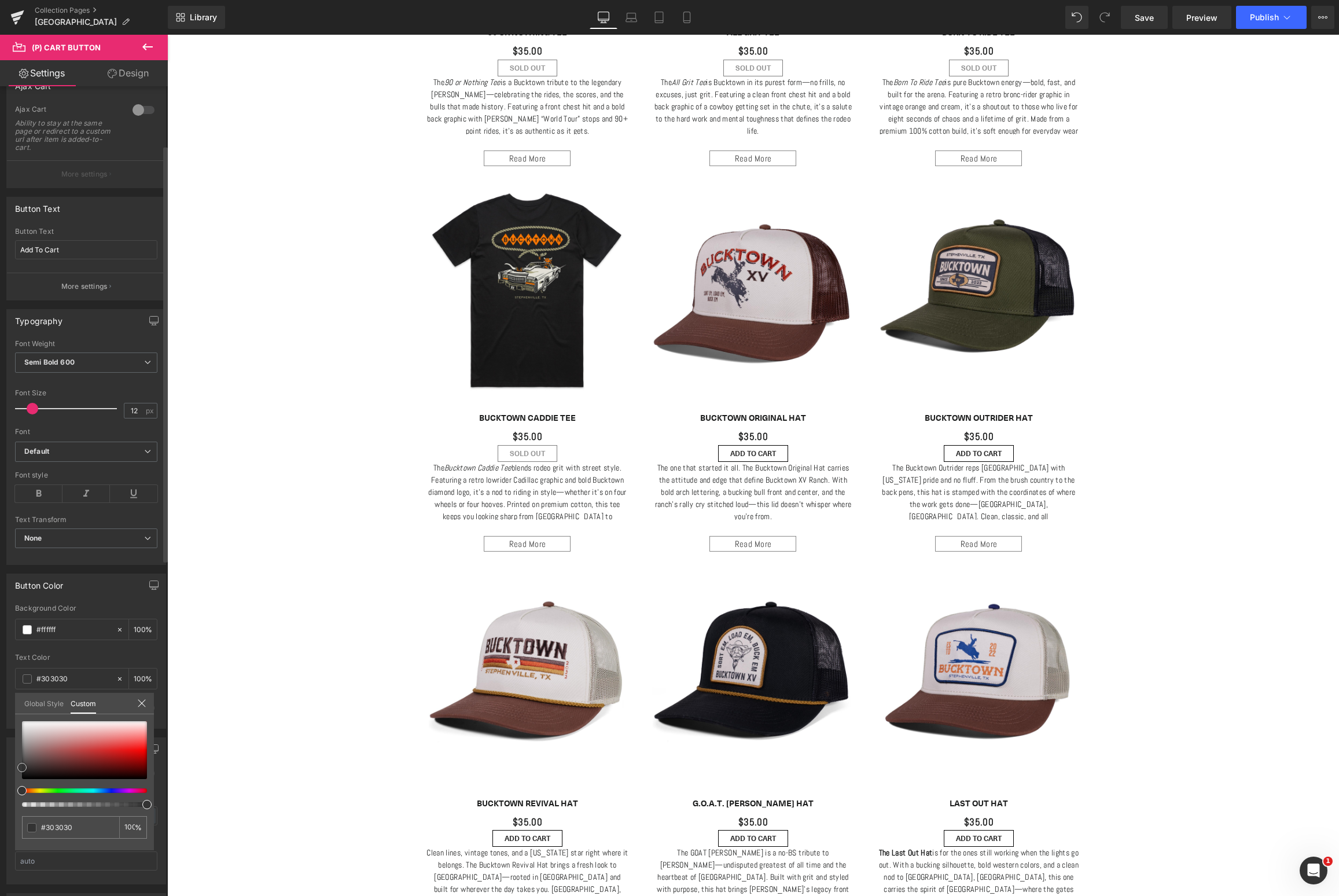
type input "#333333"
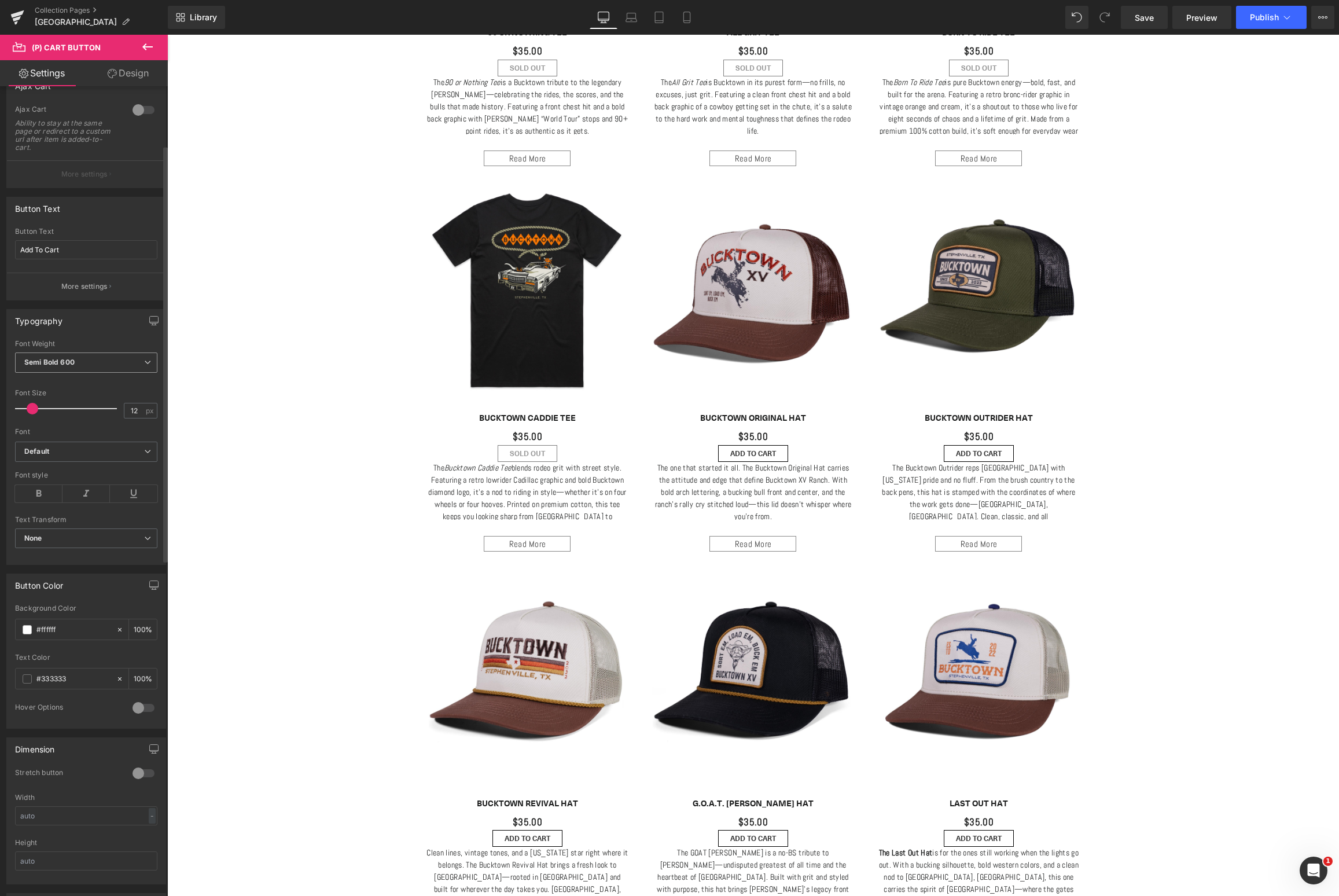
click at [119, 361] on span "Semi Bold 600" at bounding box center [86, 363] width 142 height 20
click at [81, 432] on li "Regular 400" at bounding box center [87, 434] width 143 height 17
click at [85, 452] on b "Default" at bounding box center [84, 452] width 120 height 10
click at [85, 452] on b "Default" at bounding box center [82, 452] width 115 height 10
click at [85, 452] on b "Default" at bounding box center [84, 452] width 120 height 10
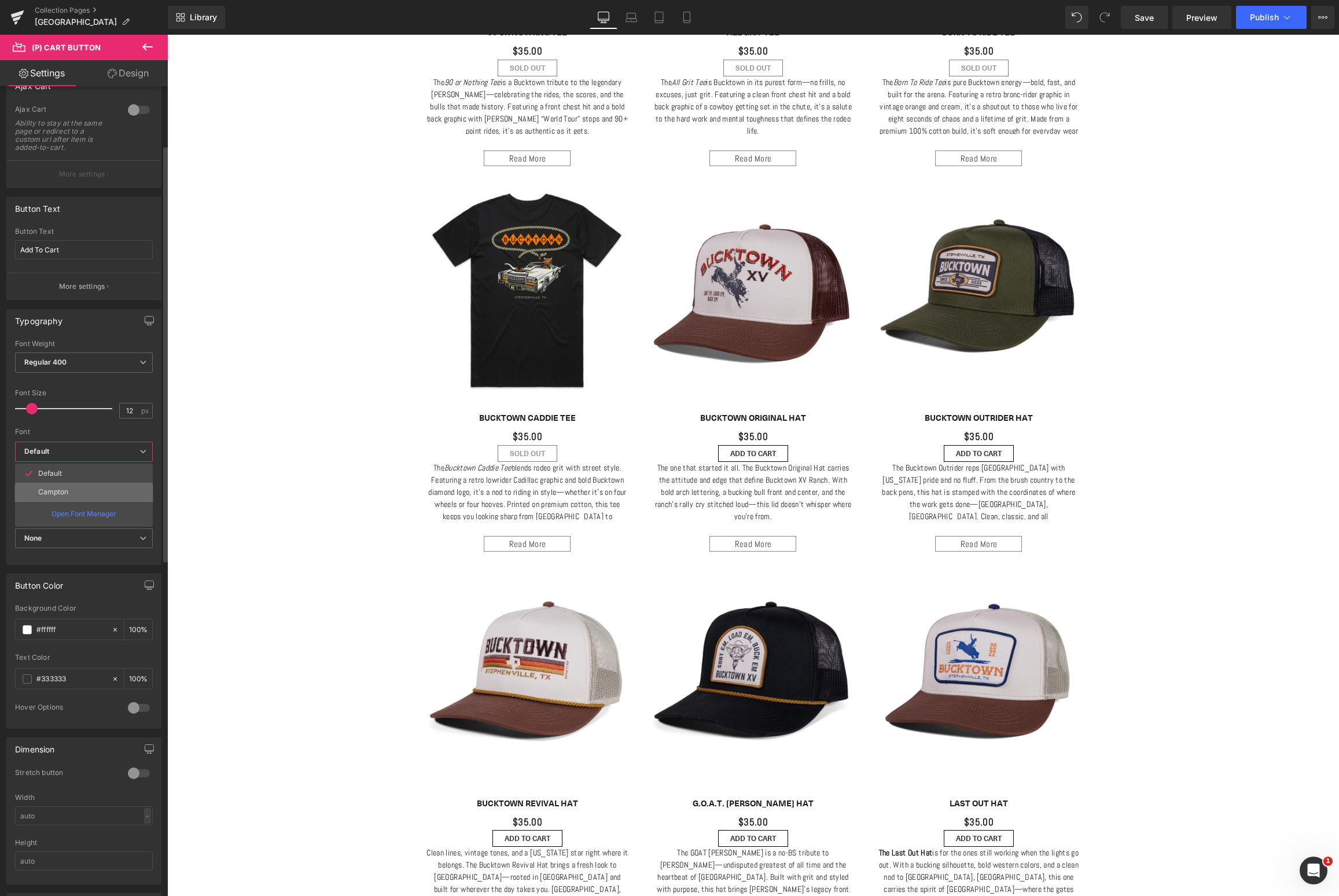
click at [71, 487] on li "Campton" at bounding box center [84, 492] width 138 height 19
click at [138, 80] on link "Design" at bounding box center [128, 73] width 84 height 26
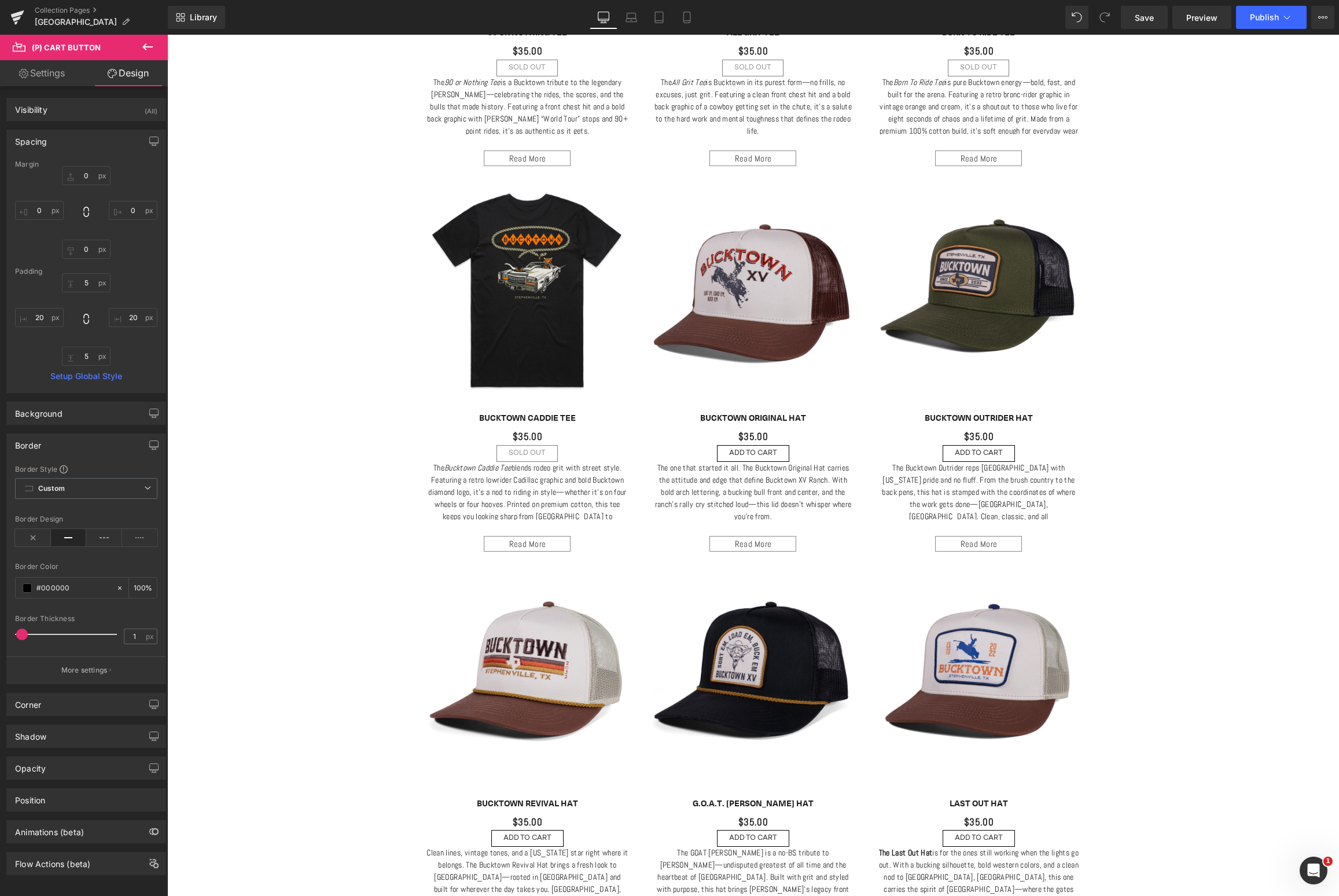
type input "0"
type input "5"
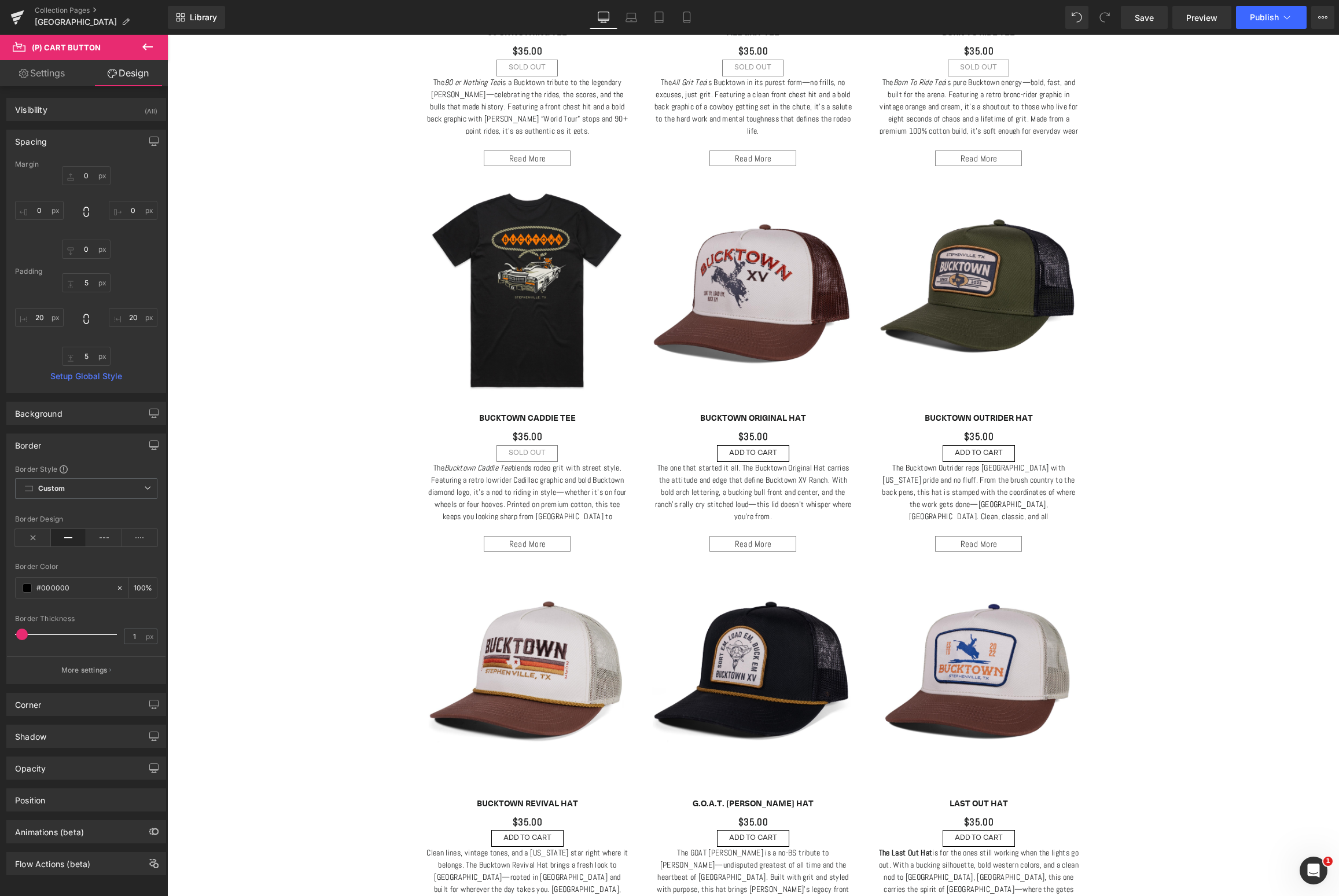
type input "20"
type input "5"
type input "20"
type input "100"
click at [85, 355] on input "5" at bounding box center [86, 356] width 49 height 19
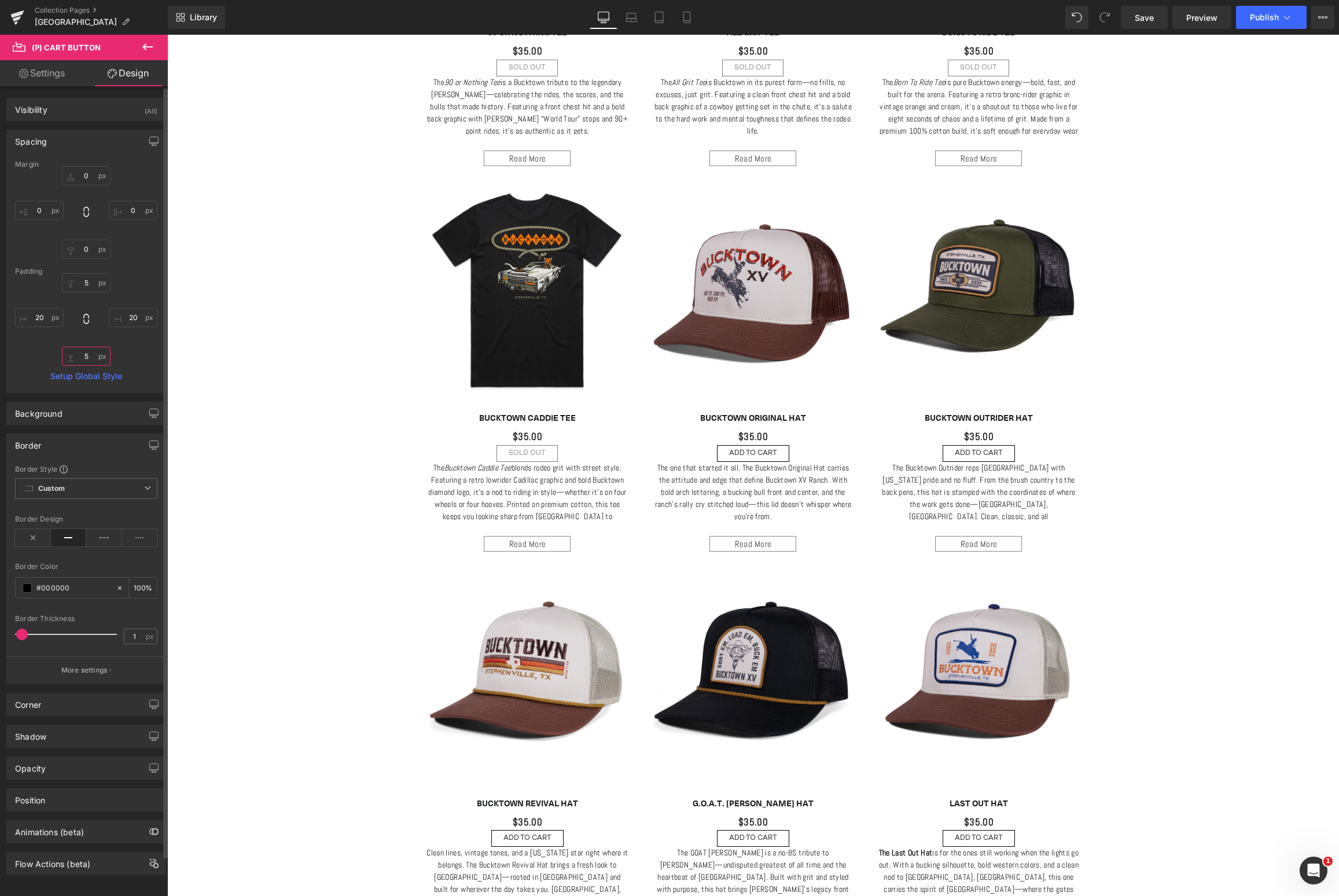
click at [85, 355] on input "5" at bounding box center [86, 356] width 49 height 19
type input "3"
click at [29, 580] on span at bounding box center [27, 585] width 9 height 9
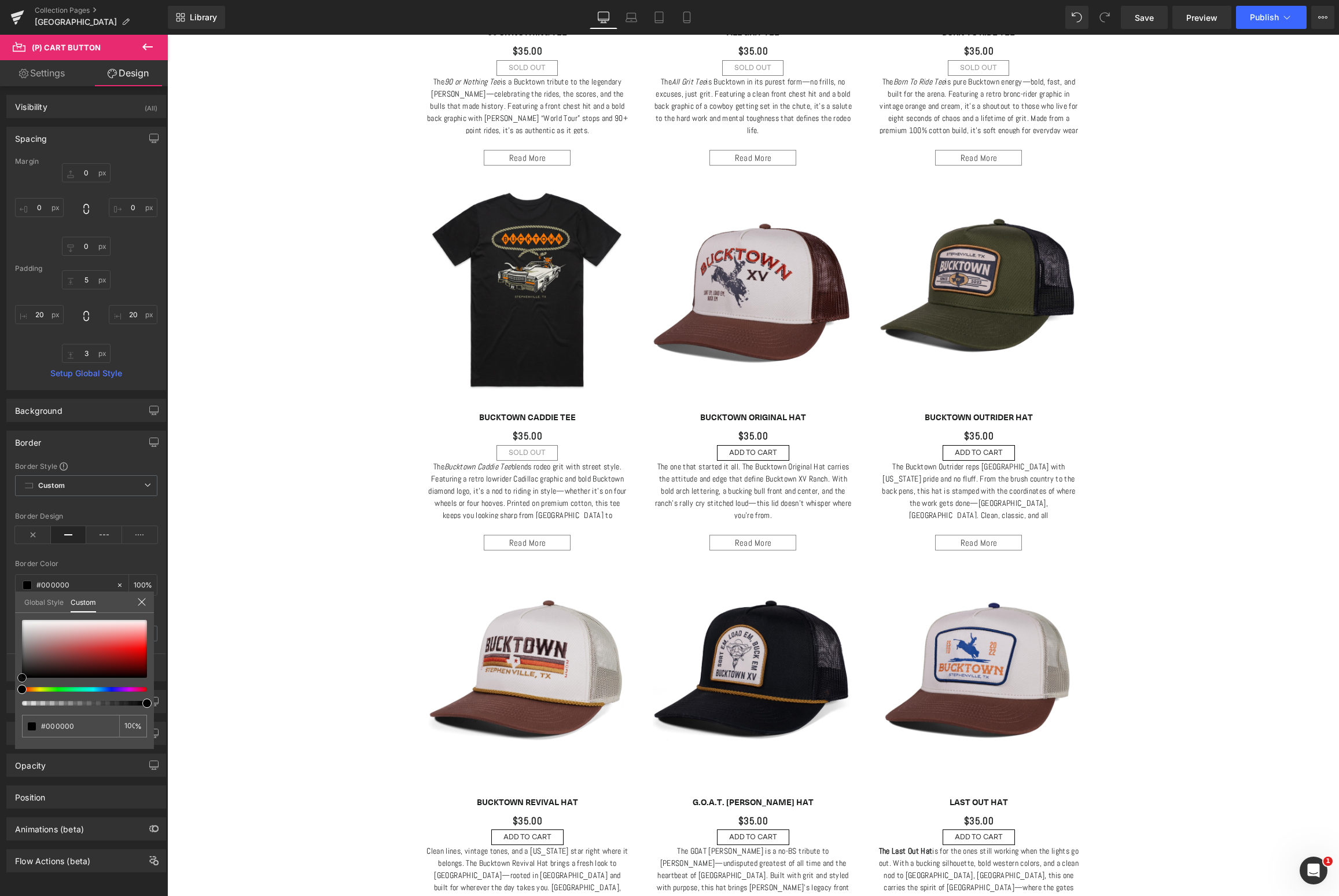
type input "#3f3f3f"
type input "#3d3d3d"
type input "#383838"
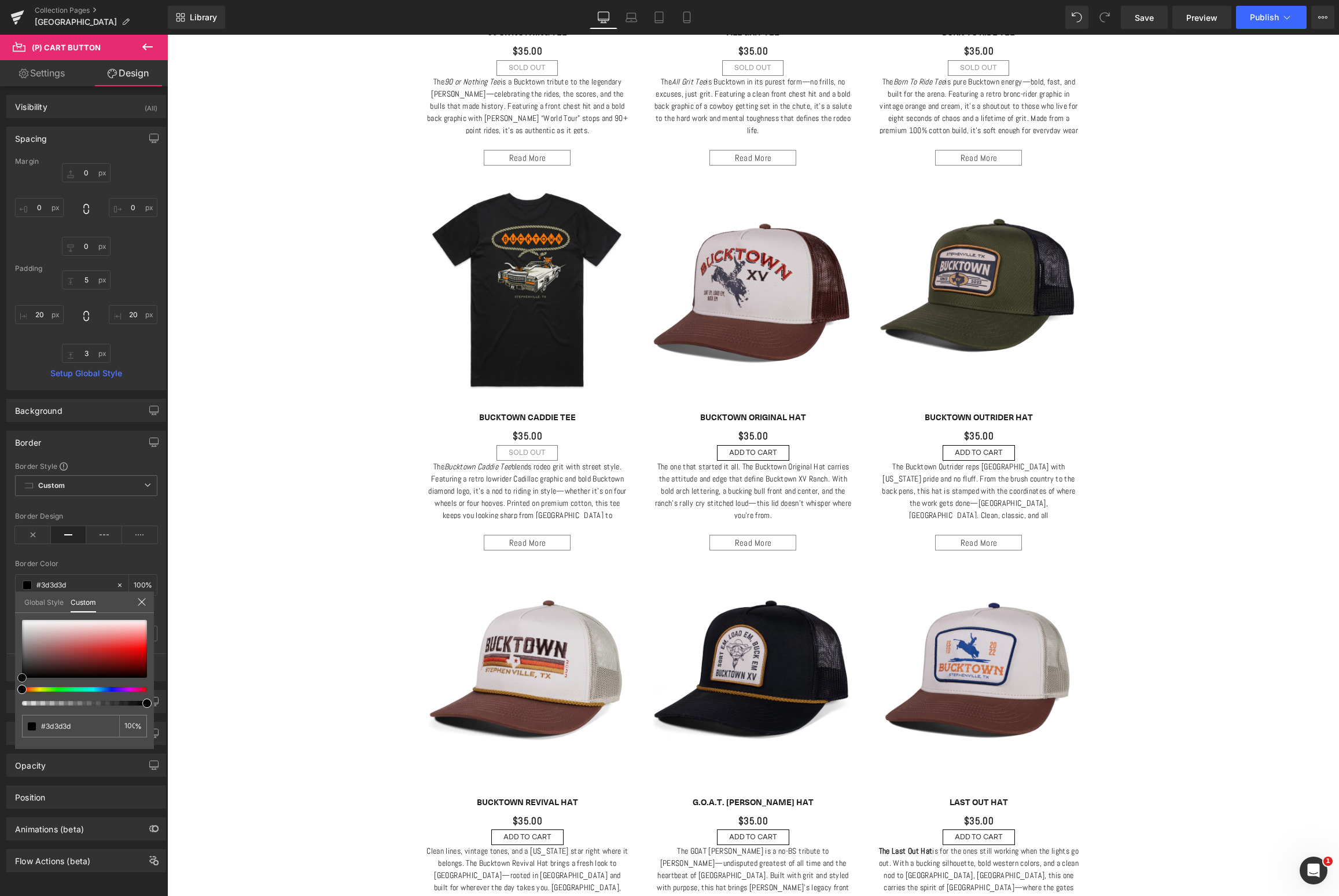
type input "#383838"
type input "#353535"
type input "#333333"
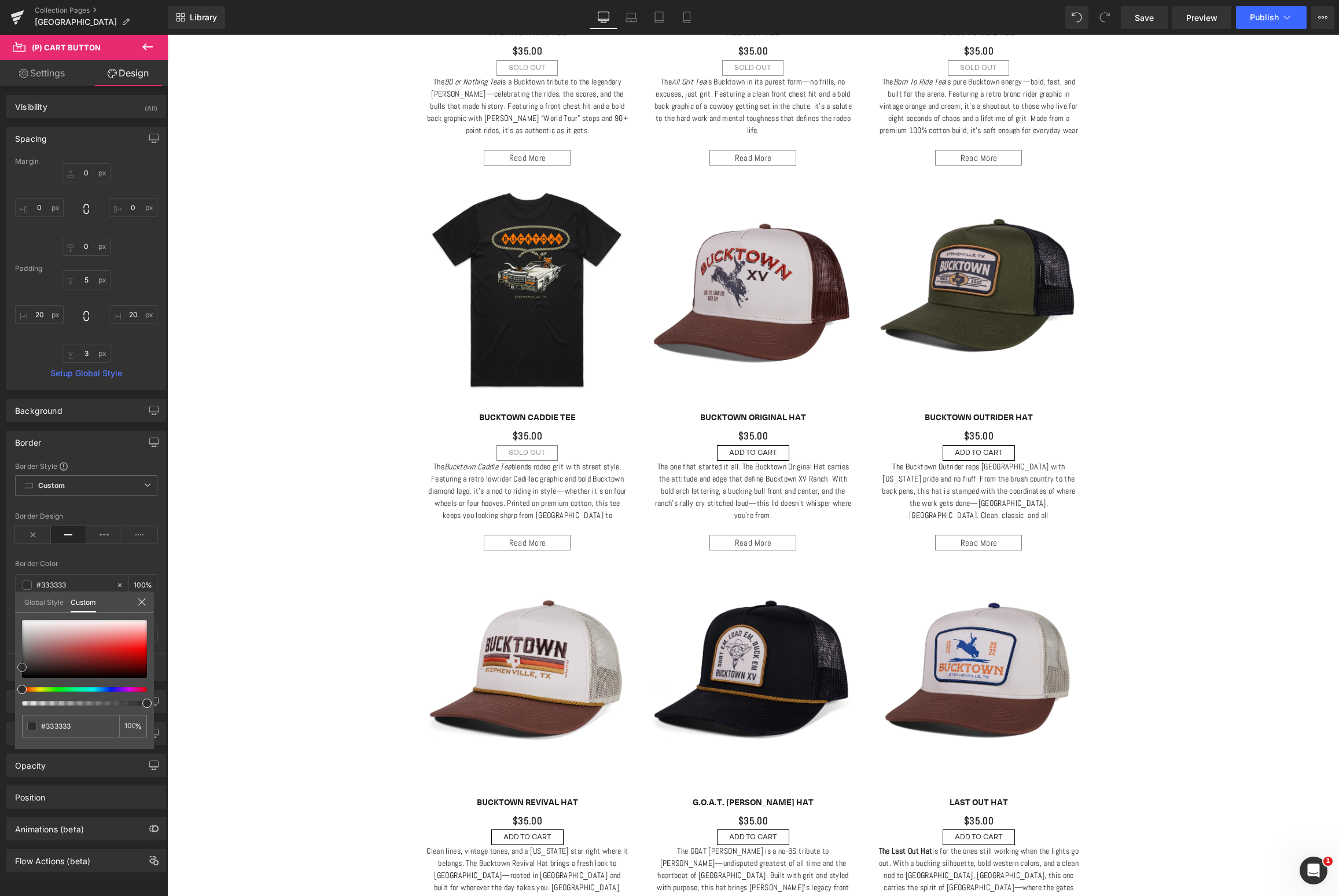
type input "#303030"
type input "#2d2d2d"
type input "#2b2b2b"
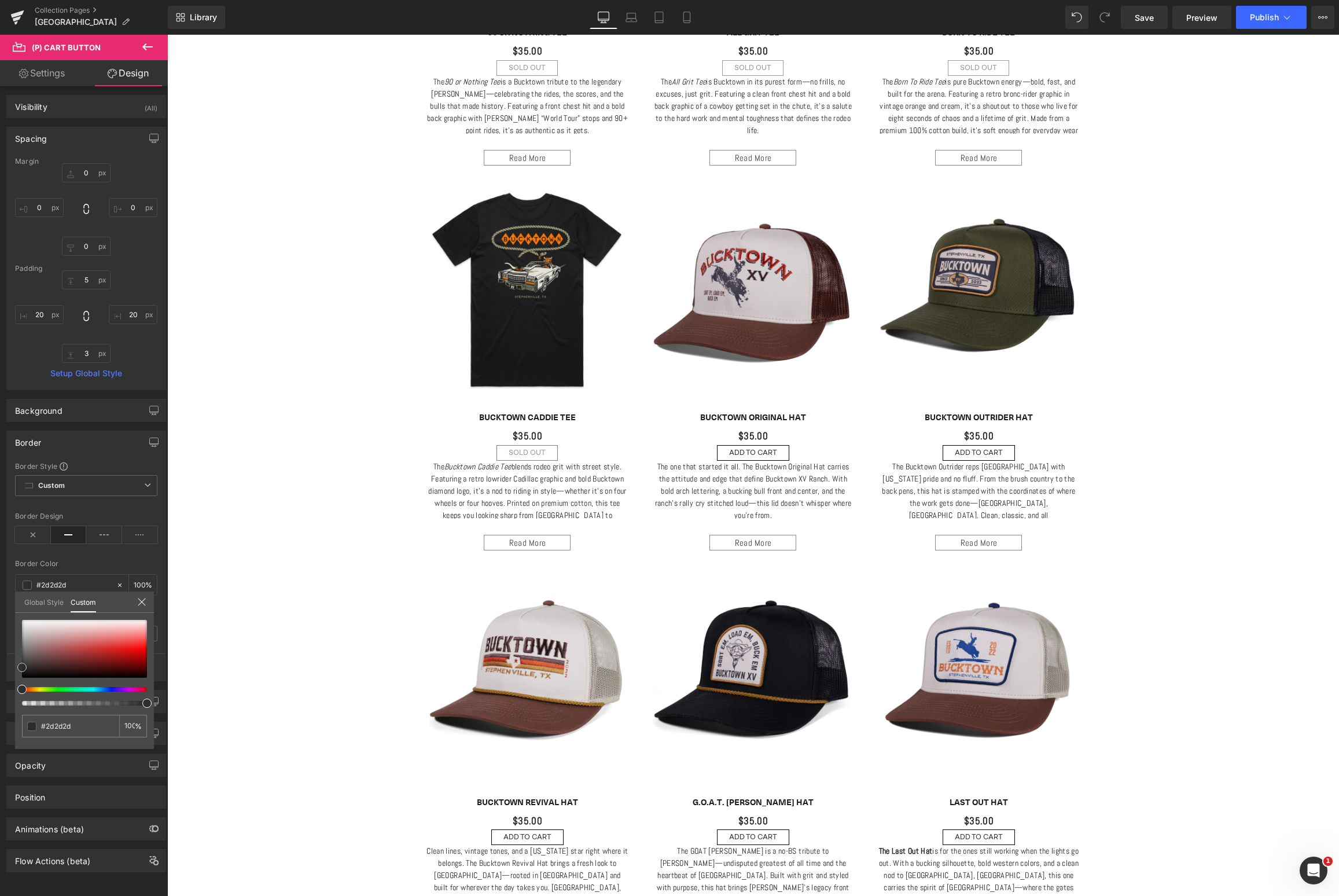
type input "#2b2b2b"
type input "#282828"
click at [22, 668] on div at bounding box center [85, 649] width 125 height 58
click at [553, 549] on body "Skip to content New Hat Drop - [GEOGRAPHIC_DATA] icon-X Close menu Headwear Hat…" at bounding box center [753, 778] width 1172 height 4073
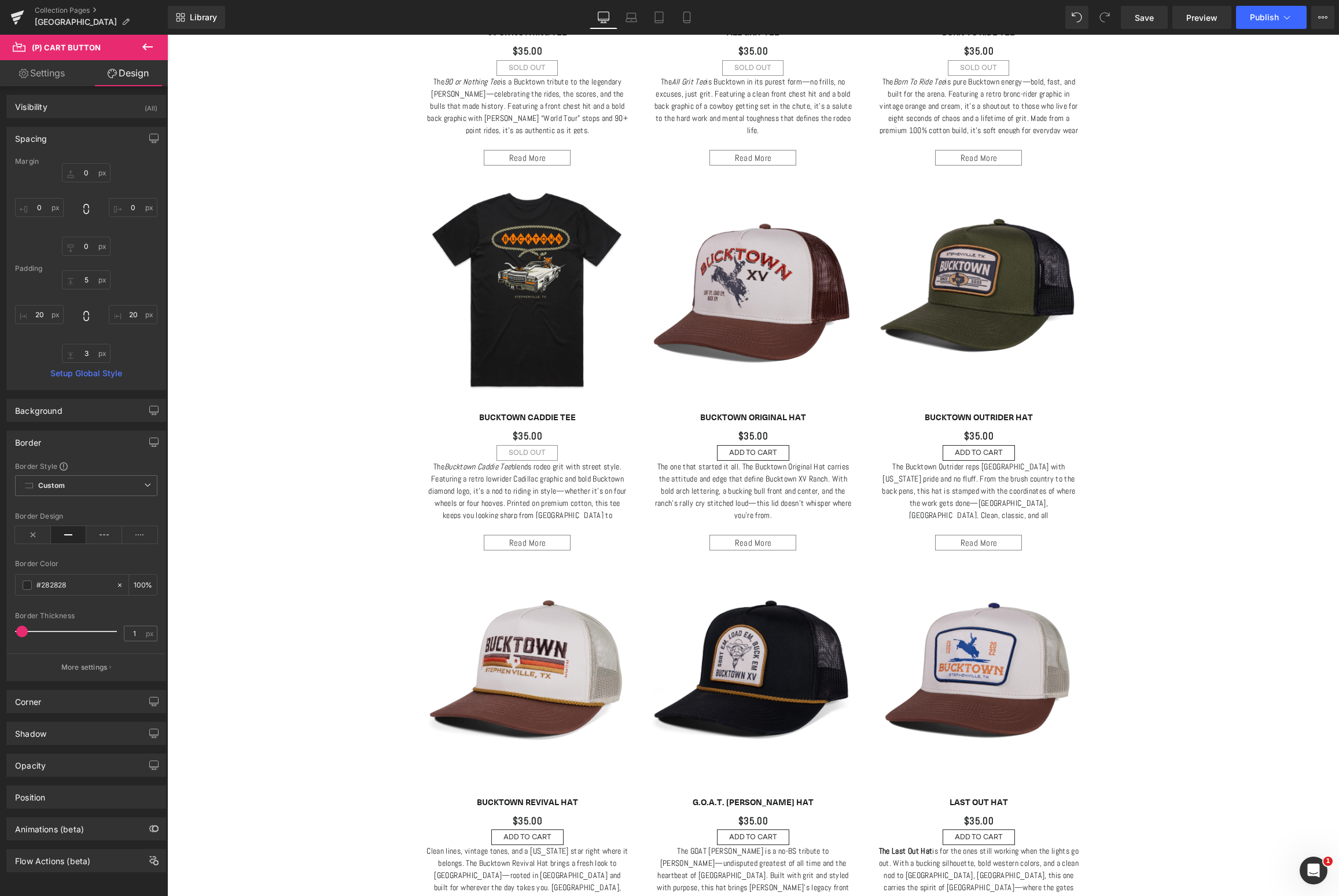
click at [47, 77] on link "Settings" at bounding box center [42, 73] width 84 height 26
type input "100"
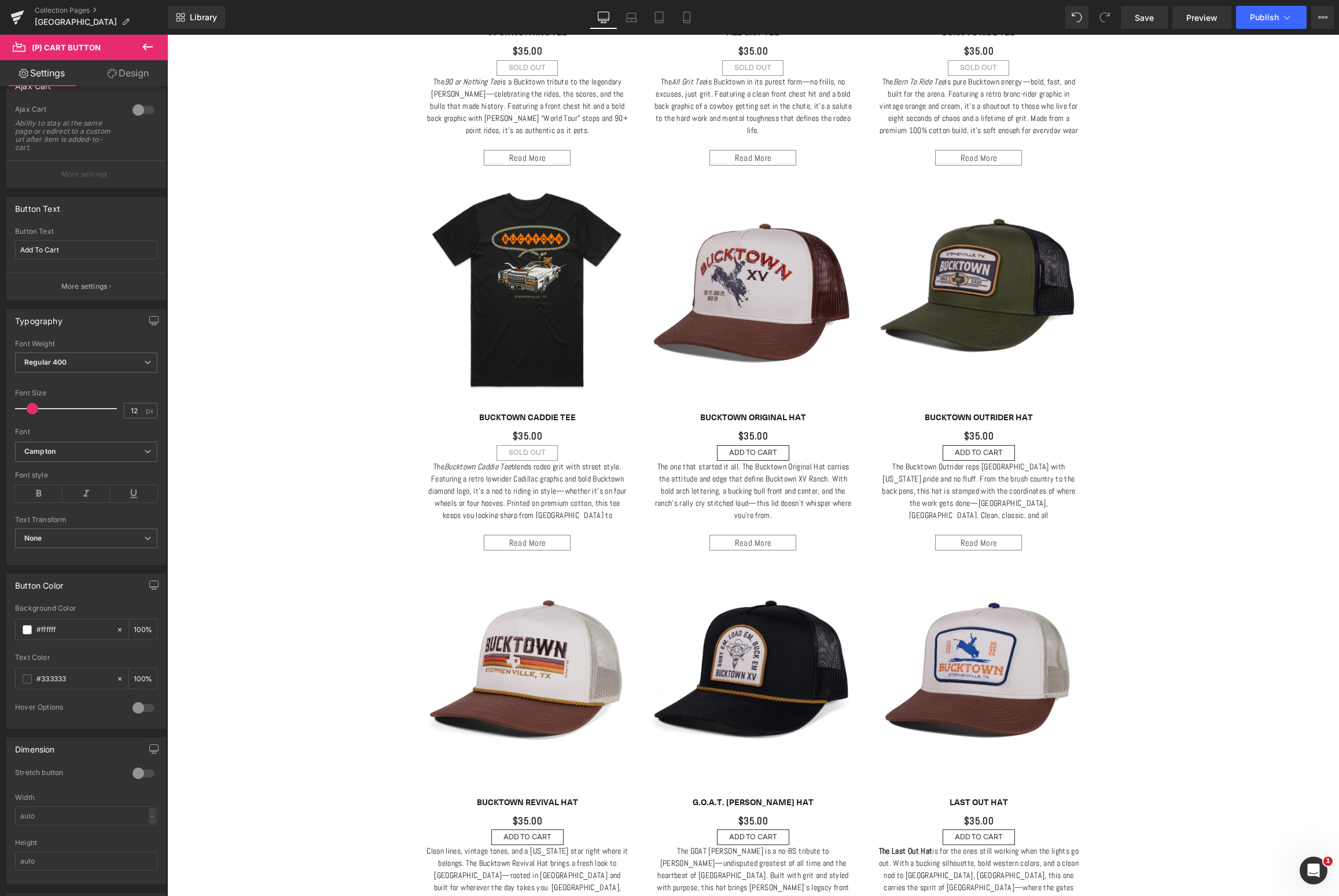
scroll to position [114, 0]
click at [132, 706] on div at bounding box center [144, 708] width 28 height 19
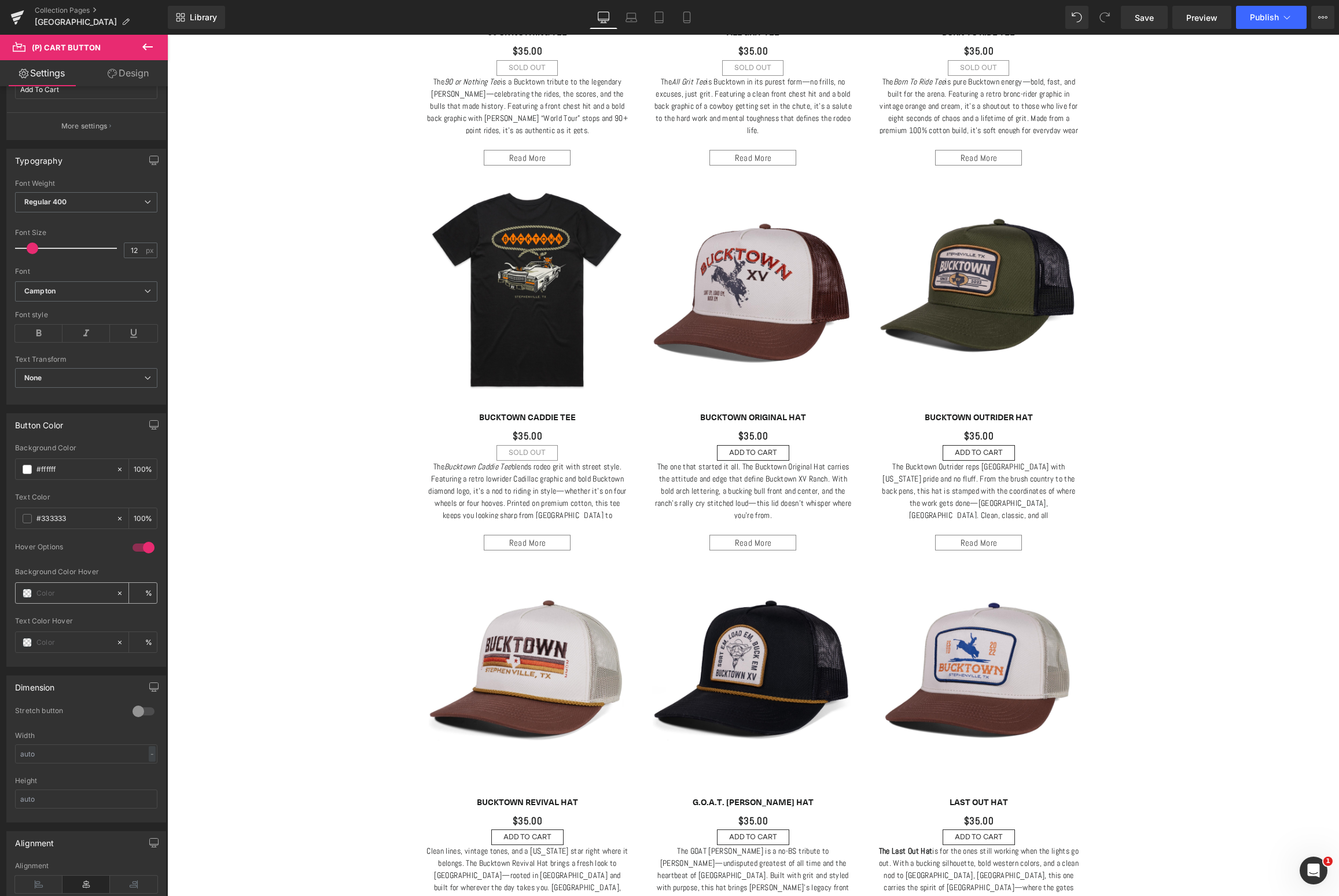
click at [115, 593] on icon at bounding box center [119, 593] width 8 height 8
type input "none"
type input "0"
click at [24, 590] on span at bounding box center [27, 593] width 9 height 9
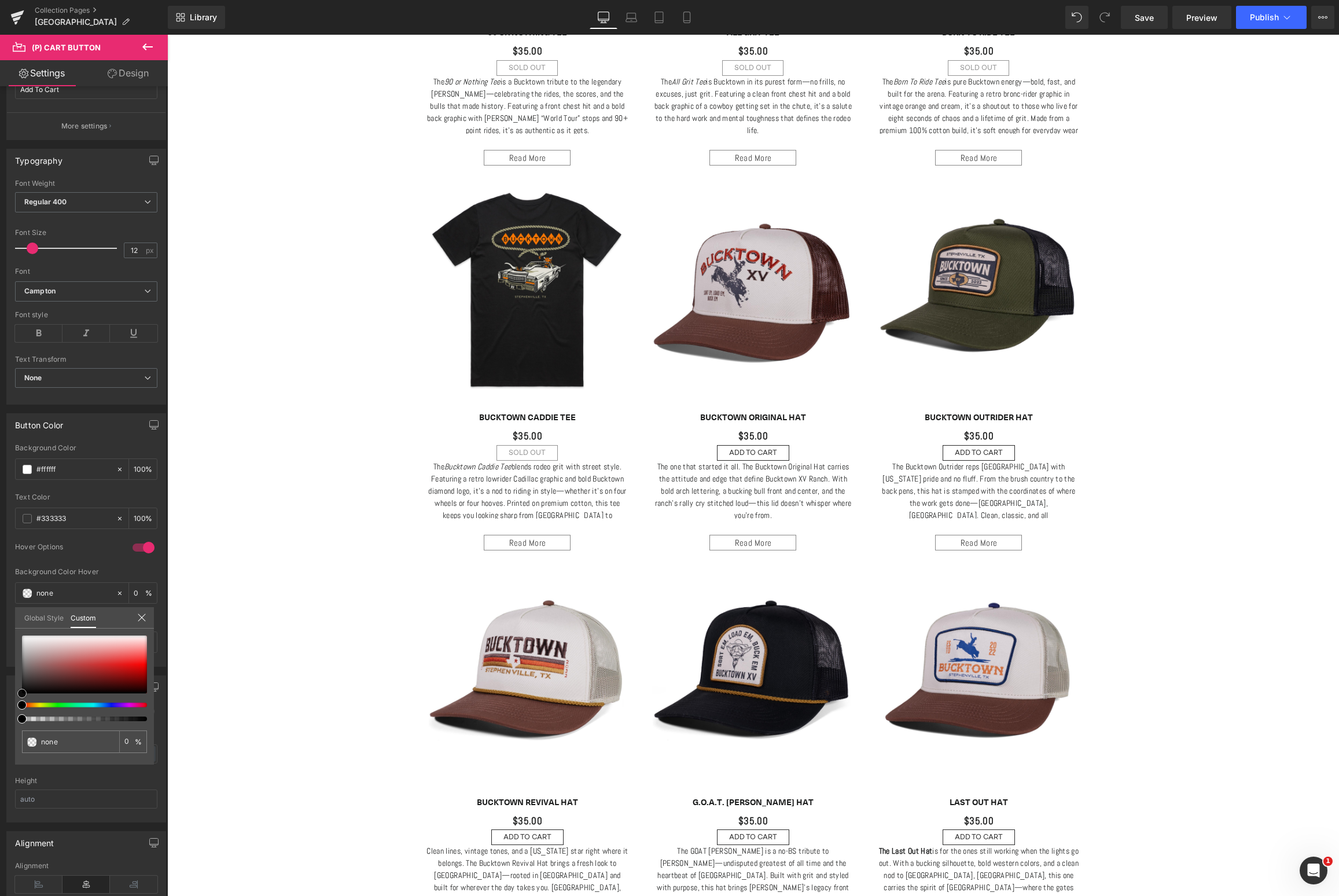
type input "#aa8787"
type input "100"
type input "#aa8787"
type input "100"
type input "#a88484"
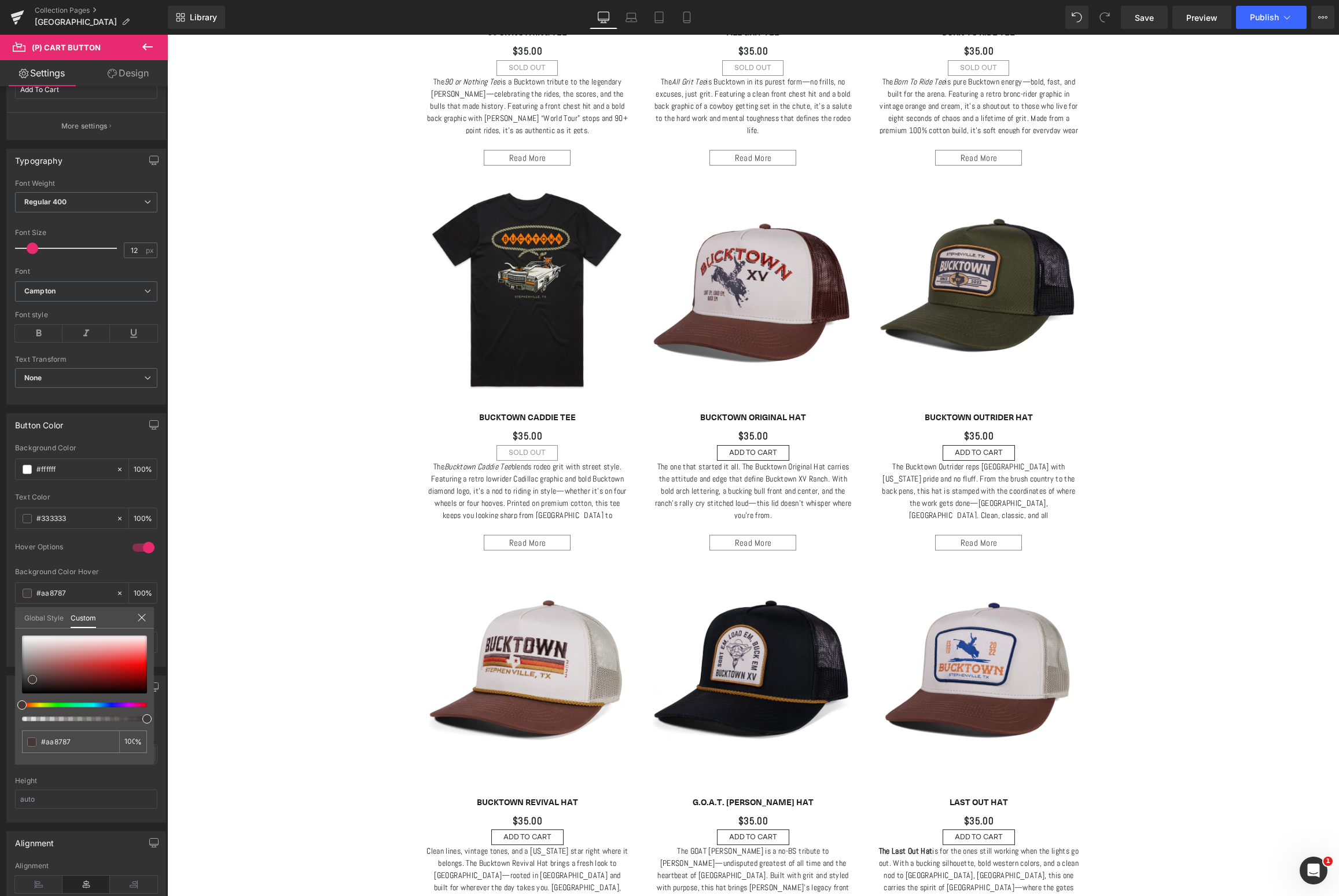
type input "#a88484"
type input "#181515"
type input "#000000"
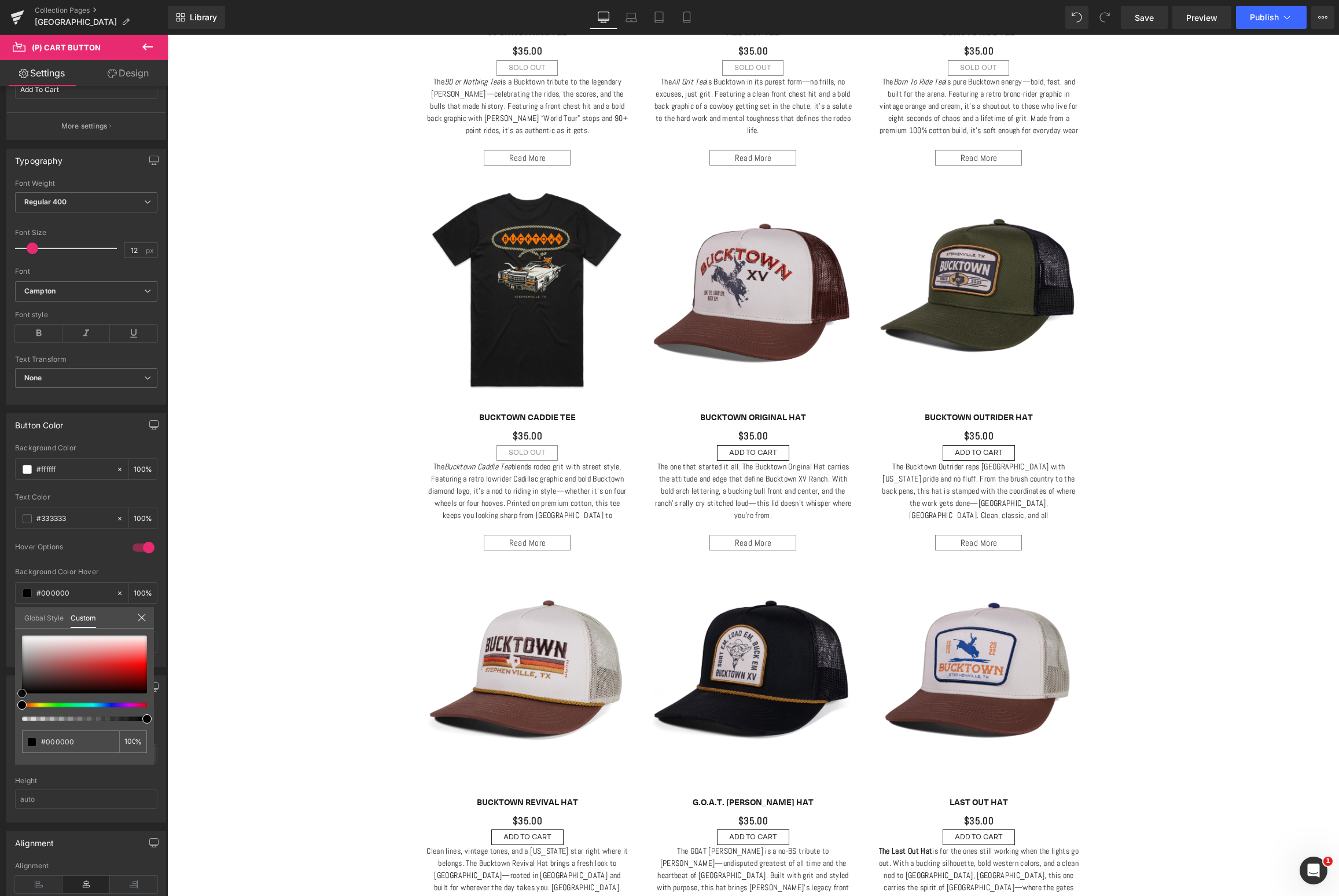
drag, startPoint x: 43, startPoint y: 659, endPoint x: -6, endPoint y: 727, distance: 83.8
click at [0, 727] on html "(P) Cart Button You are previewing how the will restyle your page. You can not …" at bounding box center [669, 448] width 1339 height 896
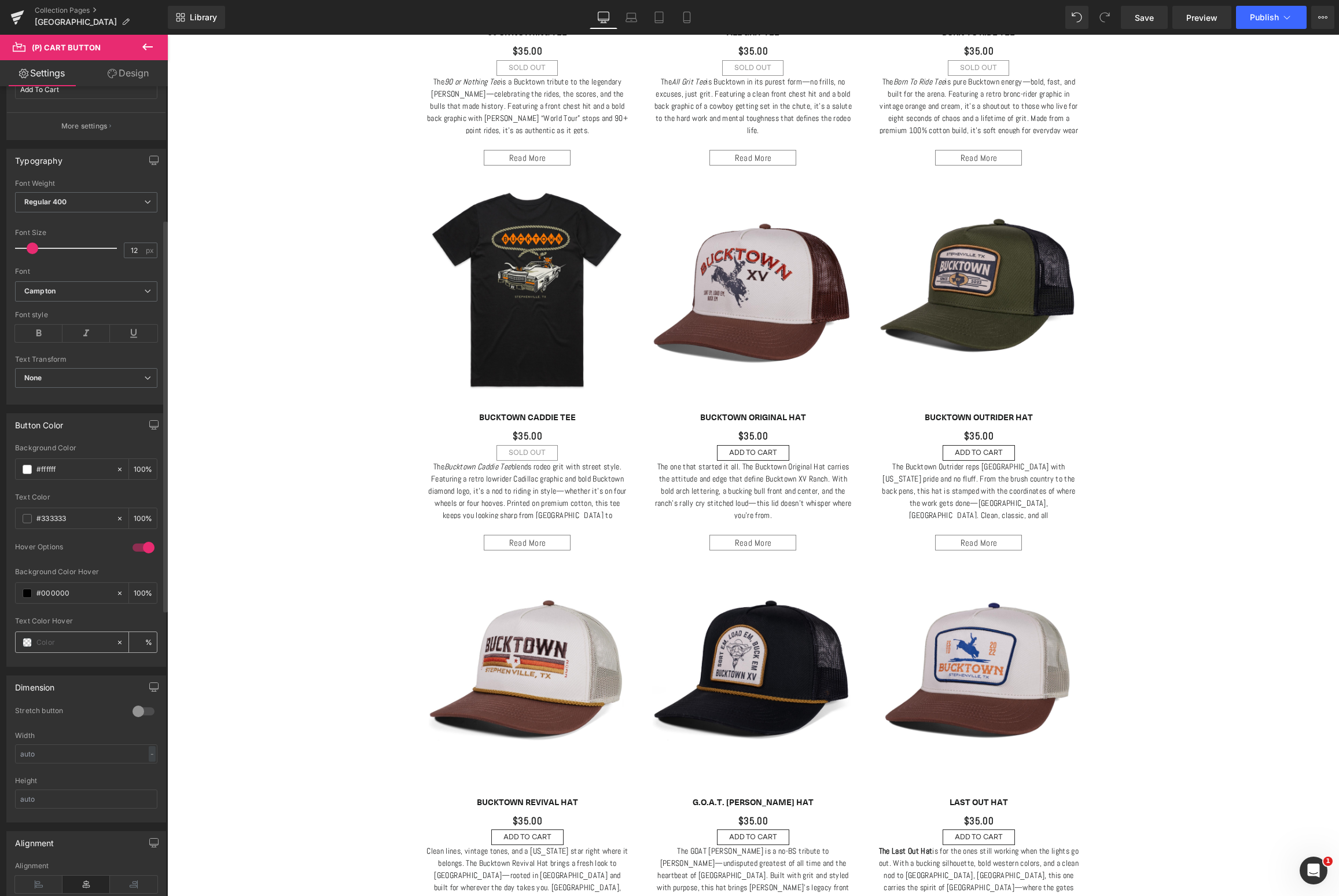
click at [28, 645] on span at bounding box center [27, 642] width 9 height 9
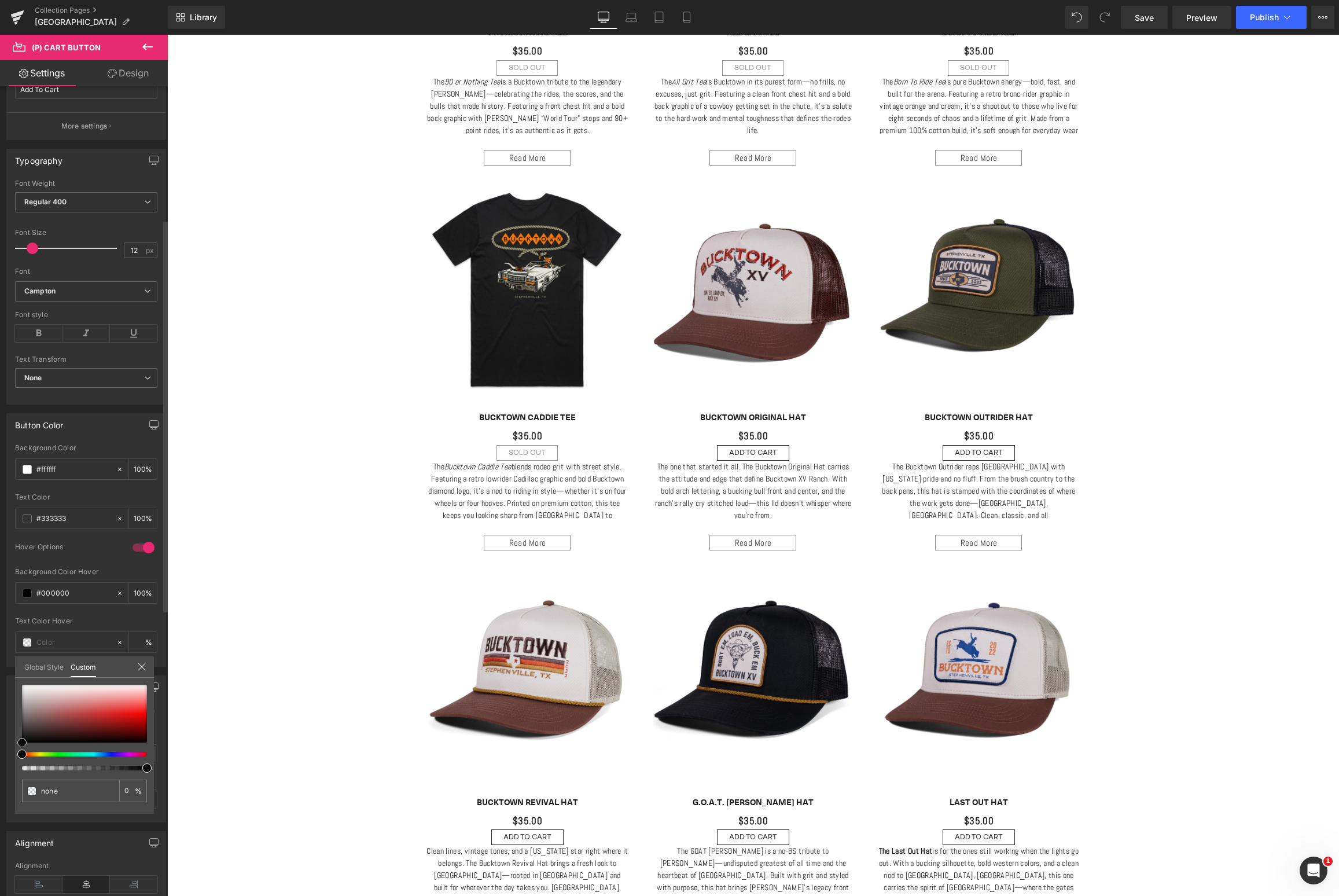
type input "#ded7d7"
type input "100"
type input "#ded7d7"
type input "100"
type input "#ffffff"
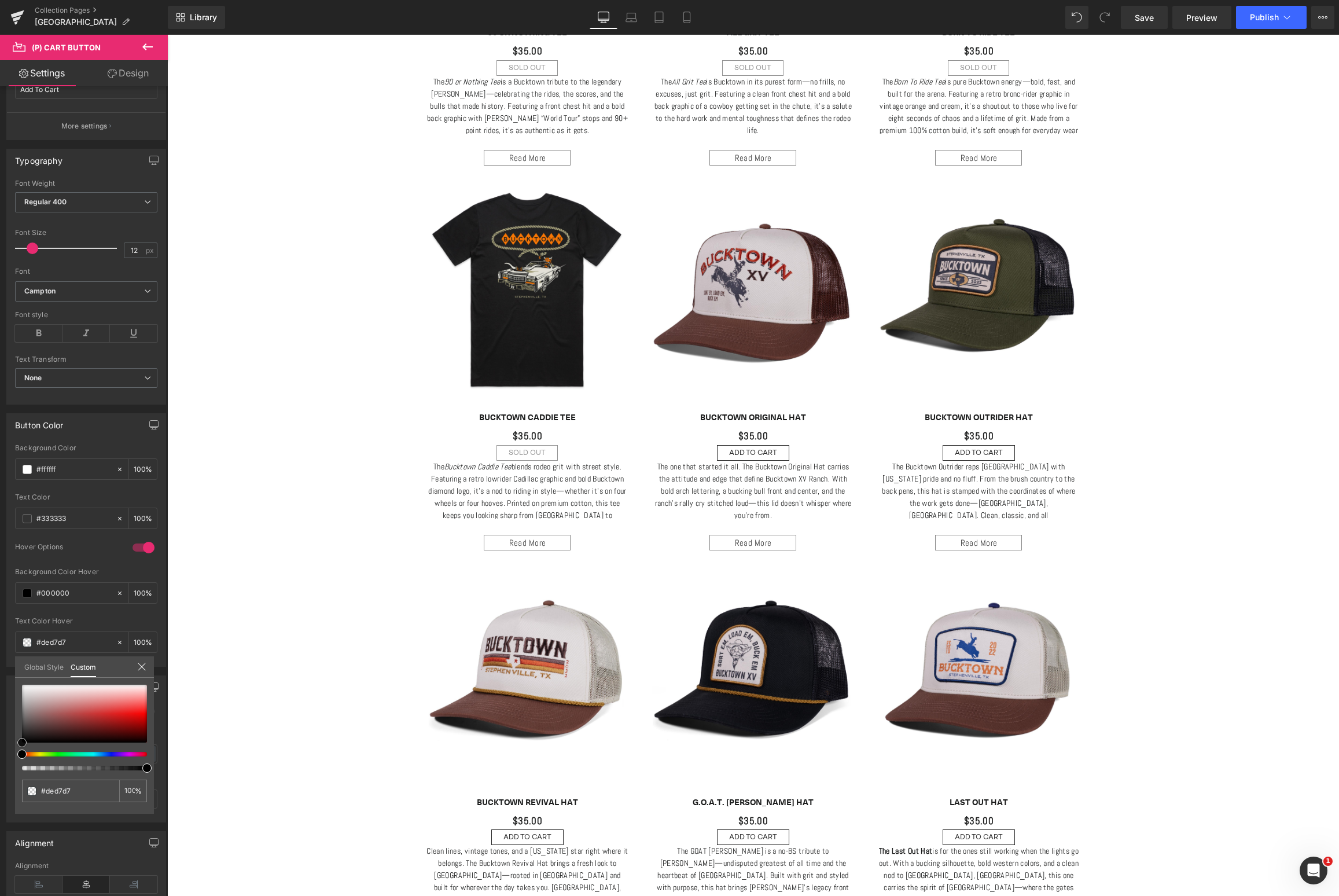
type input "#ffffff"
drag, startPoint x: 35, startPoint y: 693, endPoint x: -1, endPoint y: 677, distance: 39.4
click at [0, 677] on html "(P) Cart Button You are previewing how the will restyle your page. You can not …" at bounding box center [669, 448] width 1339 height 896
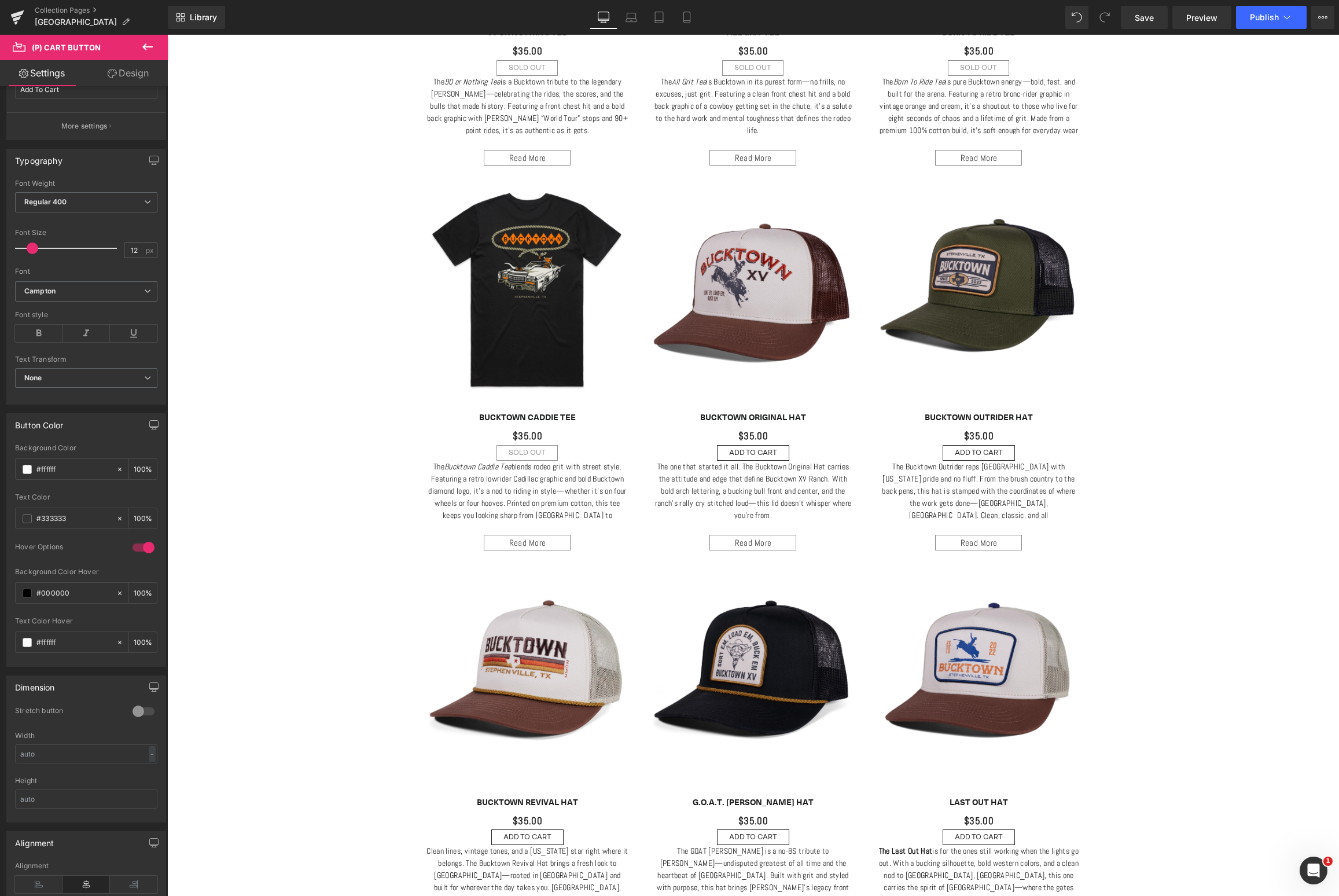
click at [512, 476] on body "Skip to content New Hat Drop - [GEOGRAPHIC_DATA] icon-X Close menu Headwear Hat…" at bounding box center [753, 778] width 1172 height 4073
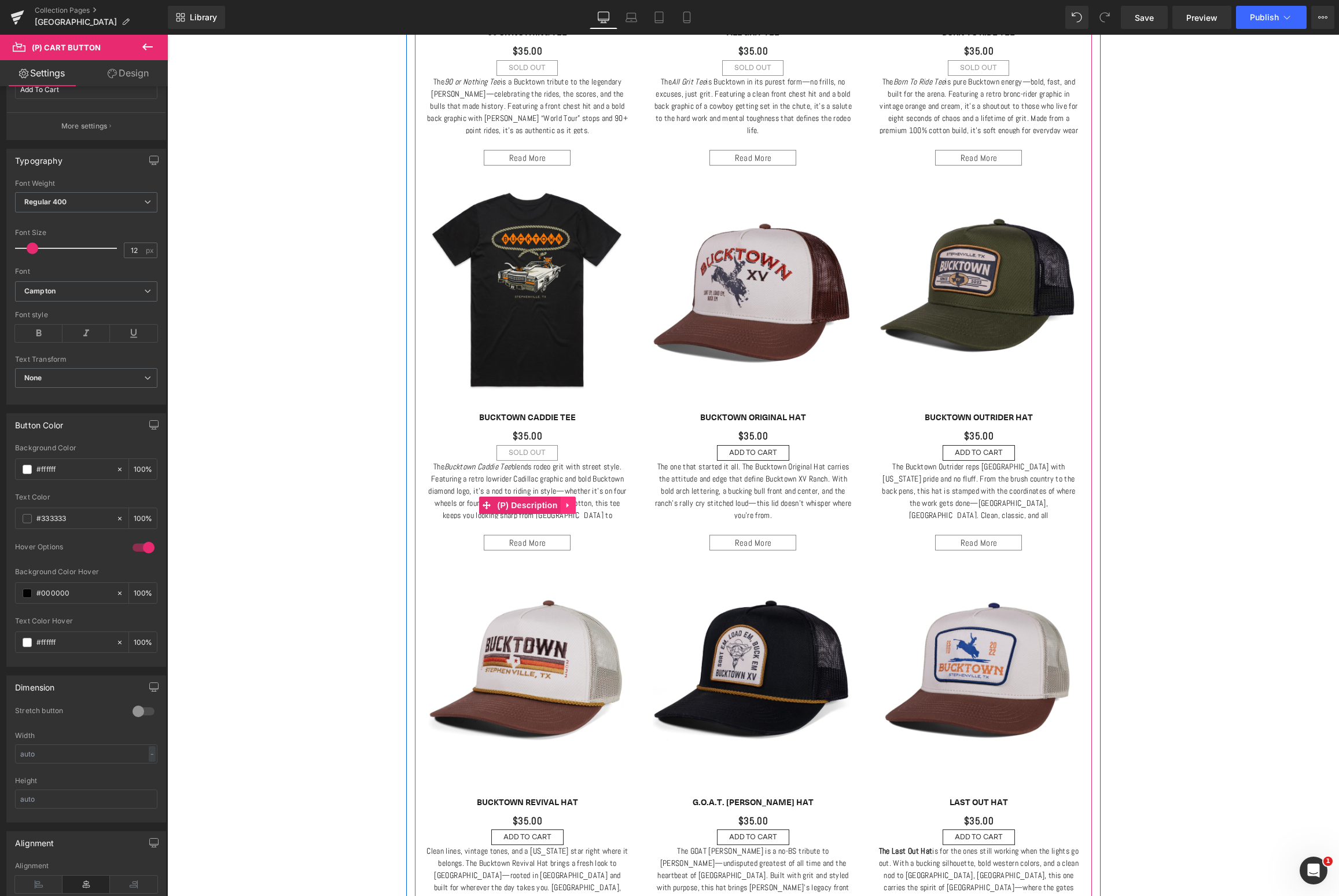
click at [561, 499] on link at bounding box center [568, 505] width 15 height 17
click at [572, 503] on icon at bounding box center [575, 505] width 8 height 8
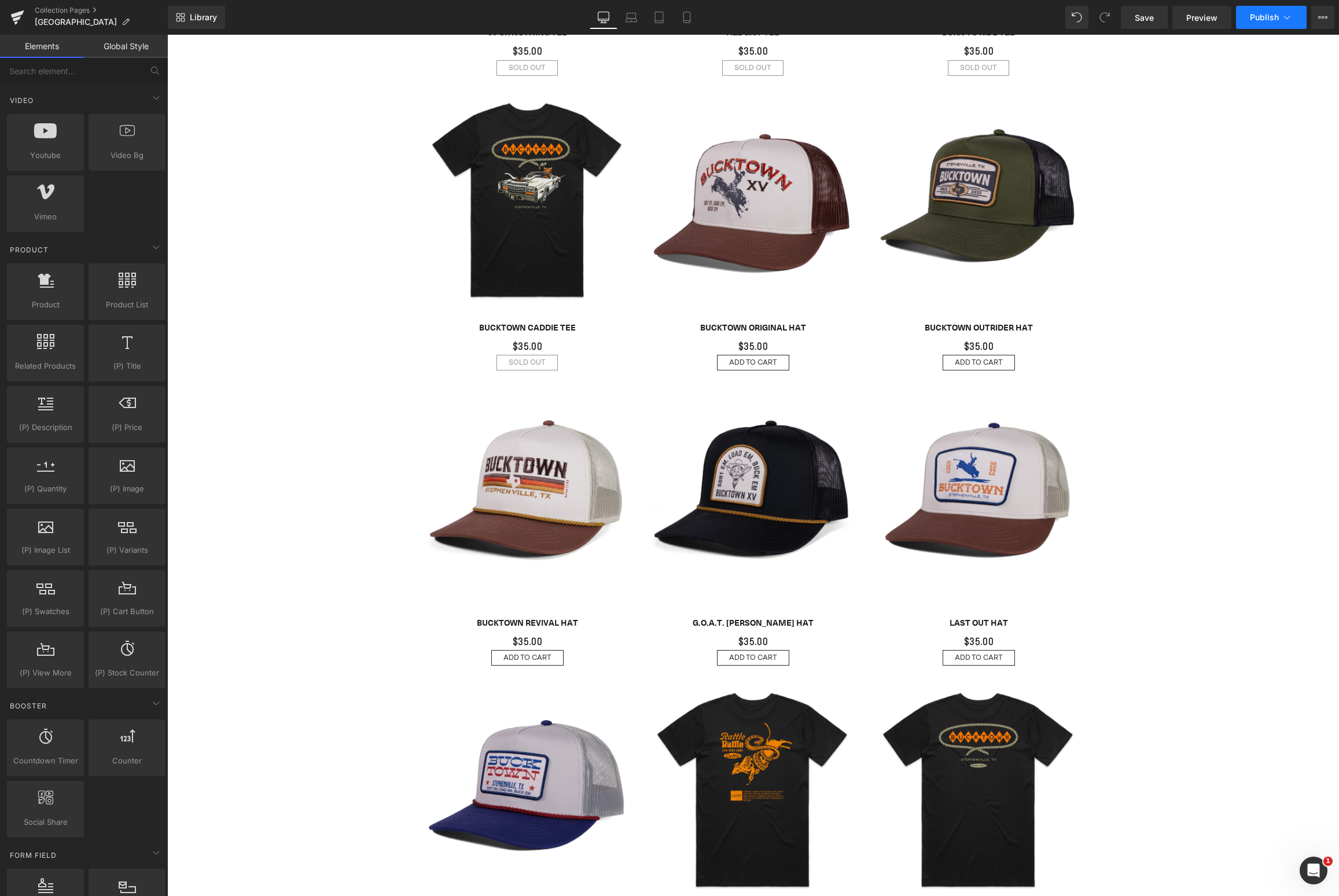
click at [1261, 21] on span "Publish" at bounding box center [1264, 17] width 29 height 9
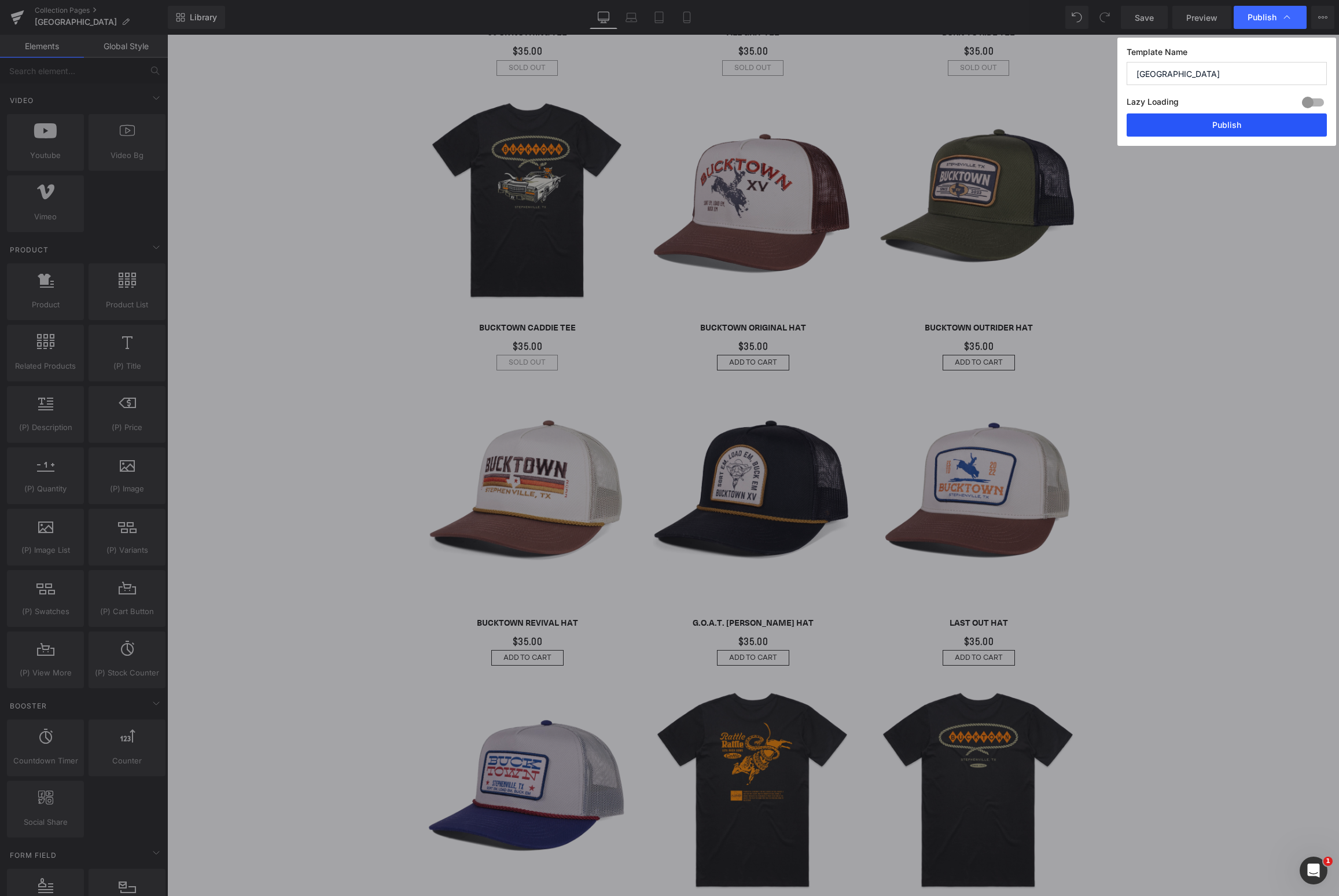
click at [1246, 115] on button "Publish" at bounding box center [1227, 125] width 200 height 23
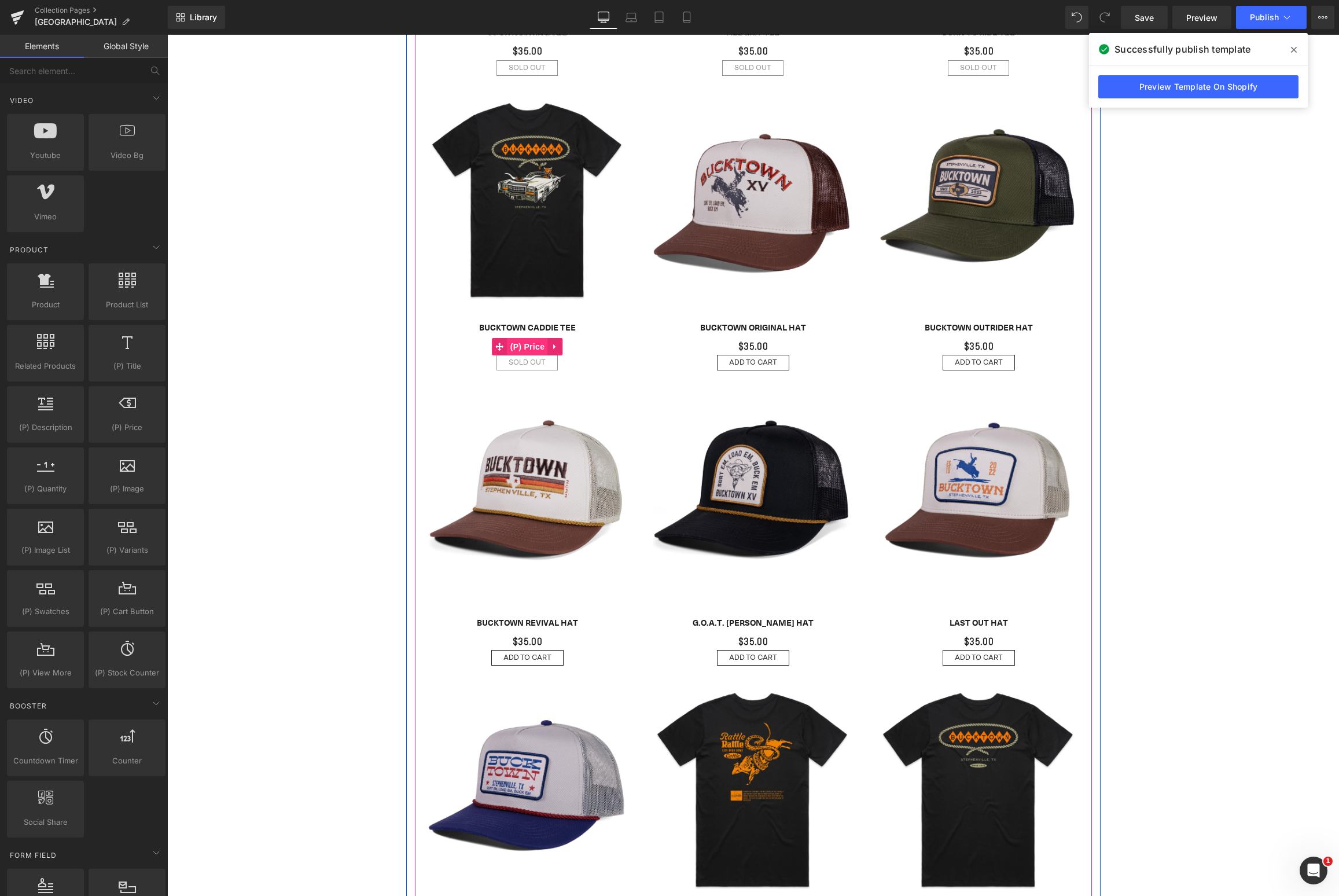
click at [519, 348] on span "(P) Price" at bounding box center [527, 346] width 40 height 17
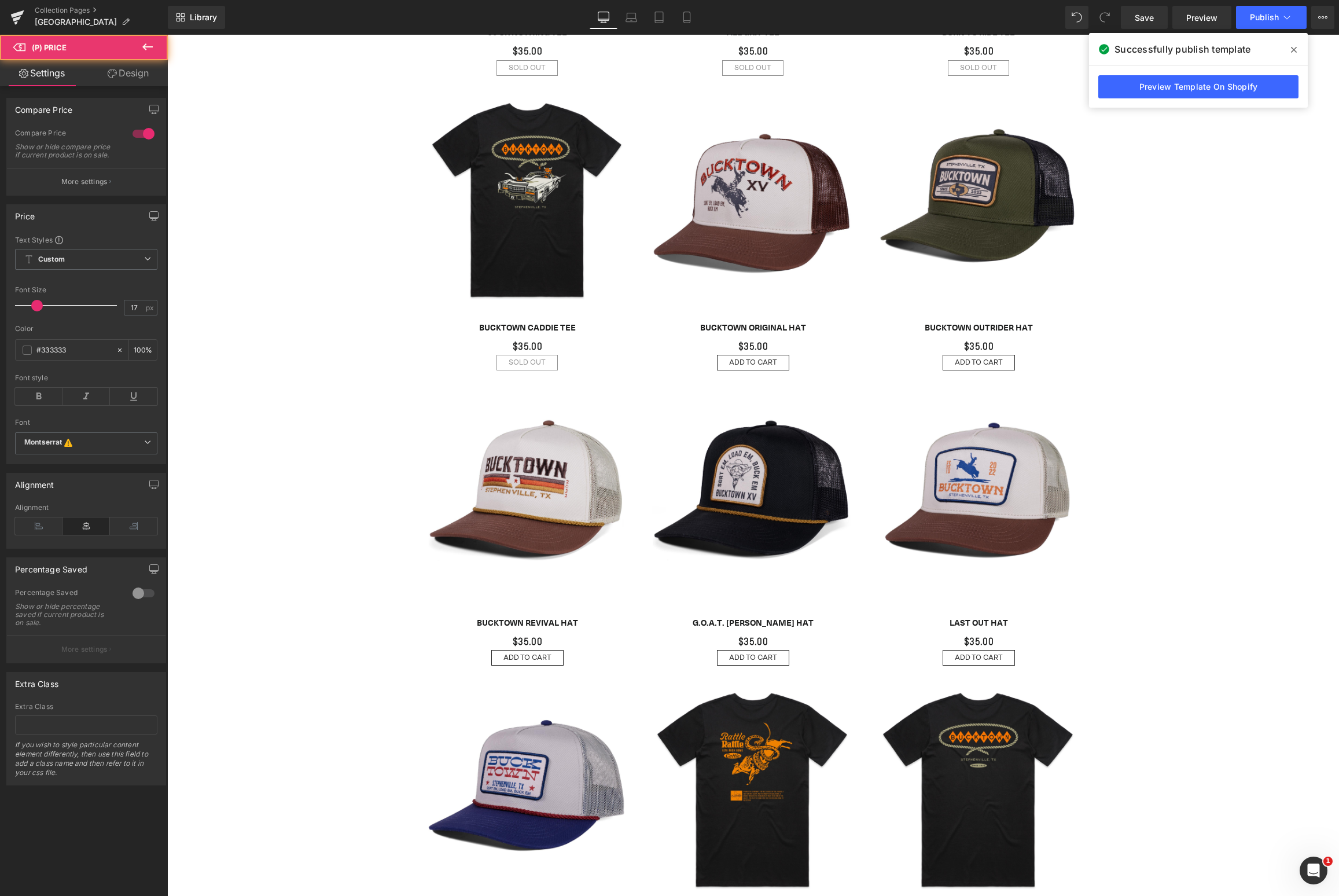
click at [108, 73] on icon at bounding box center [112, 73] width 9 height 9
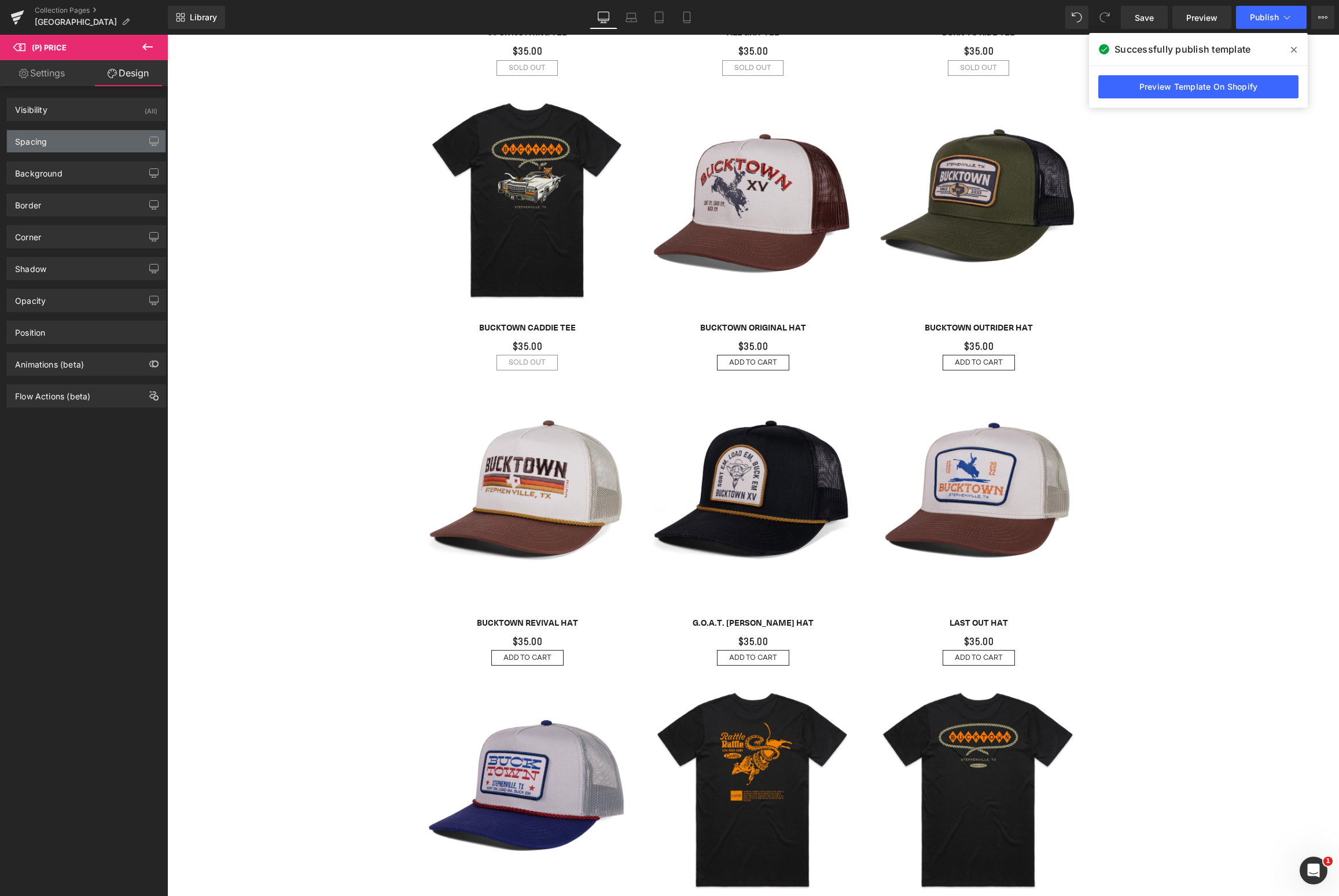
click at [82, 140] on div "Spacing" at bounding box center [87, 141] width 159 height 22
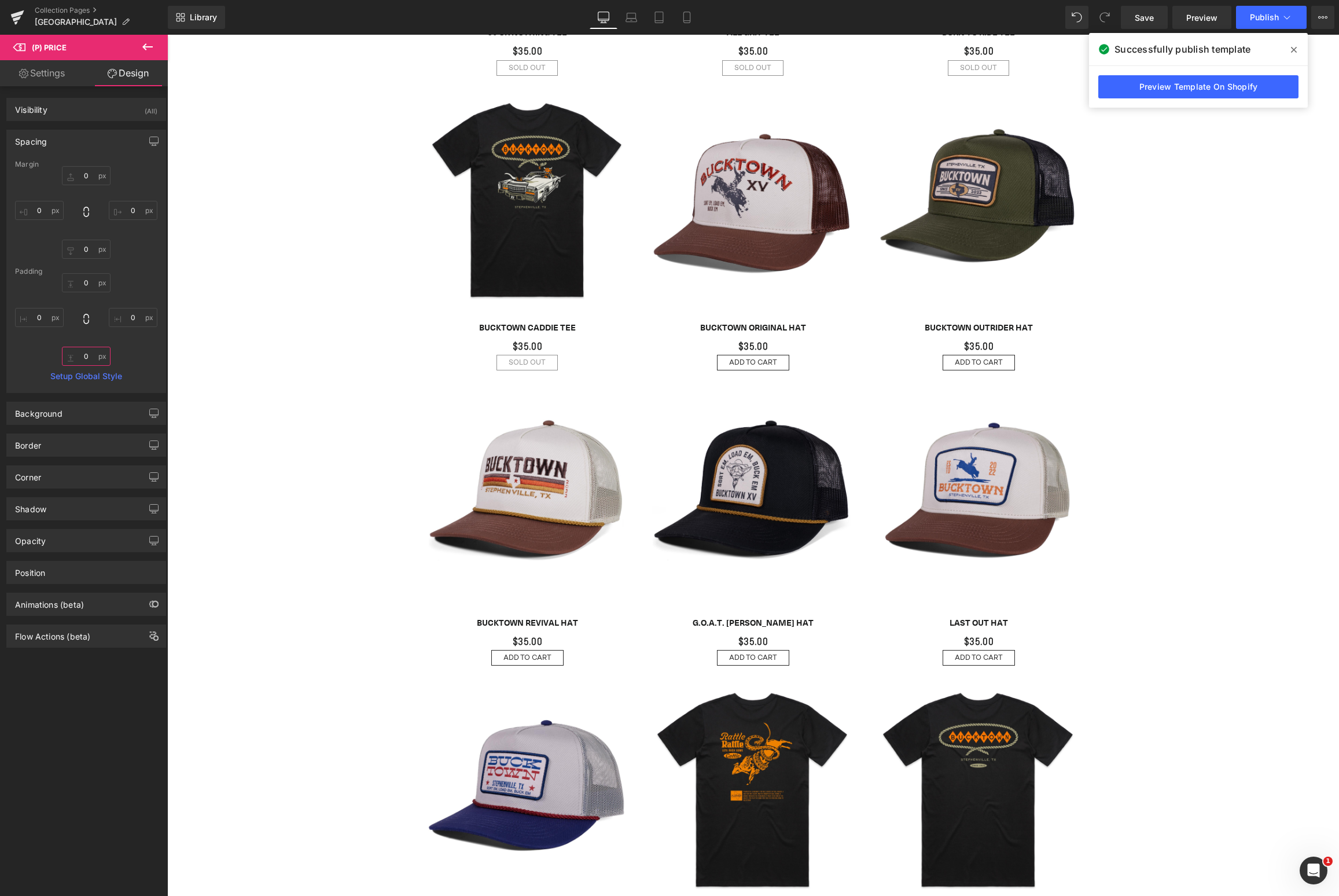
click at [85, 353] on input "0" at bounding box center [86, 356] width 49 height 19
type input "10"
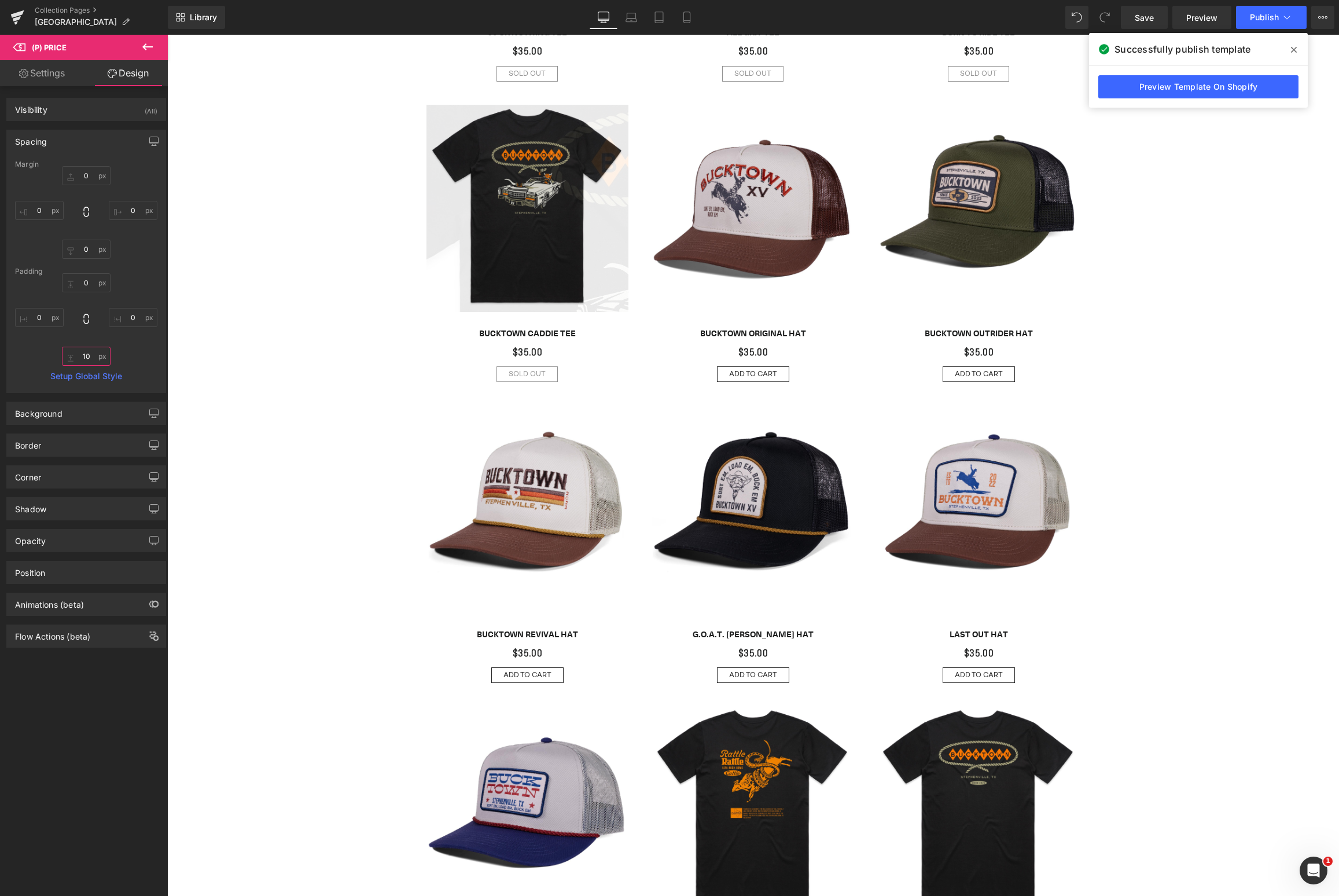
click at [479, 164] on img at bounding box center [702, 380] width 868 height 868
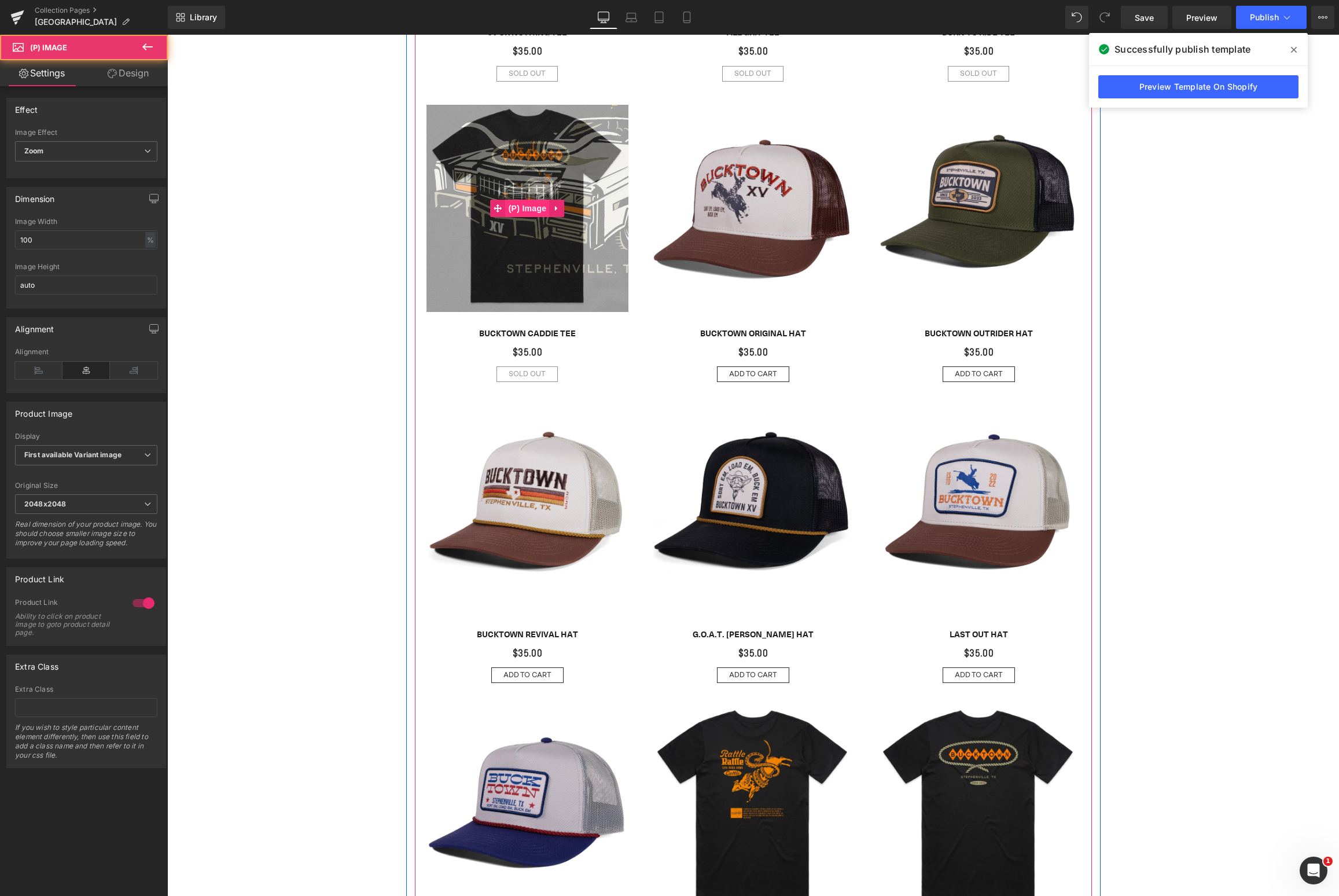
click at [517, 207] on span "(P) Image" at bounding box center [527, 208] width 44 height 17
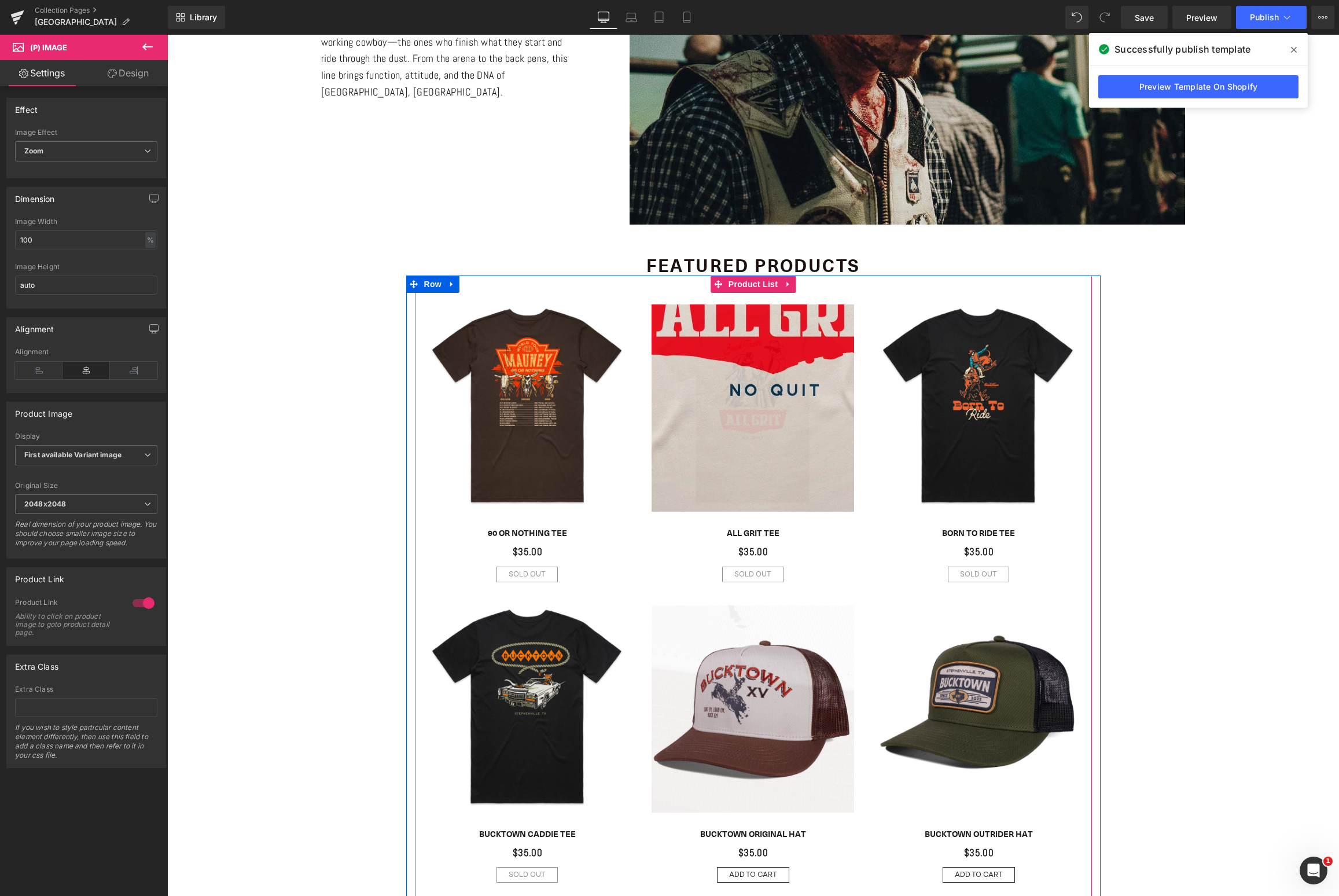
scroll to position [673, 0]
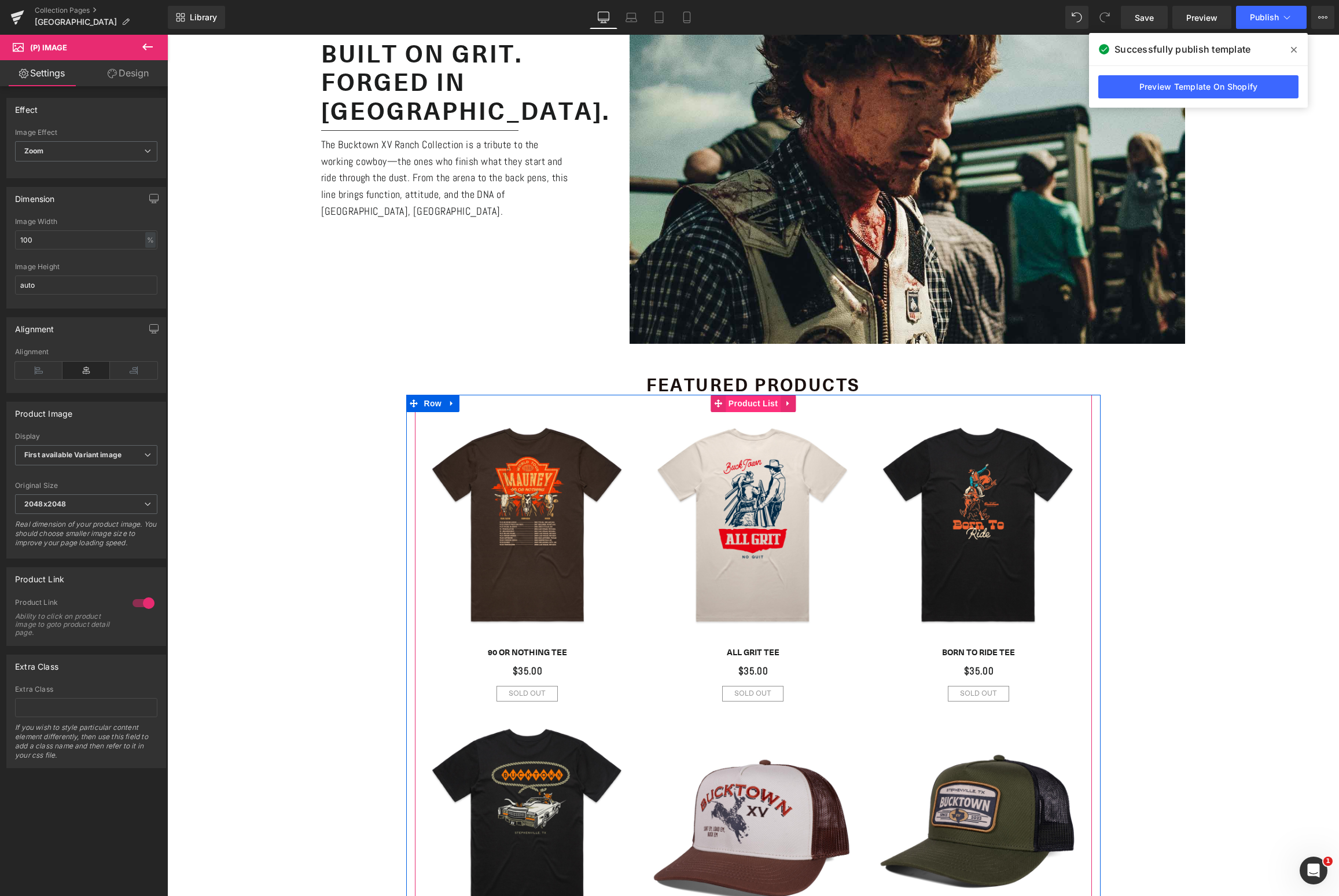
click at [750, 406] on span "Product List" at bounding box center [753, 403] width 55 height 17
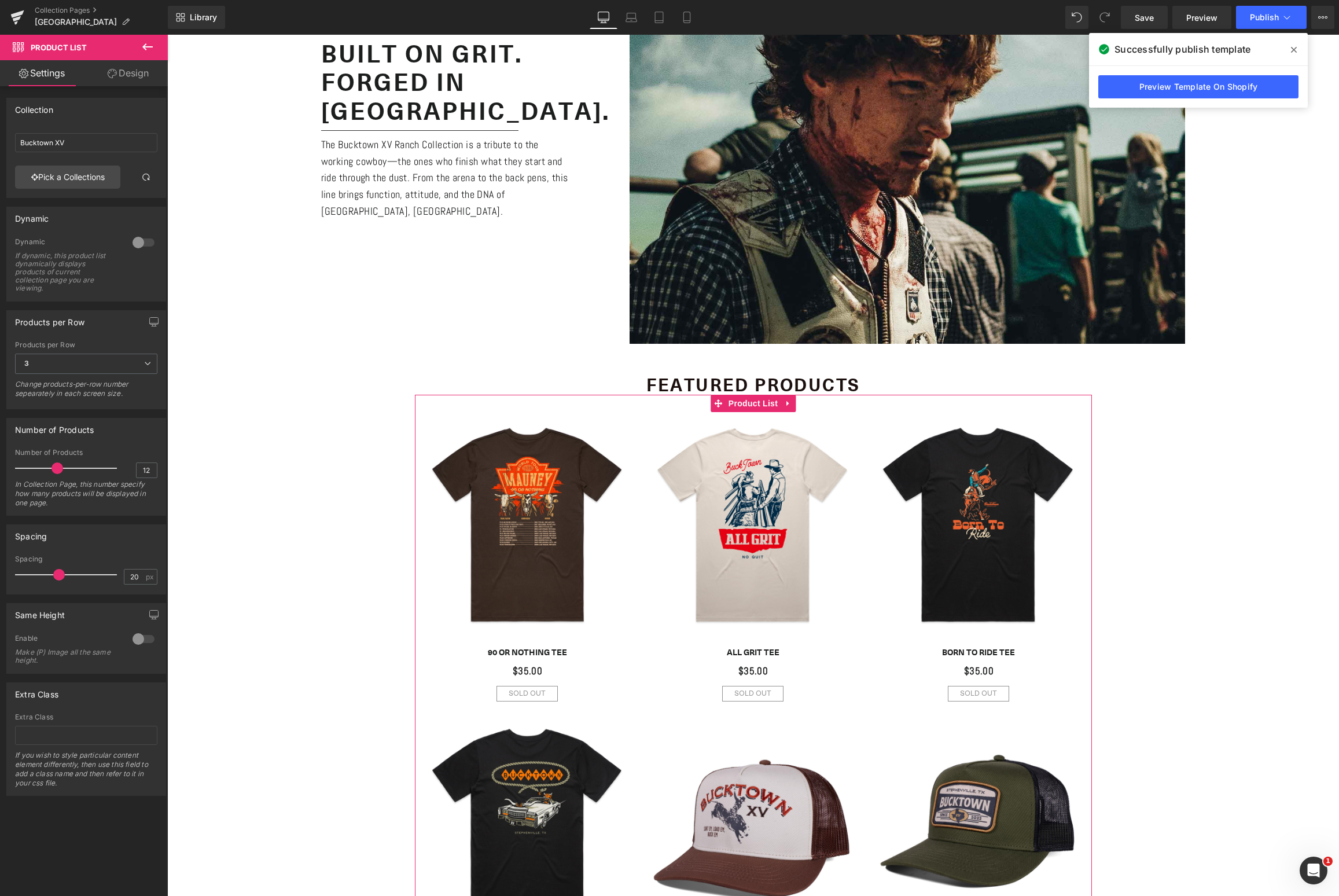
click at [139, 639] on div at bounding box center [144, 639] width 28 height 19
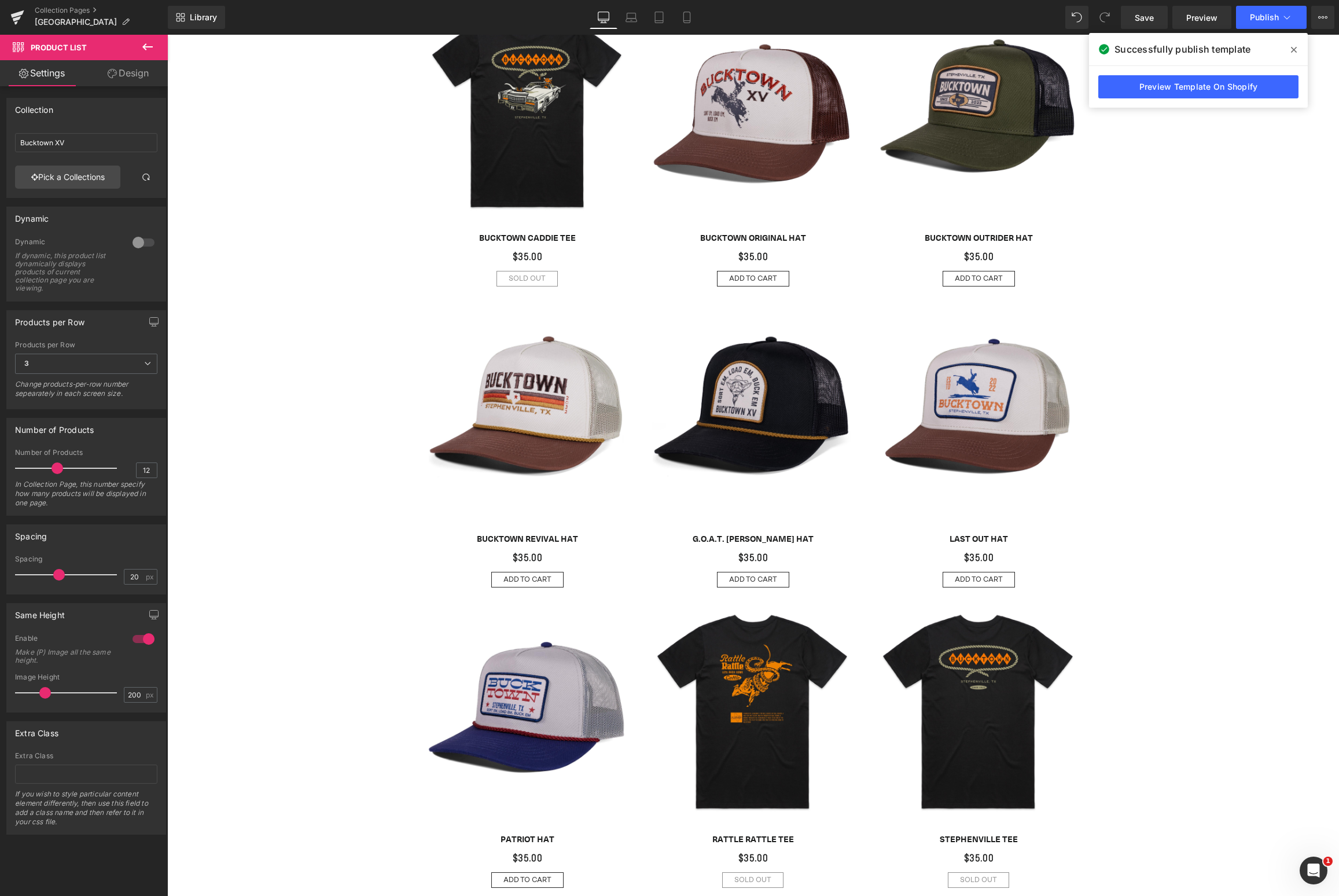
scroll to position [1566, 0]
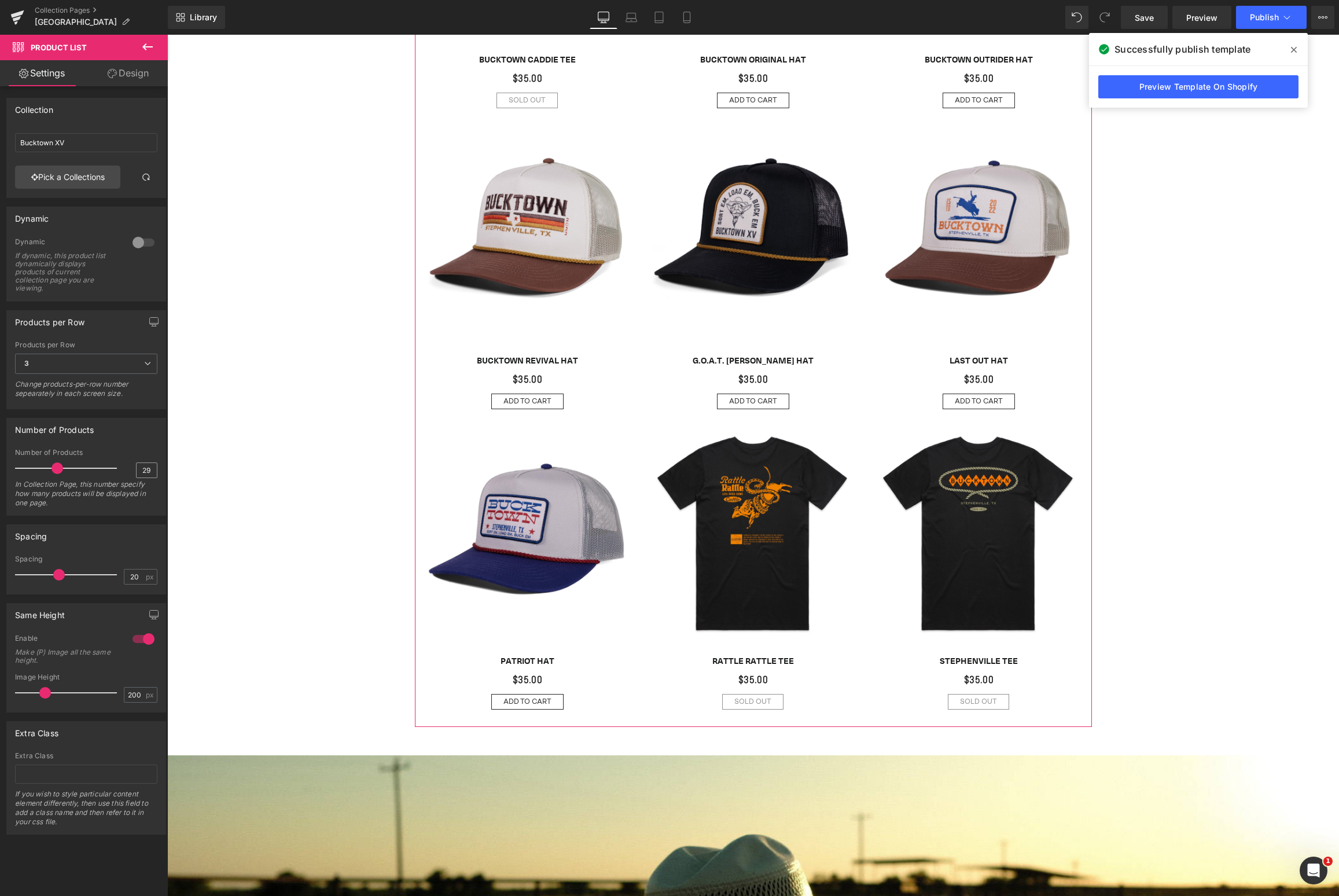
type input "30"
drag, startPoint x: 56, startPoint y: 467, endPoint x: 155, endPoint y: 464, distance: 99.0
click at [155, 464] on div "30 Number of Products 30 In Collection Page, this number specify how many produ…" at bounding box center [87, 482] width 159 height 67
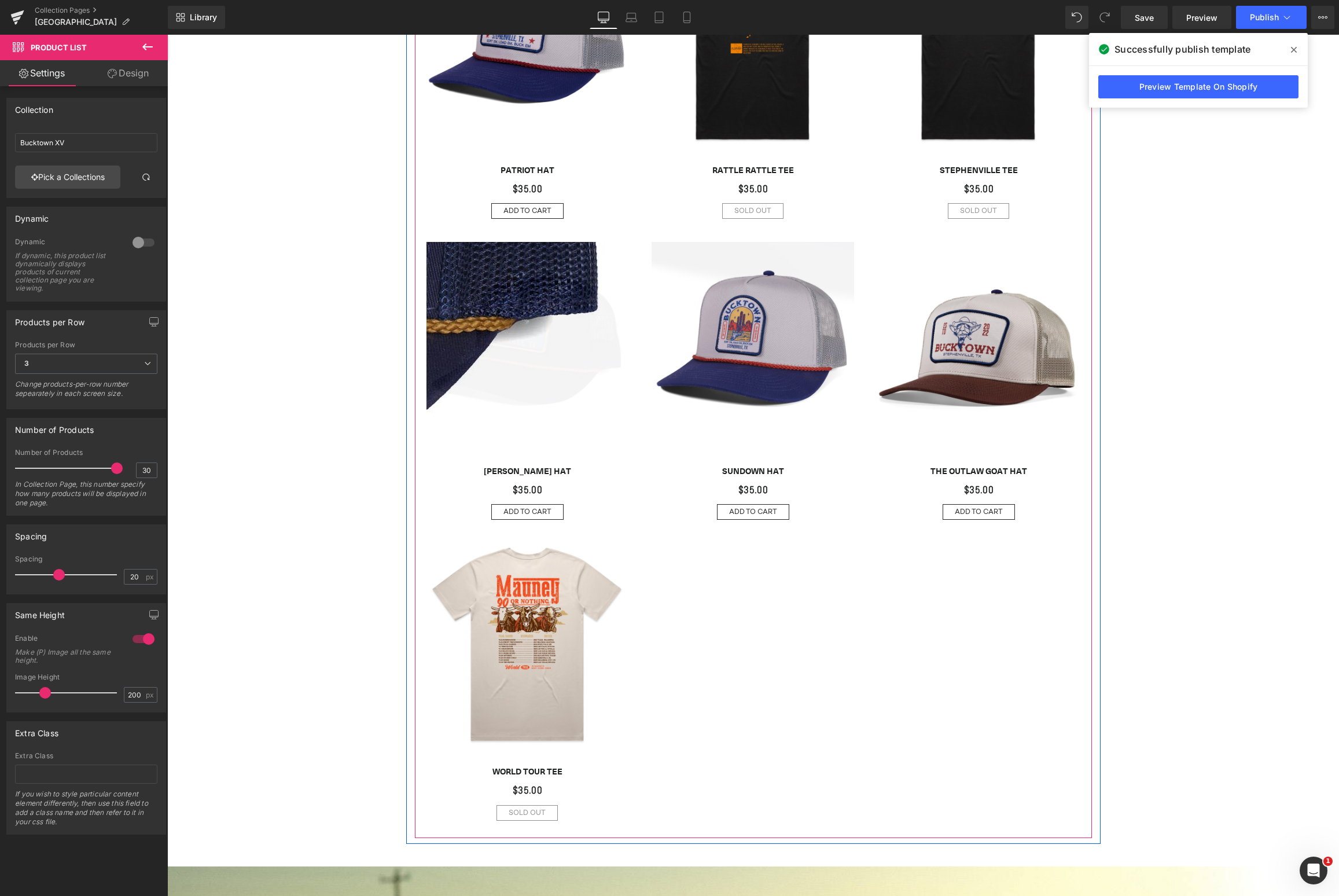
scroll to position [2117, 0]
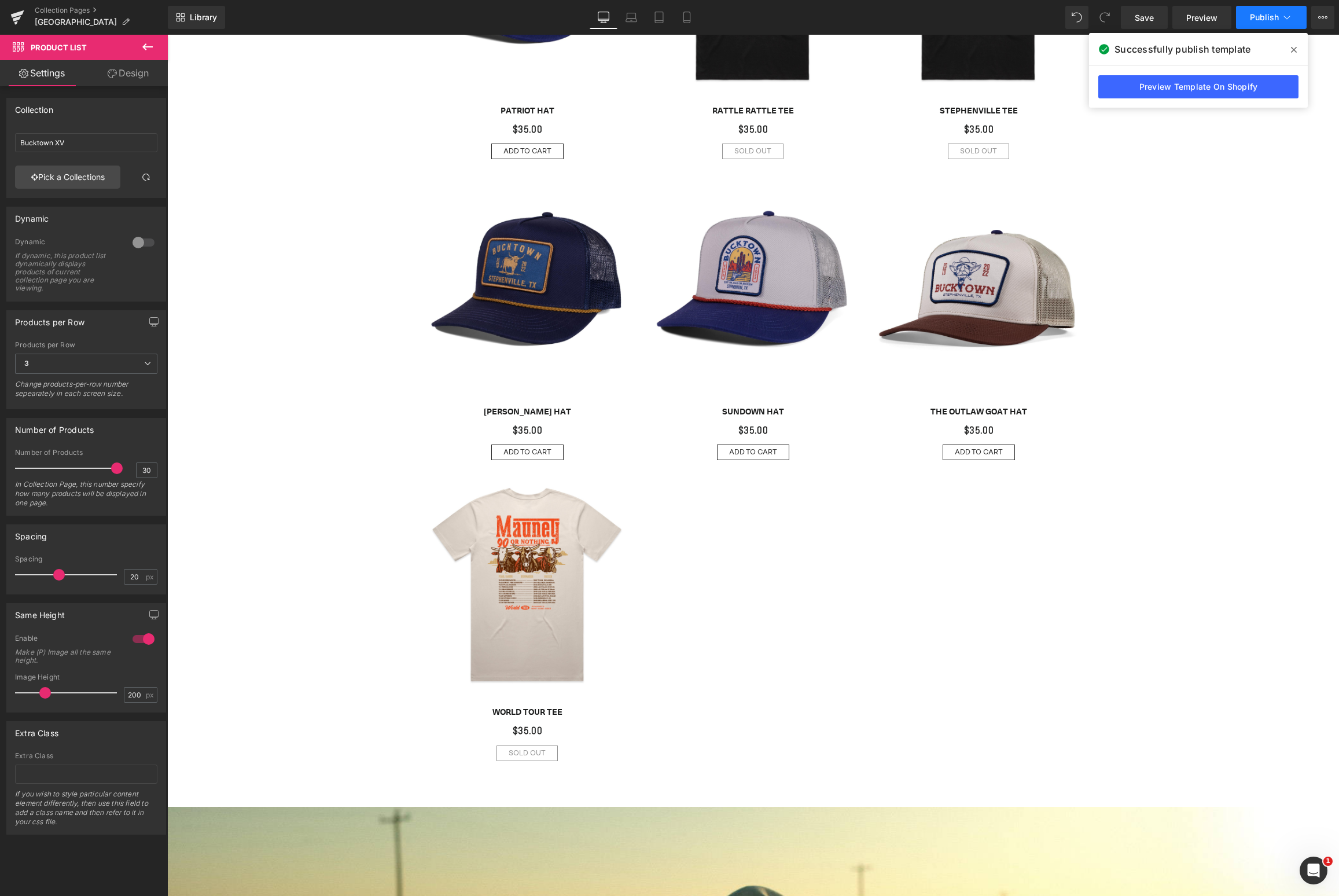
click at [1264, 27] on button "Publish" at bounding box center [1271, 17] width 70 height 23
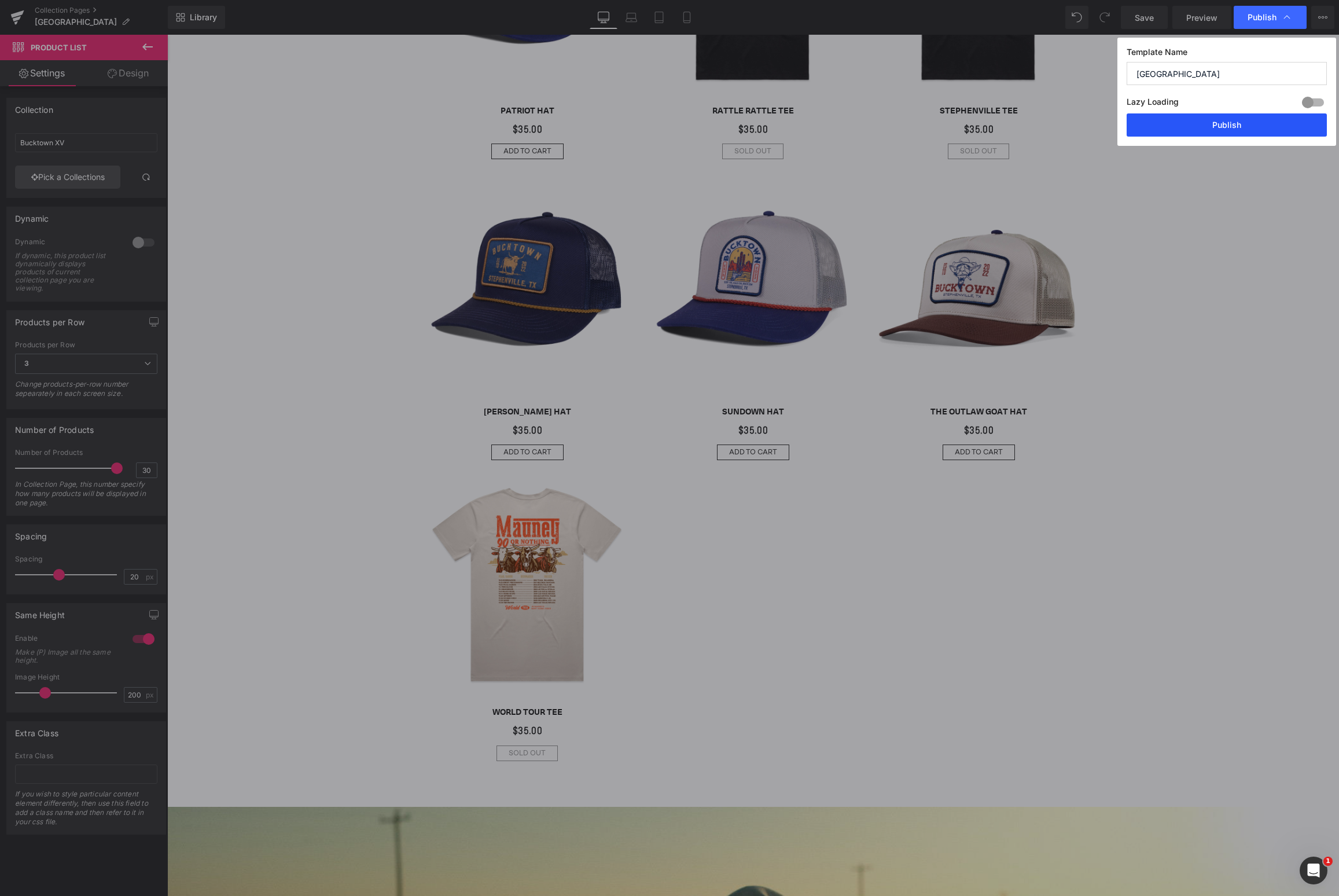
click at [1230, 124] on button "Publish" at bounding box center [1227, 125] width 200 height 23
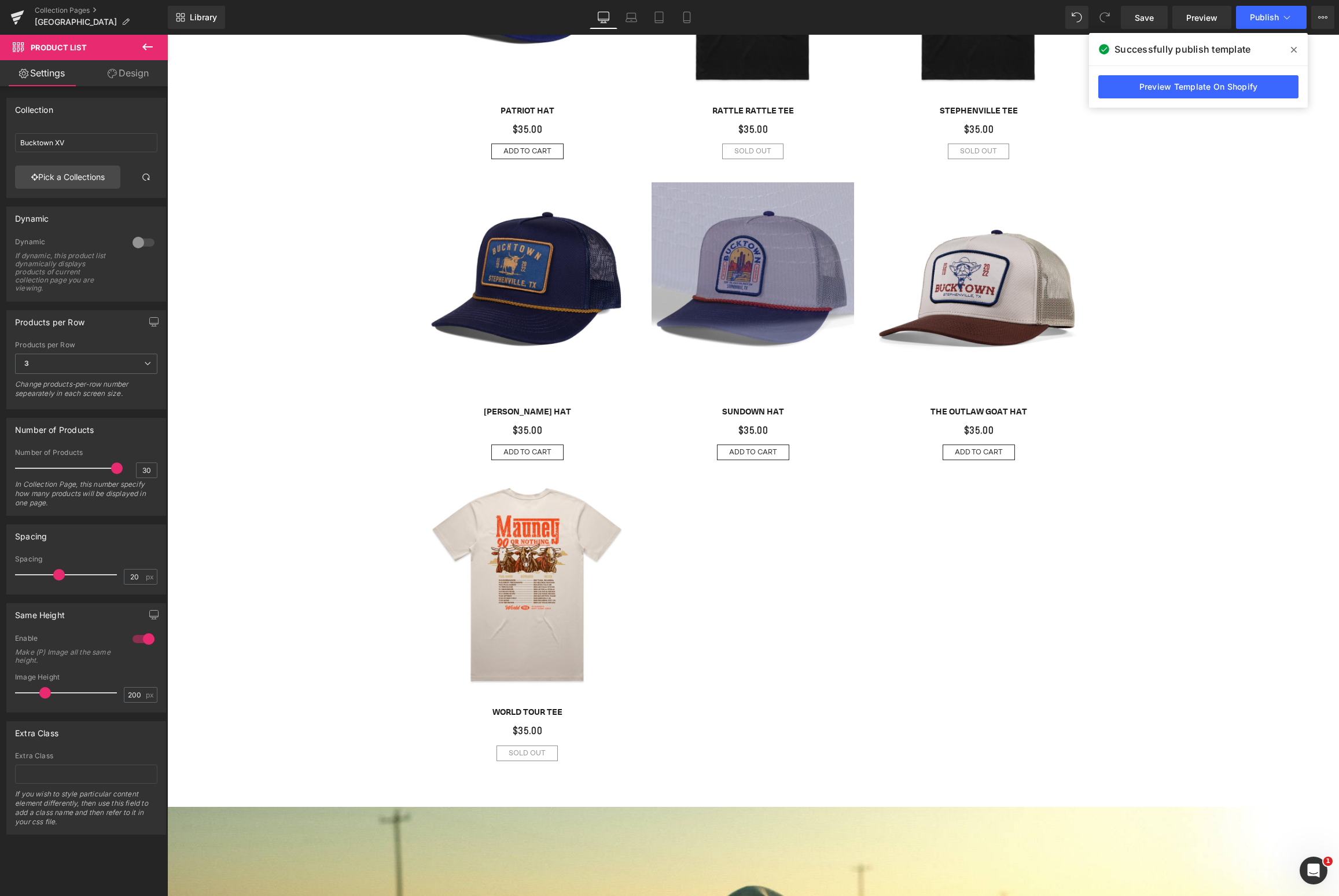
scroll to position [3476, 0]
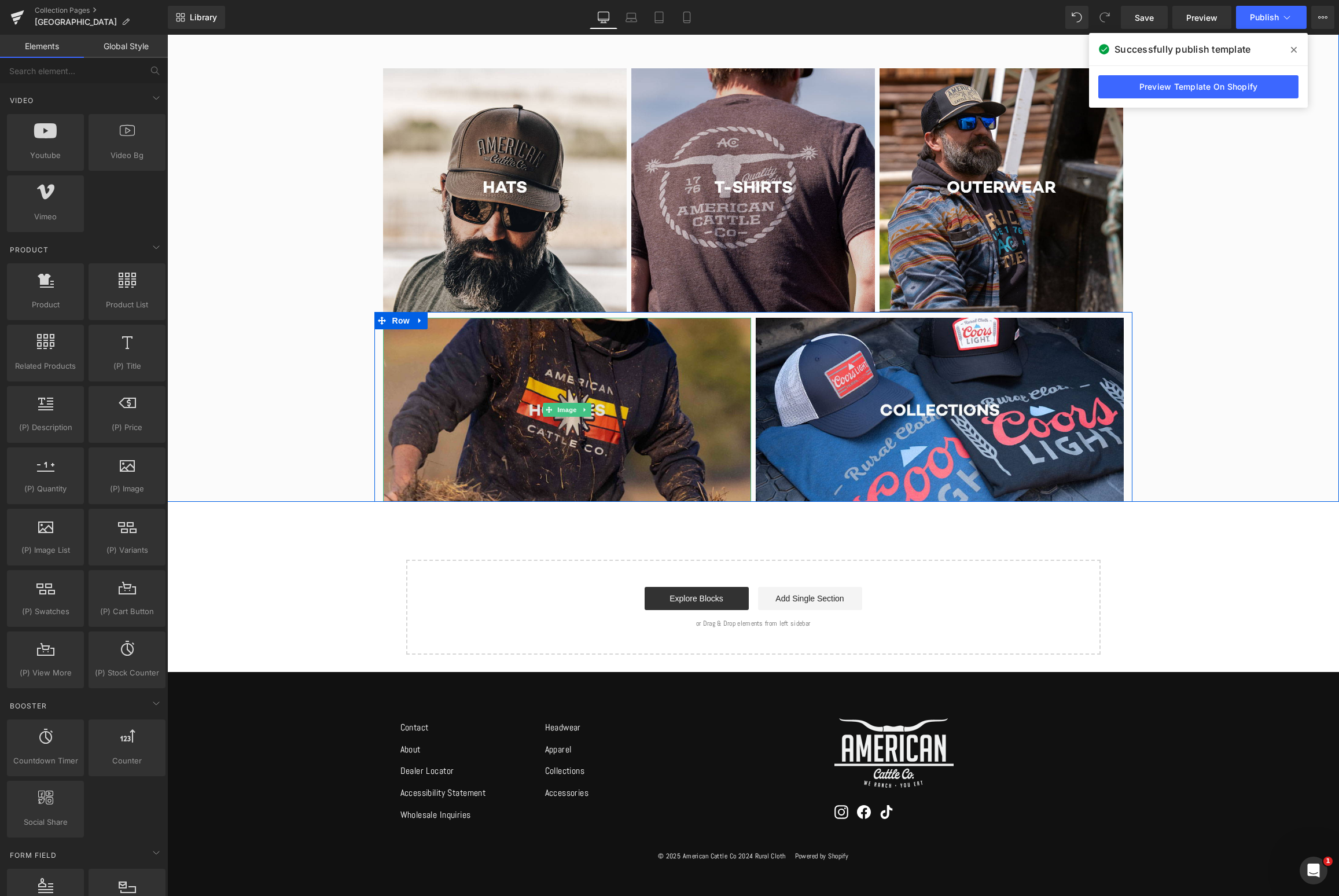
scroll to position [3172, 0]
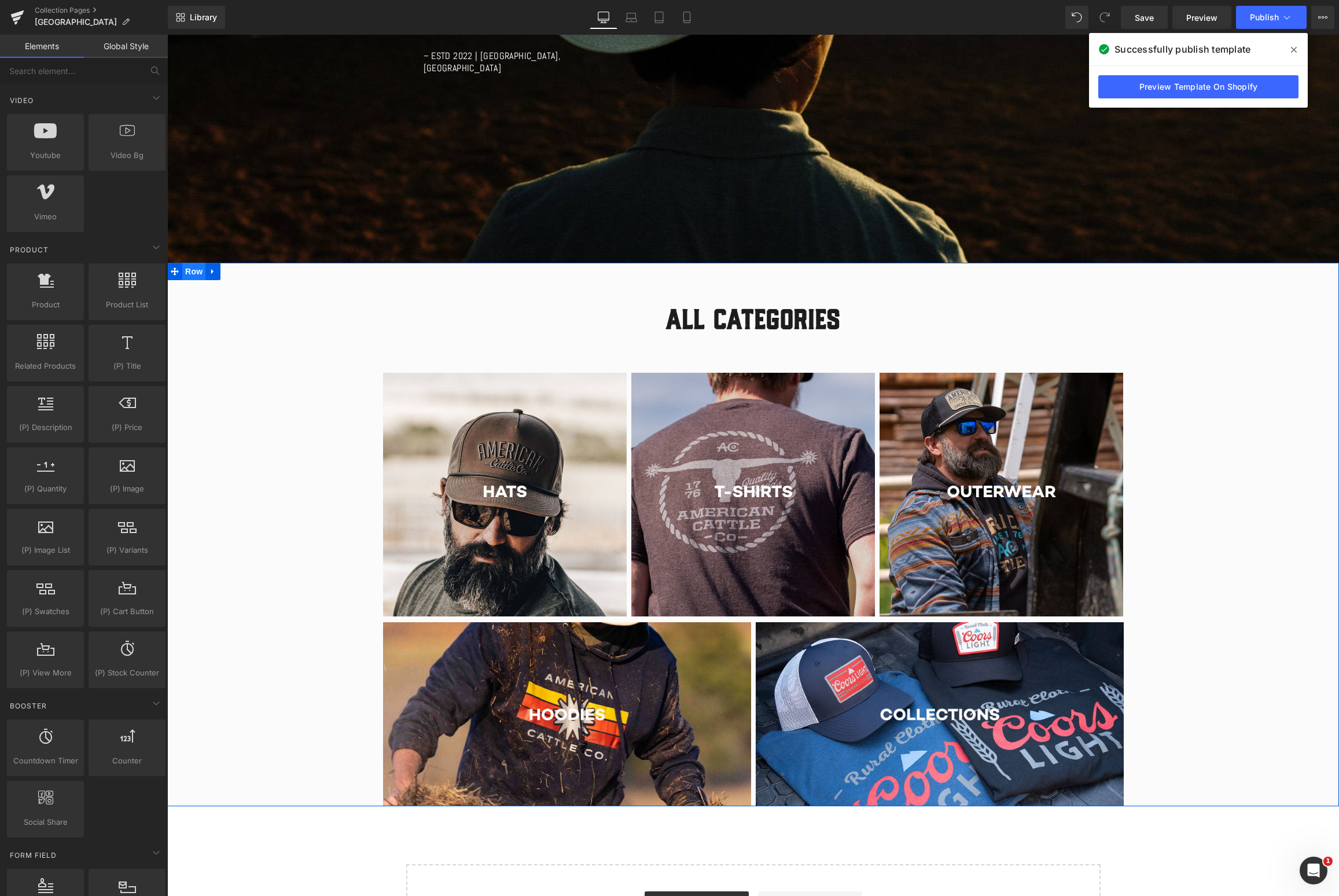
click at [200, 273] on span "Row" at bounding box center [194, 271] width 23 height 17
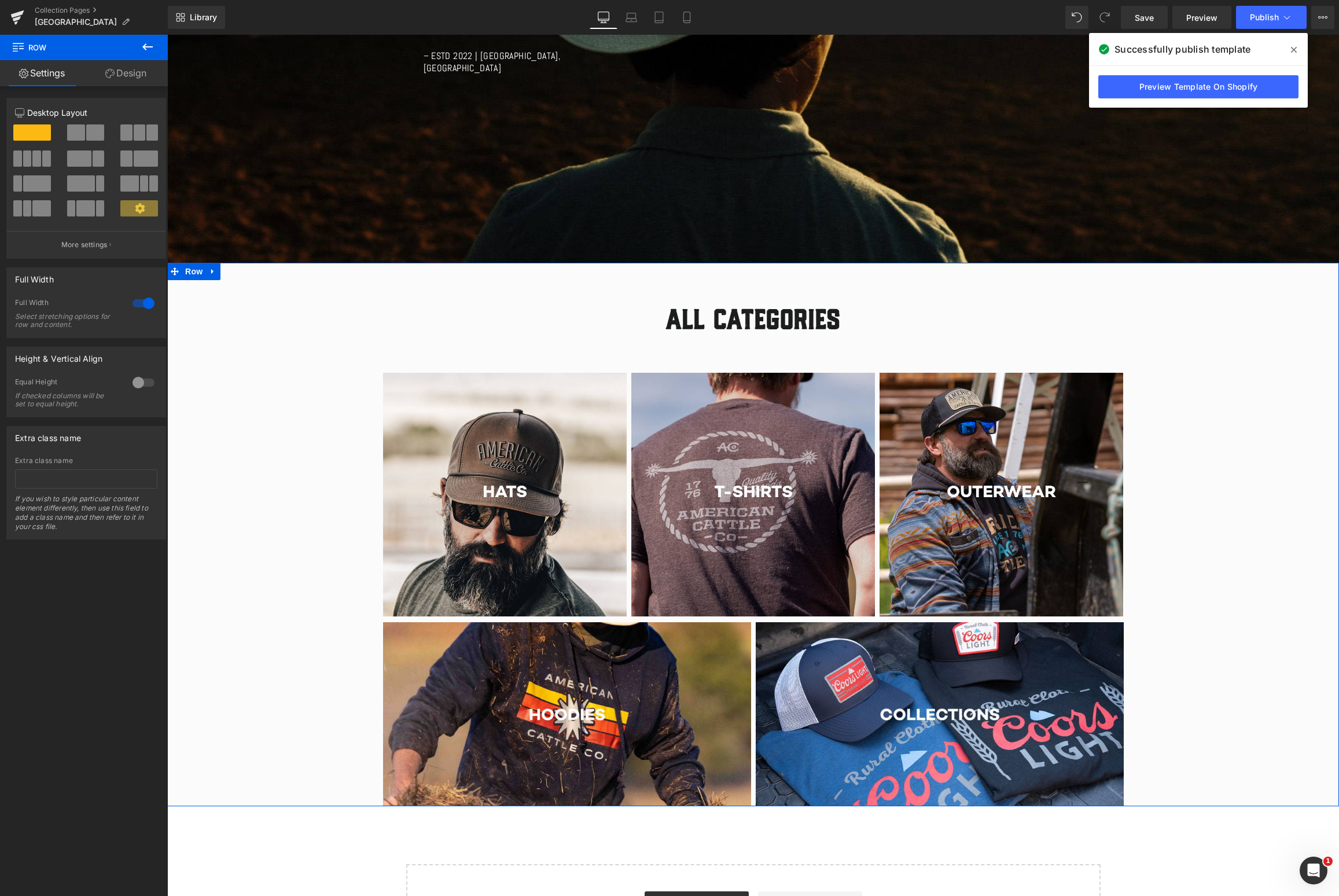
click at [127, 78] on link "Design" at bounding box center [126, 73] width 84 height 26
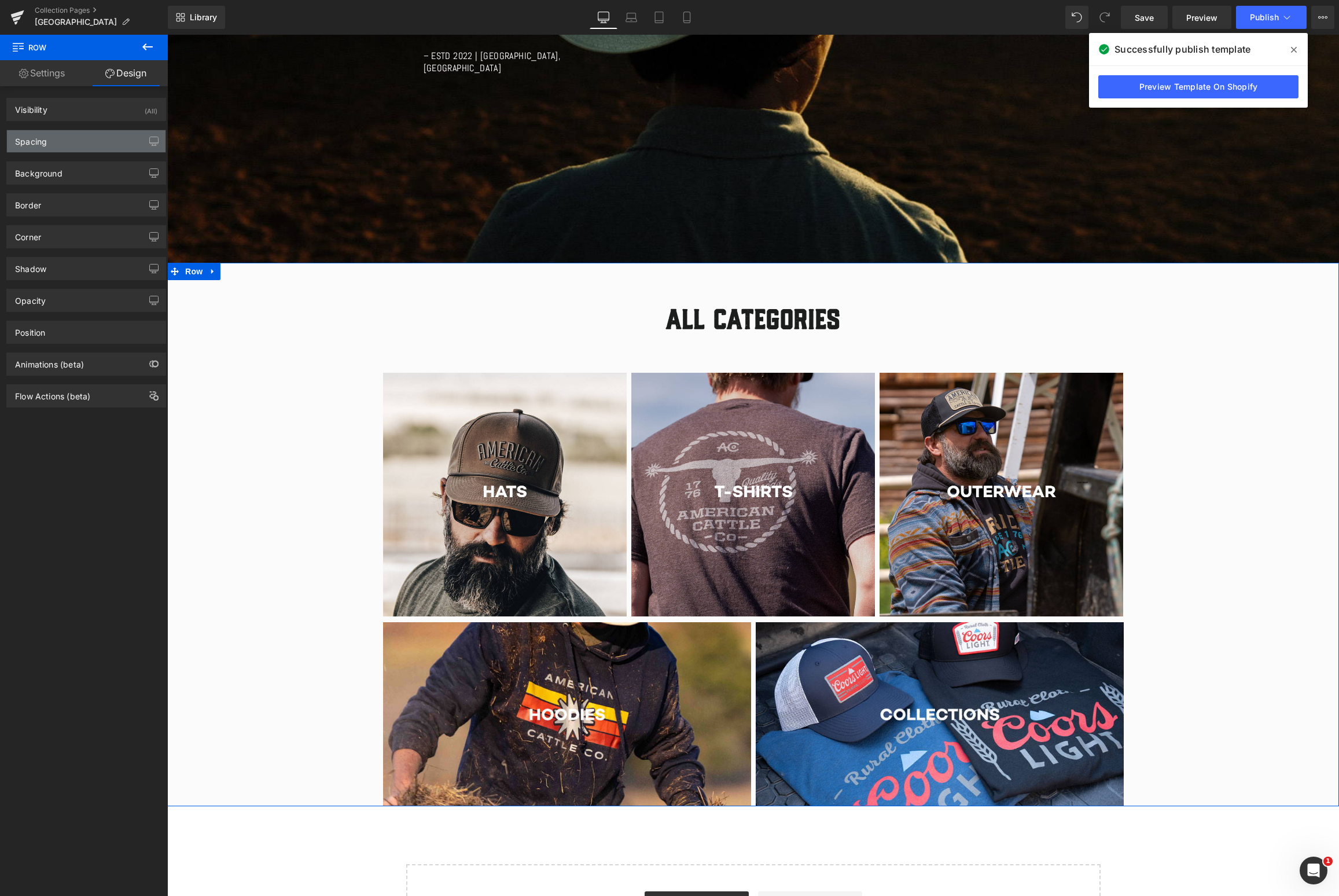
click at [90, 146] on div "Spacing" at bounding box center [87, 141] width 159 height 22
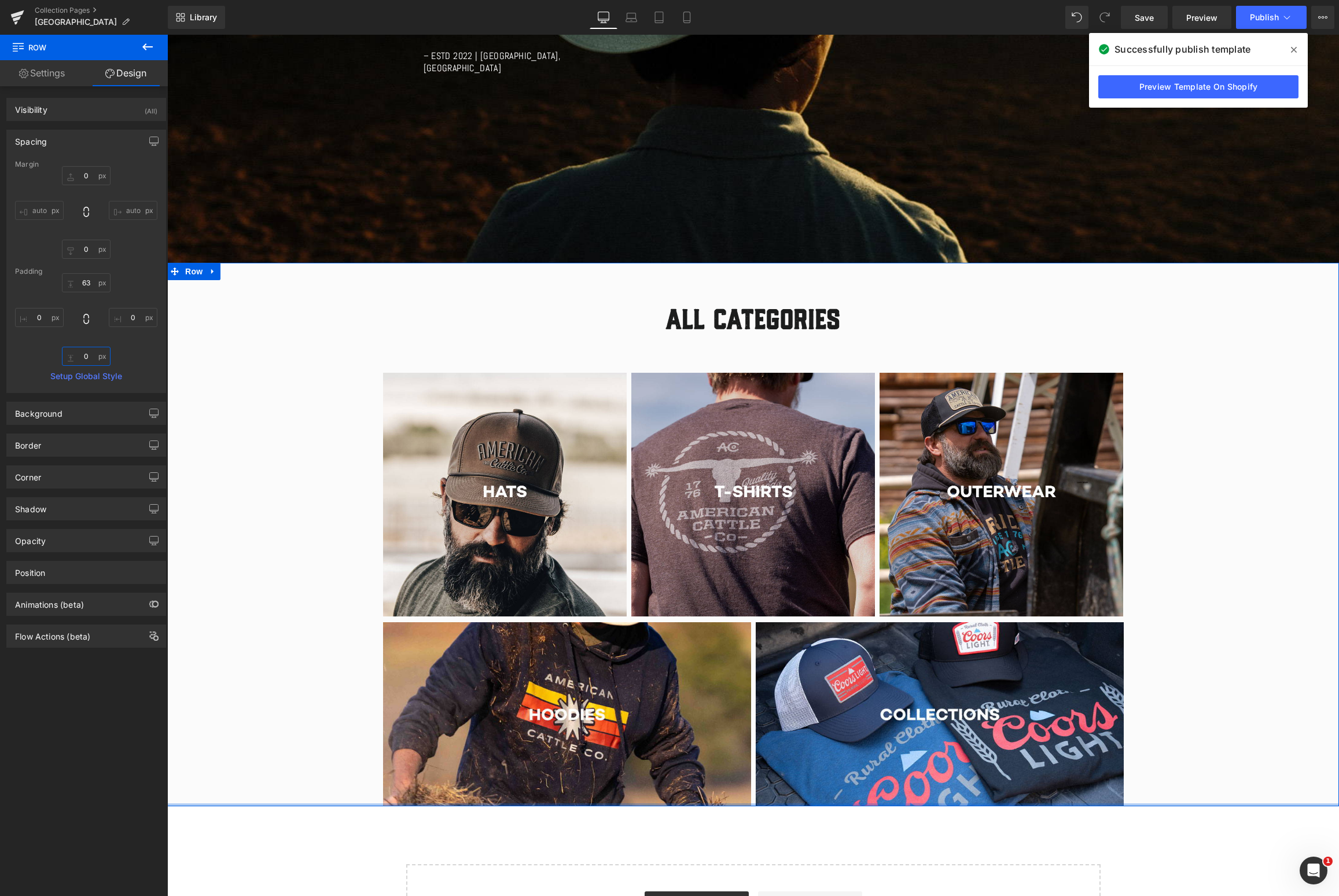
click at [90, 358] on input "0" at bounding box center [86, 356] width 49 height 19
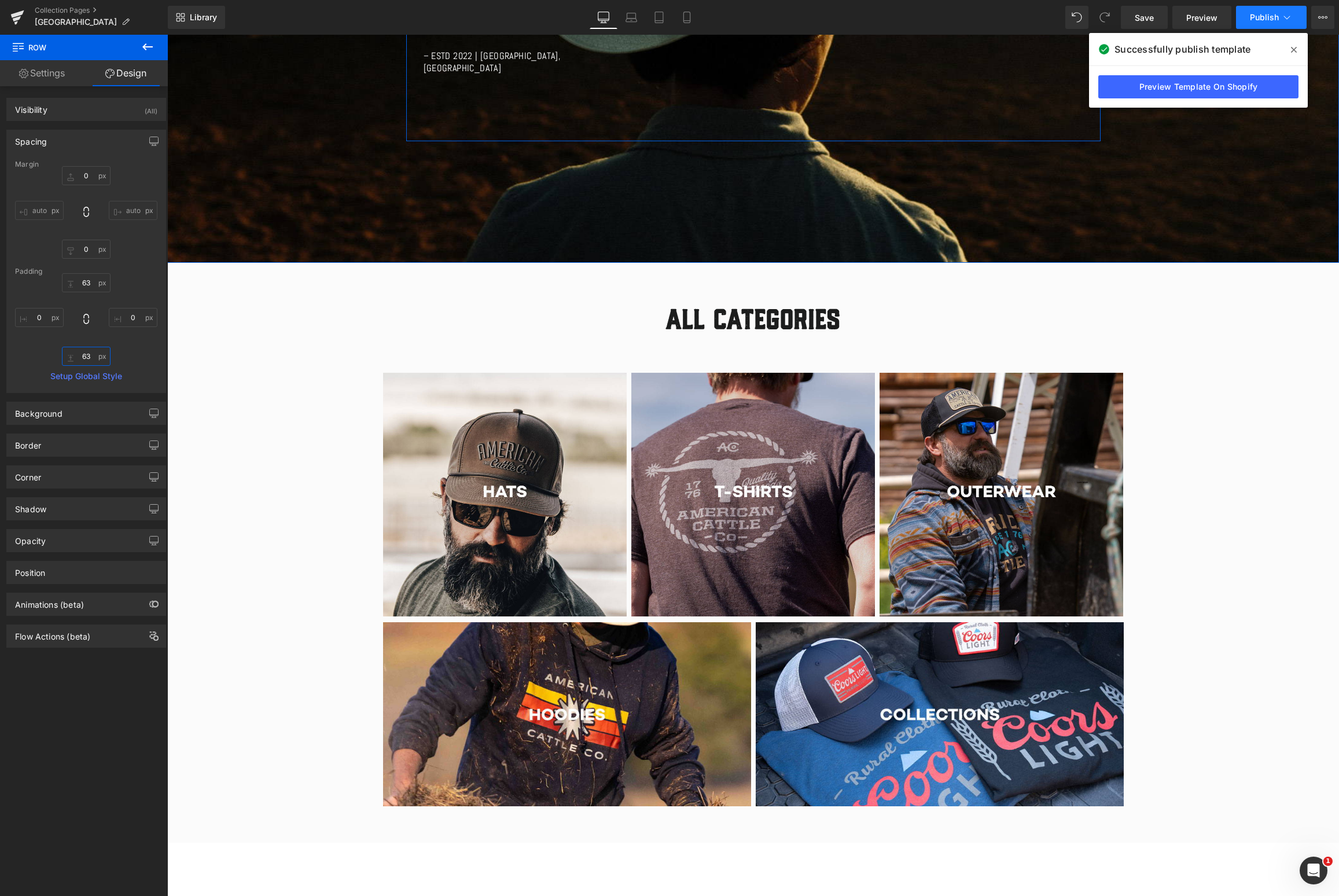
type input "63"
click at [1267, 17] on span "Publish" at bounding box center [1264, 17] width 29 height 9
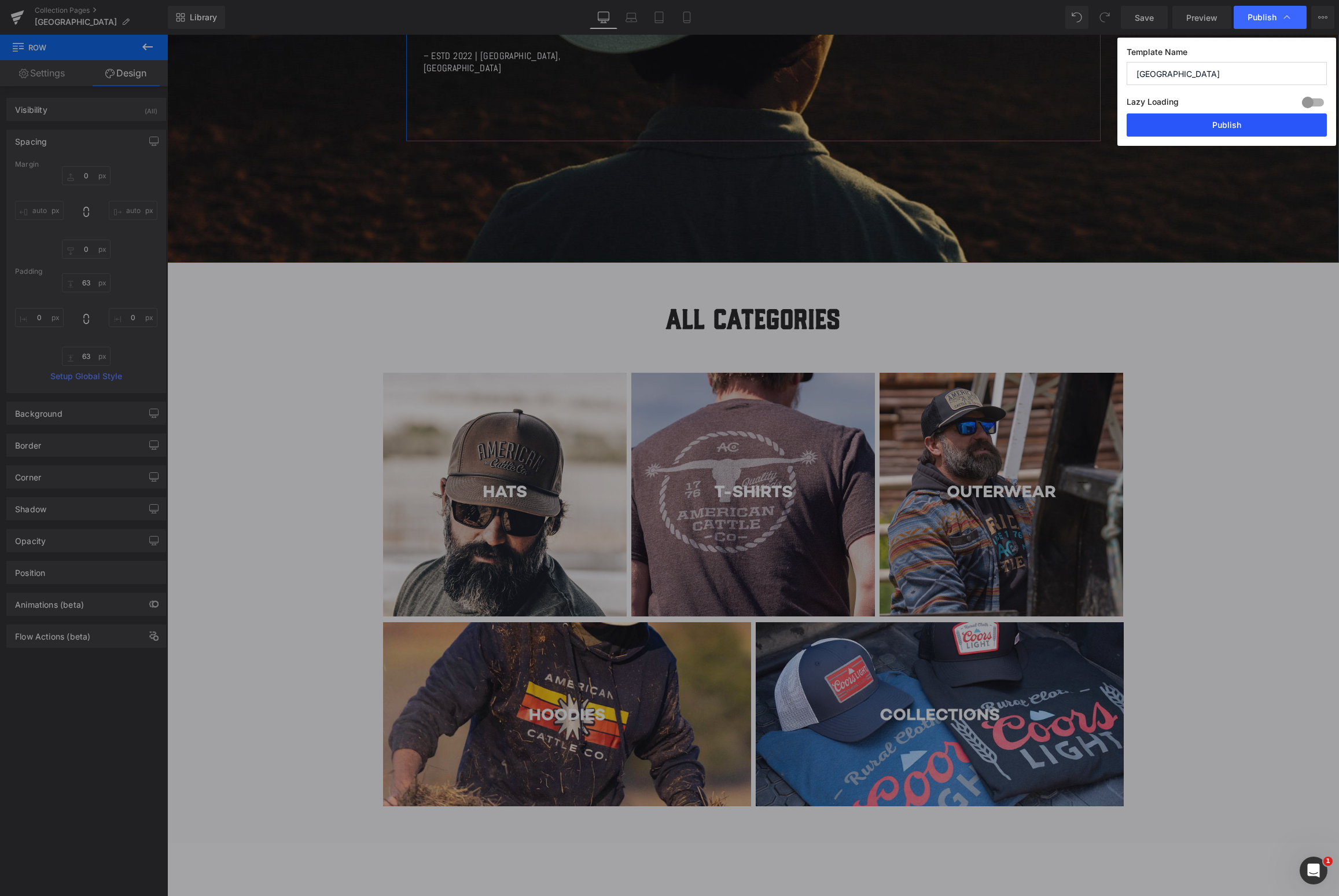
click at [1231, 124] on button "Publish" at bounding box center [1227, 125] width 200 height 23
